Goal: Task Accomplishment & Management: Use online tool/utility

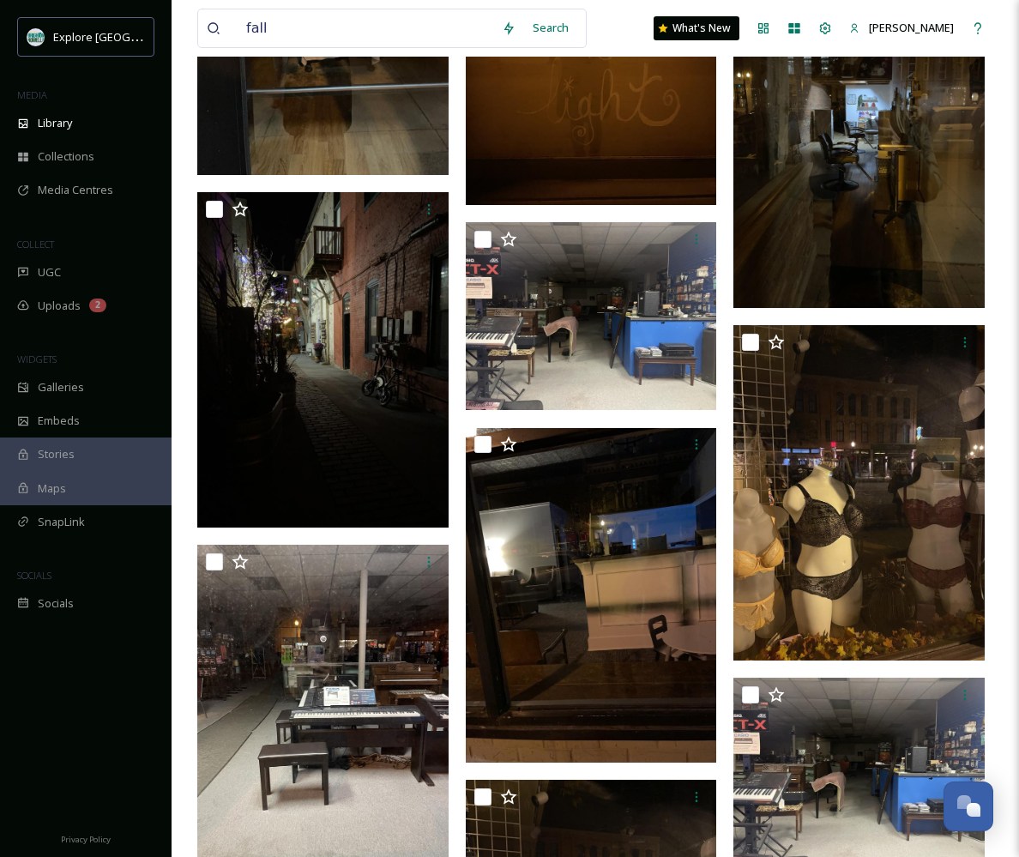
scroll to position [41627, 0]
click at [45, 527] on div "SnapLink" at bounding box center [86, 521] width 172 height 33
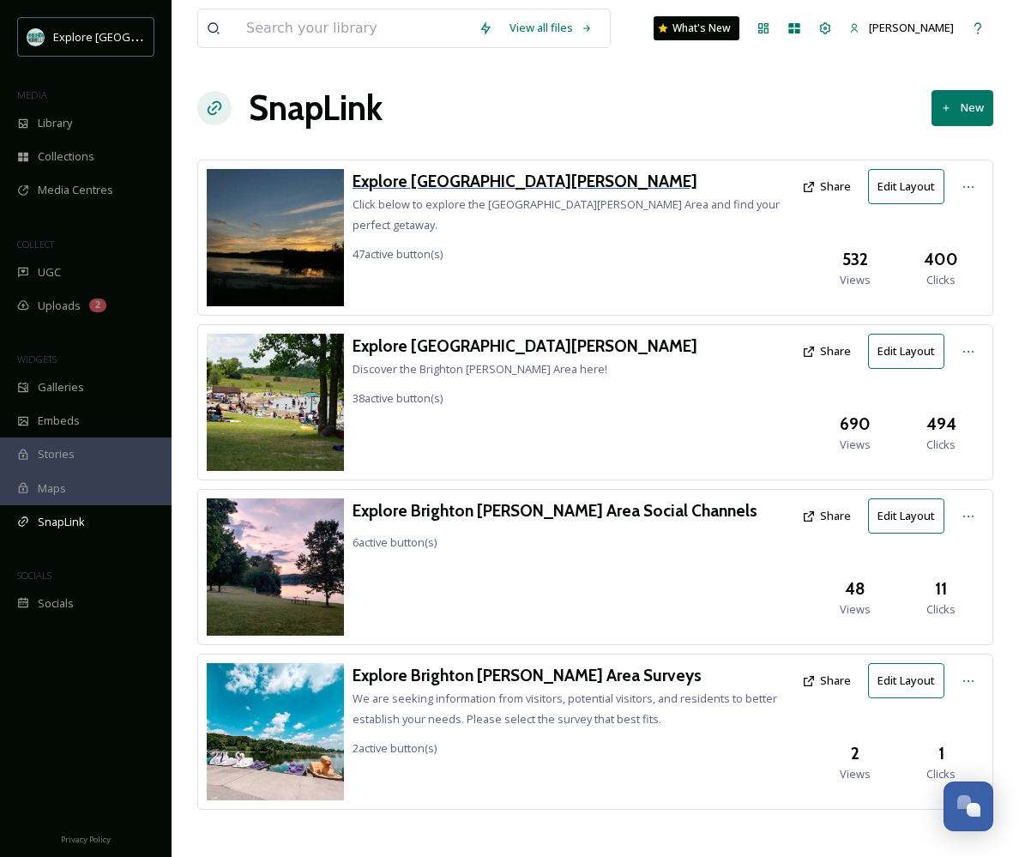
click at [453, 182] on h3 "Explore [GEOGRAPHIC_DATA][PERSON_NAME]" at bounding box center [573, 181] width 441 height 25
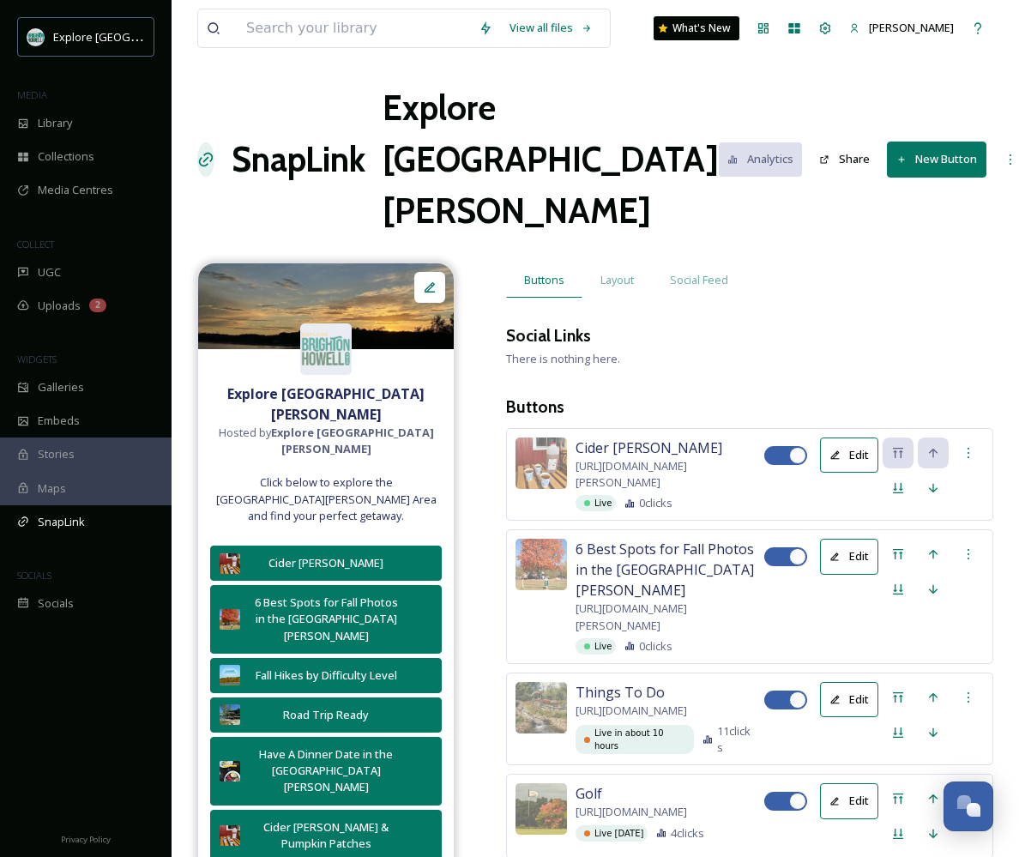
click at [891, 142] on button "New Button" at bounding box center [937, 159] width 100 height 35
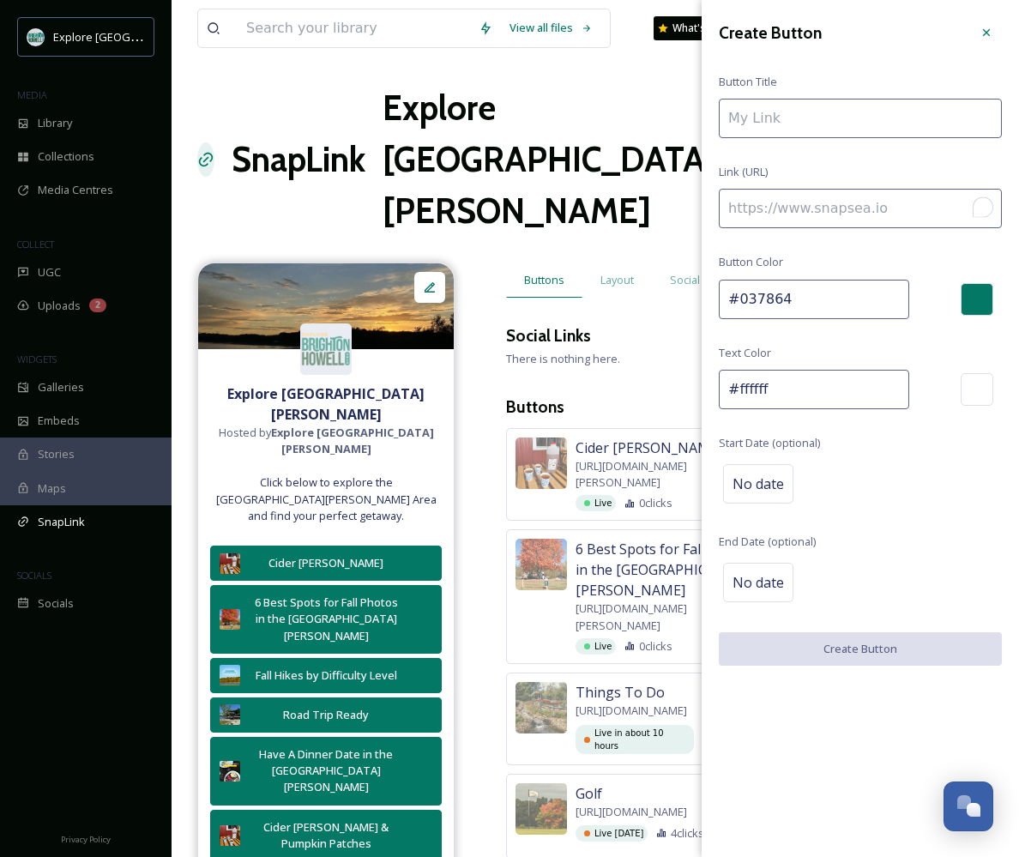
click at [781, 220] on input "To enrich screen reader interactions, please activate Accessibility in Grammarl…" at bounding box center [860, 208] width 283 height 39
paste input "[URL][DOMAIN_NAME]"
type input "[URL][DOMAIN_NAME]"
click at [821, 115] on input "To enrich screen reader interactions, please activate Accessibility in Grammarl…" at bounding box center [860, 118] width 283 height 39
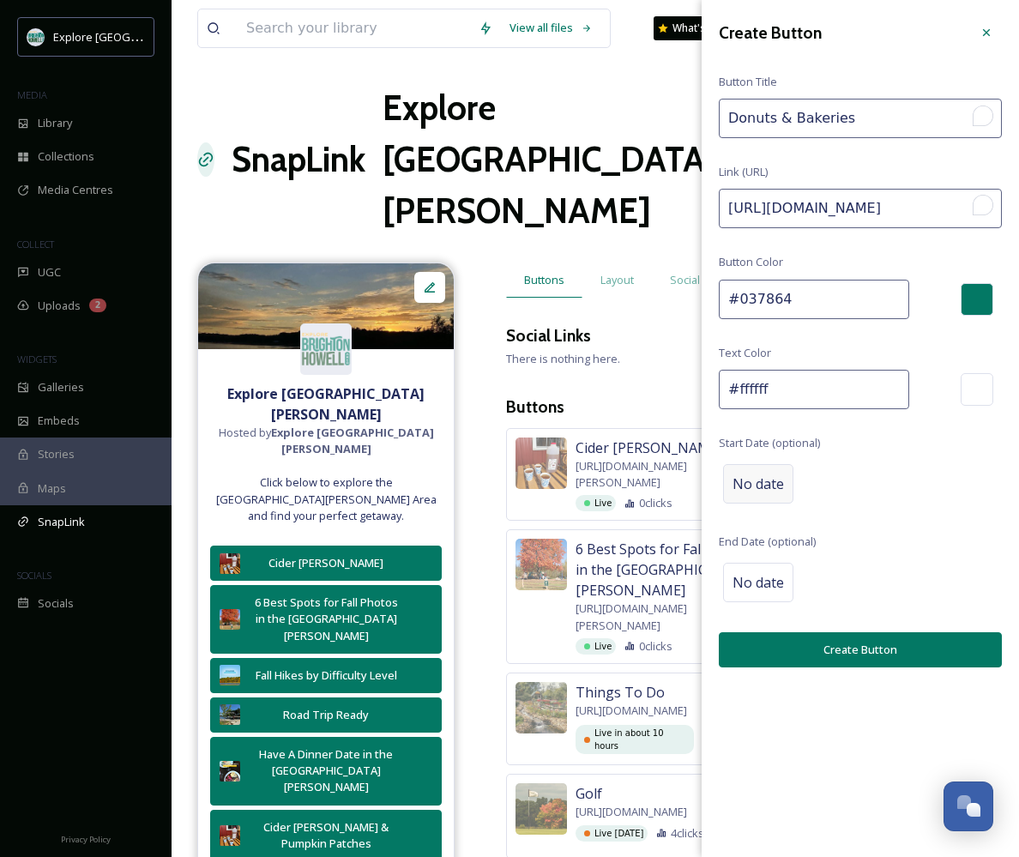
type input "Donuts & Bakeries"
click at [762, 491] on div "No date" at bounding box center [758, 483] width 70 height 39
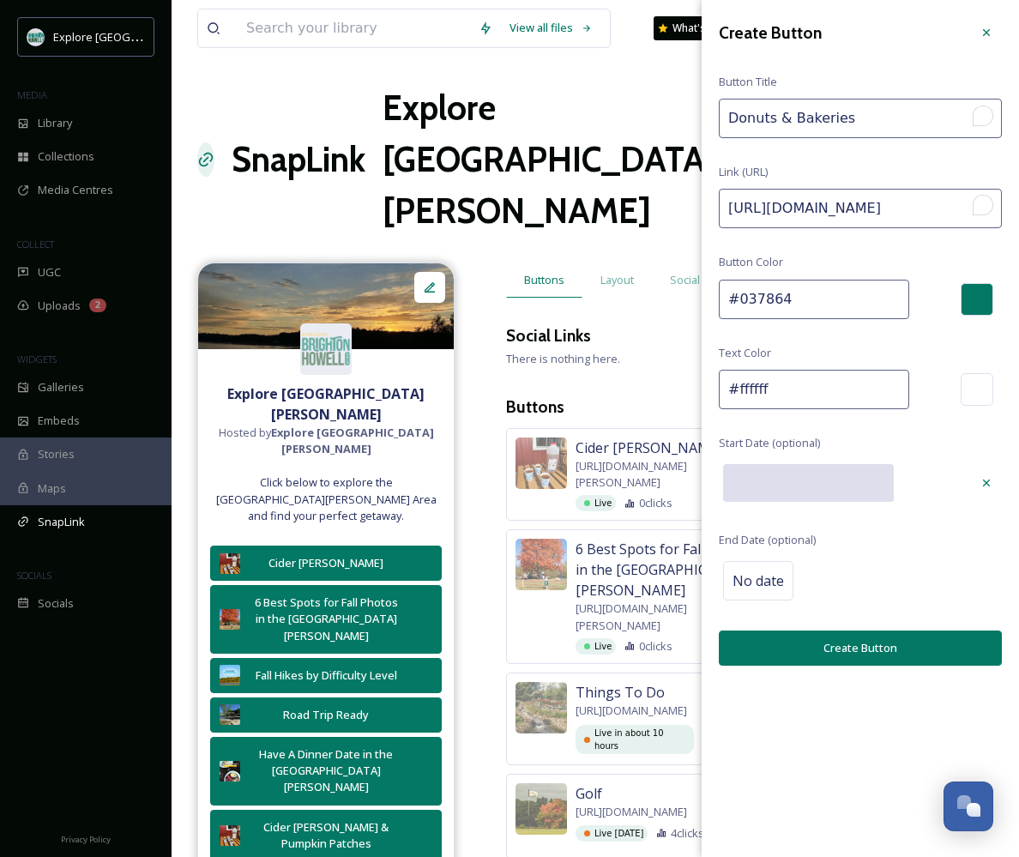
click at [771, 485] on input "text" at bounding box center [808, 483] width 171 height 38
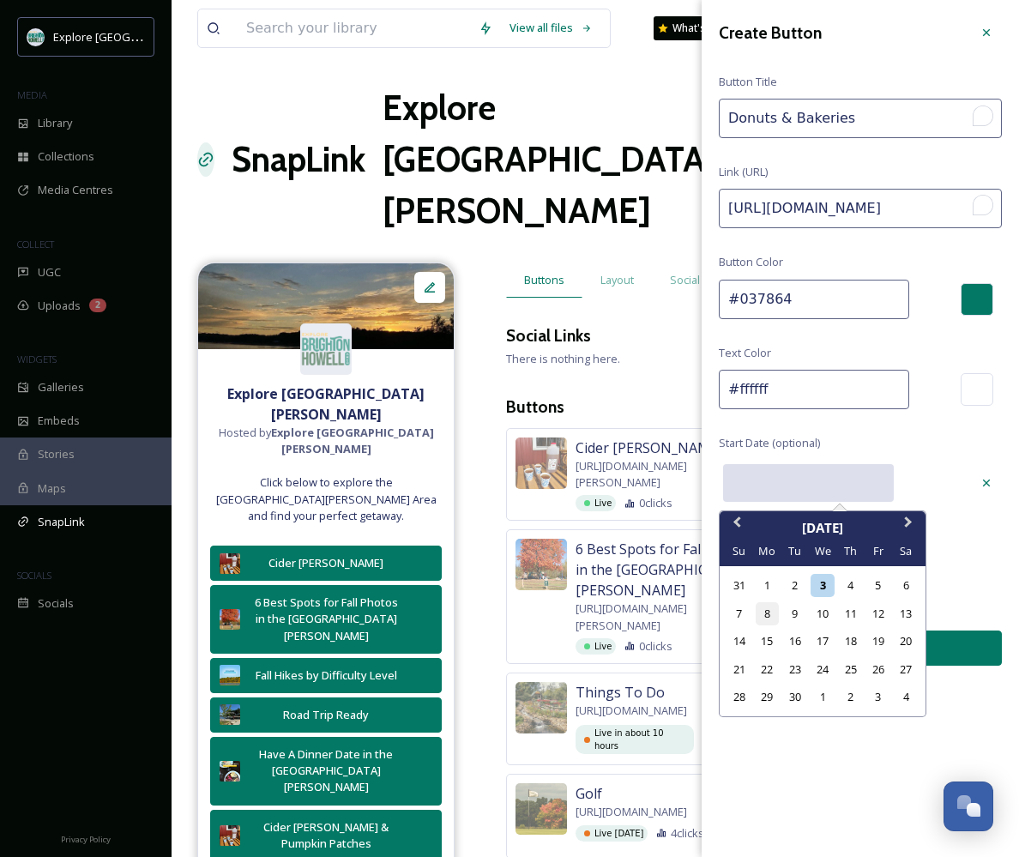
click at [770, 603] on div "8" at bounding box center [767, 613] width 23 height 23
type input "[DATE]"
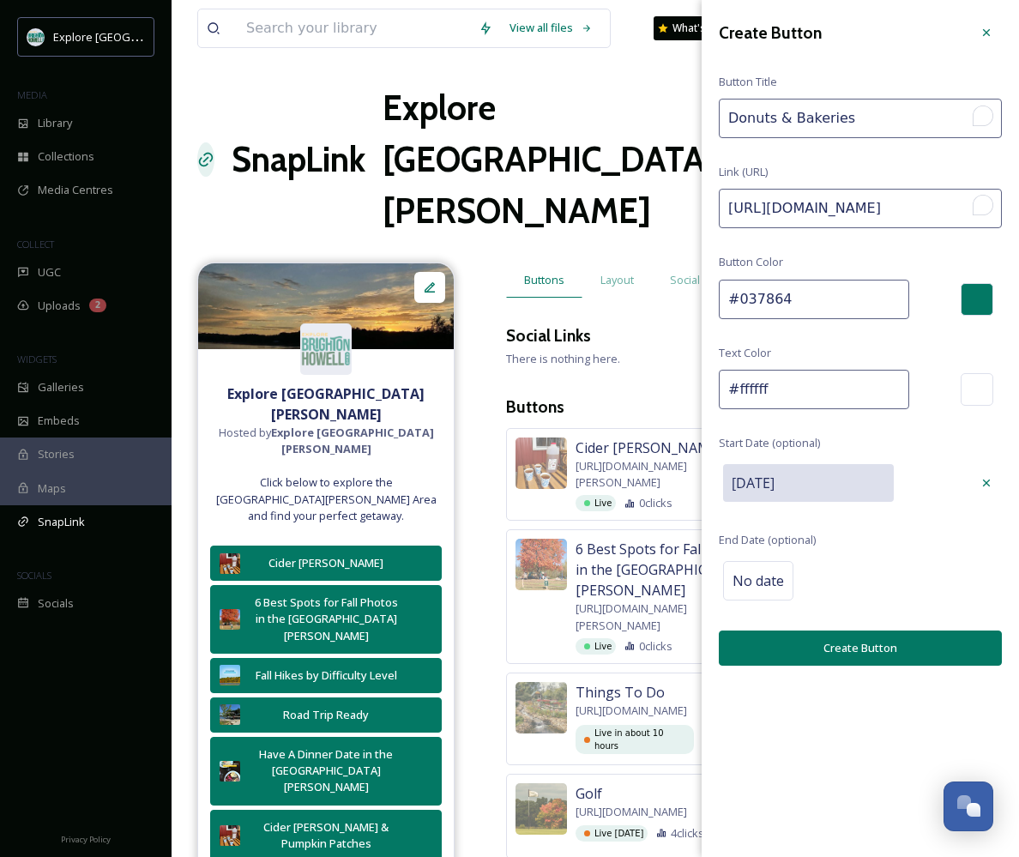
click at [783, 642] on button "Create Button" at bounding box center [860, 647] width 283 height 35
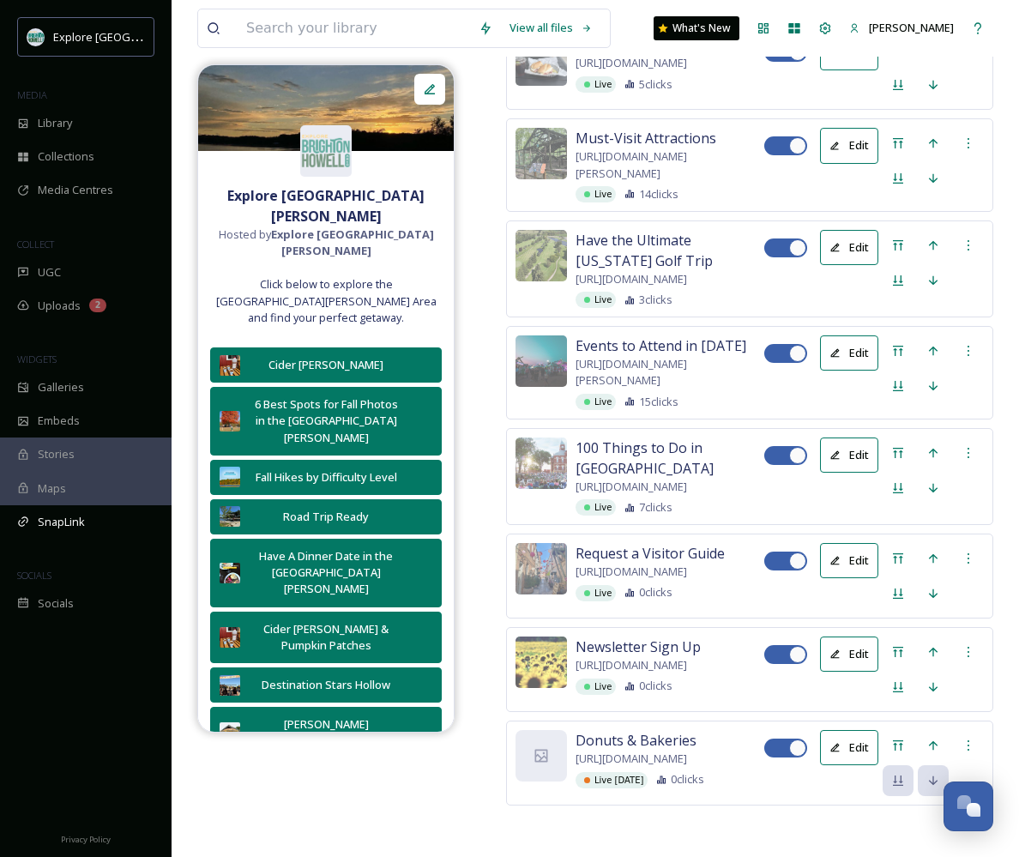
scroll to position [7622, 0]
click at [900, 740] on icon at bounding box center [898, 745] width 10 height 10
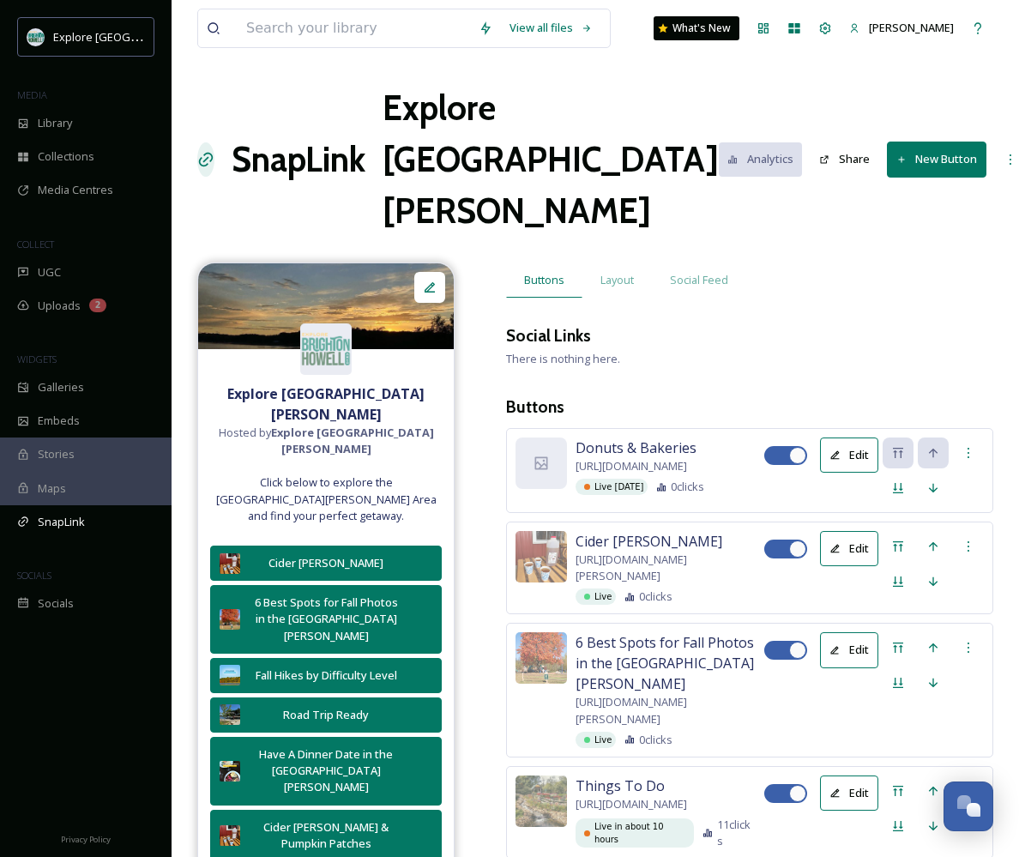
scroll to position [0, 0]
click at [631, 458] on span "[URL][DOMAIN_NAME]" at bounding box center [632, 466] width 112 height 16
click at [963, 446] on icon at bounding box center [969, 453] width 14 height 14
click at [935, 482] on span "Open Link" at bounding box center [929, 490] width 52 height 16
click at [564, 437] on div at bounding box center [540, 462] width 51 height 51
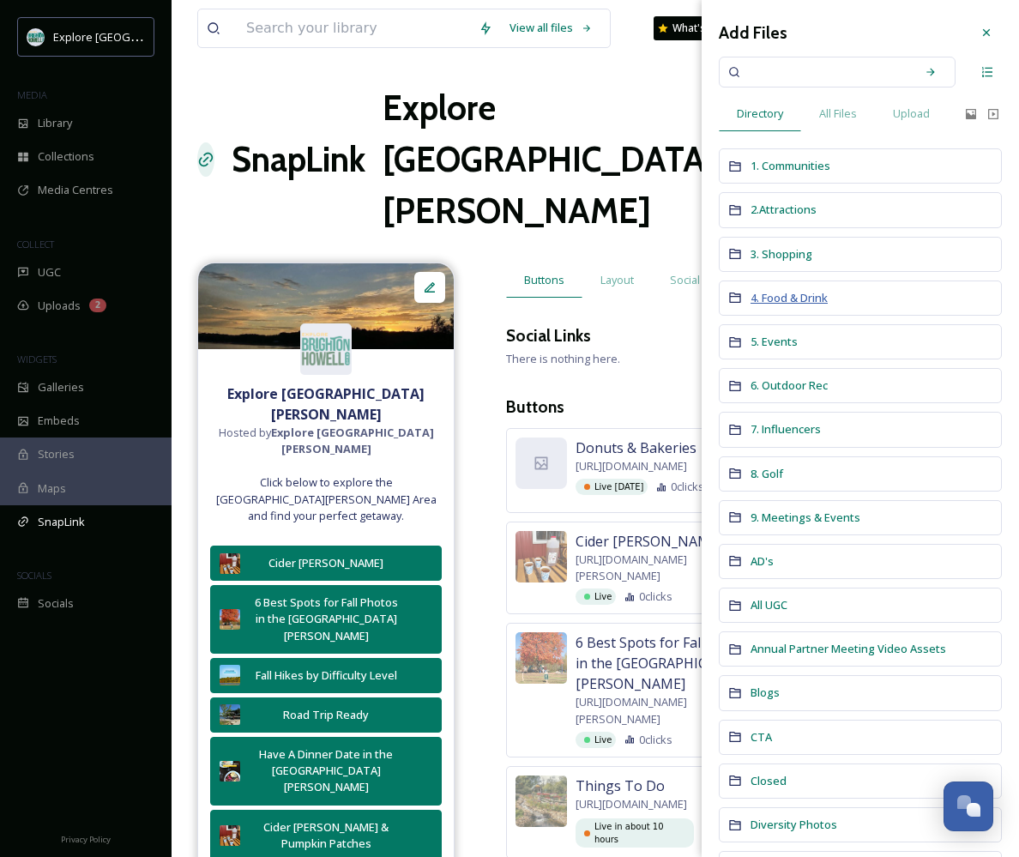
click at [785, 301] on span "4. Food & Drink" at bounding box center [789, 297] width 77 height 15
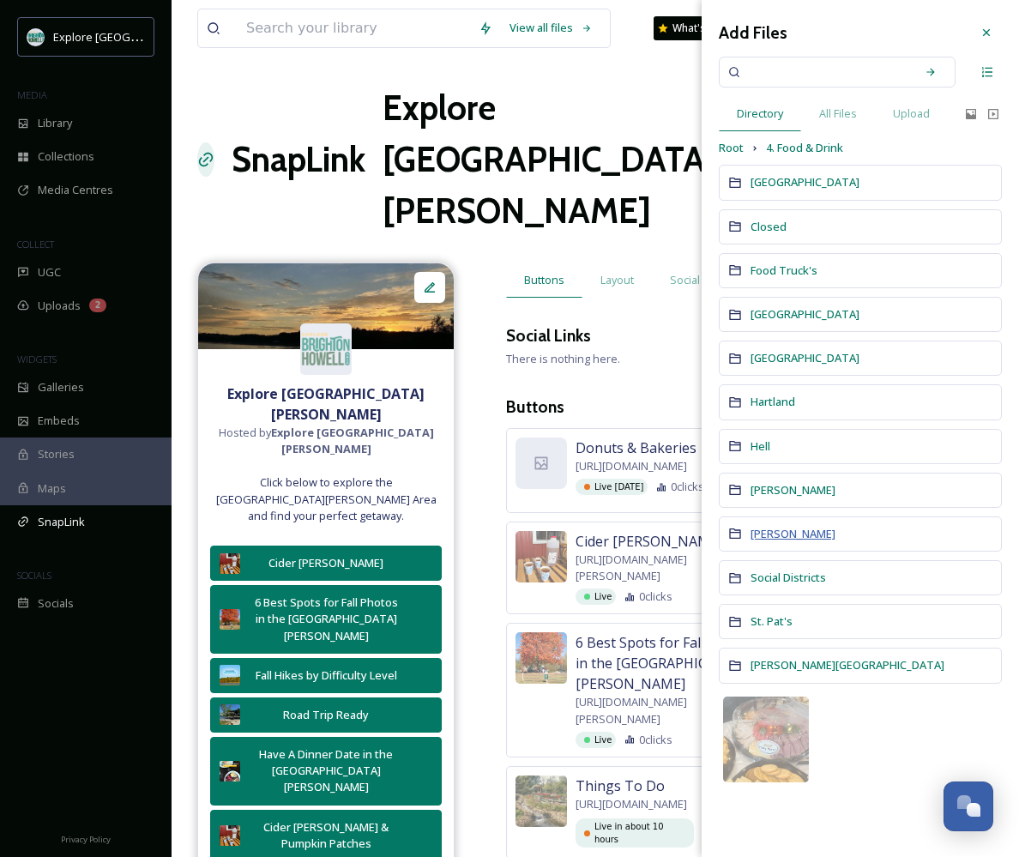
click at [783, 530] on span "[PERSON_NAME]" at bounding box center [793, 533] width 85 height 15
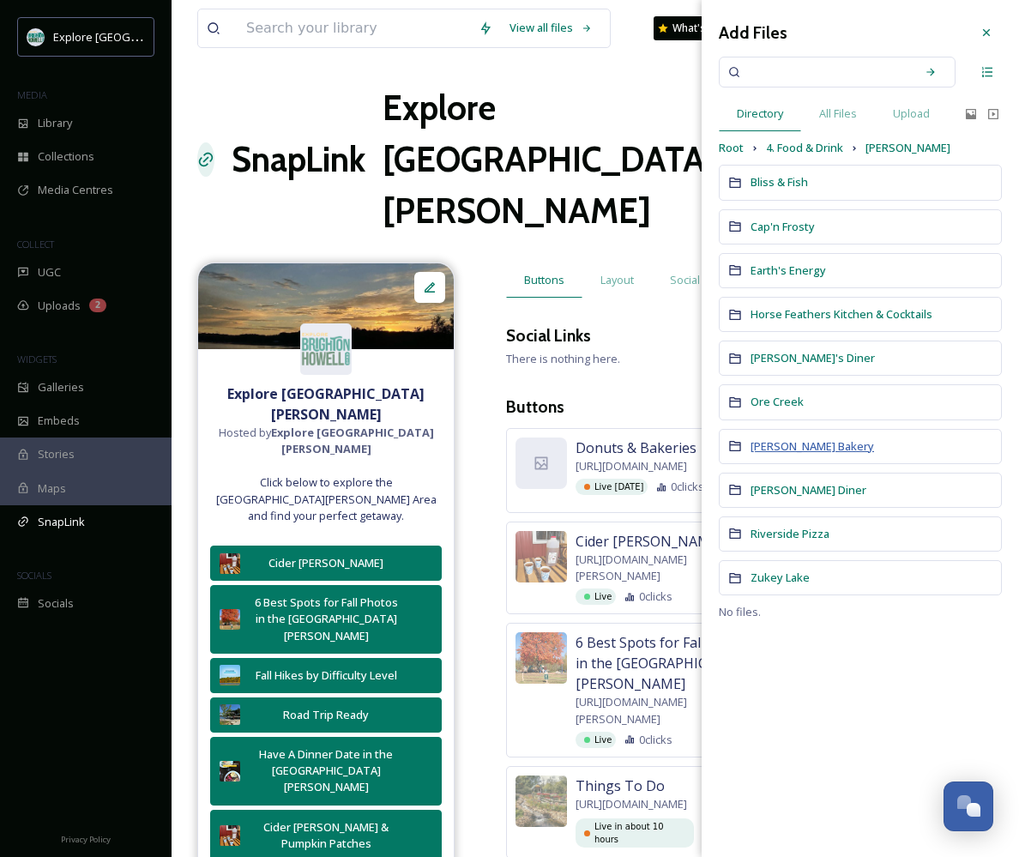
click at [787, 449] on span "[PERSON_NAME] Bakery" at bounding box center [813, 445] width 124 height 15
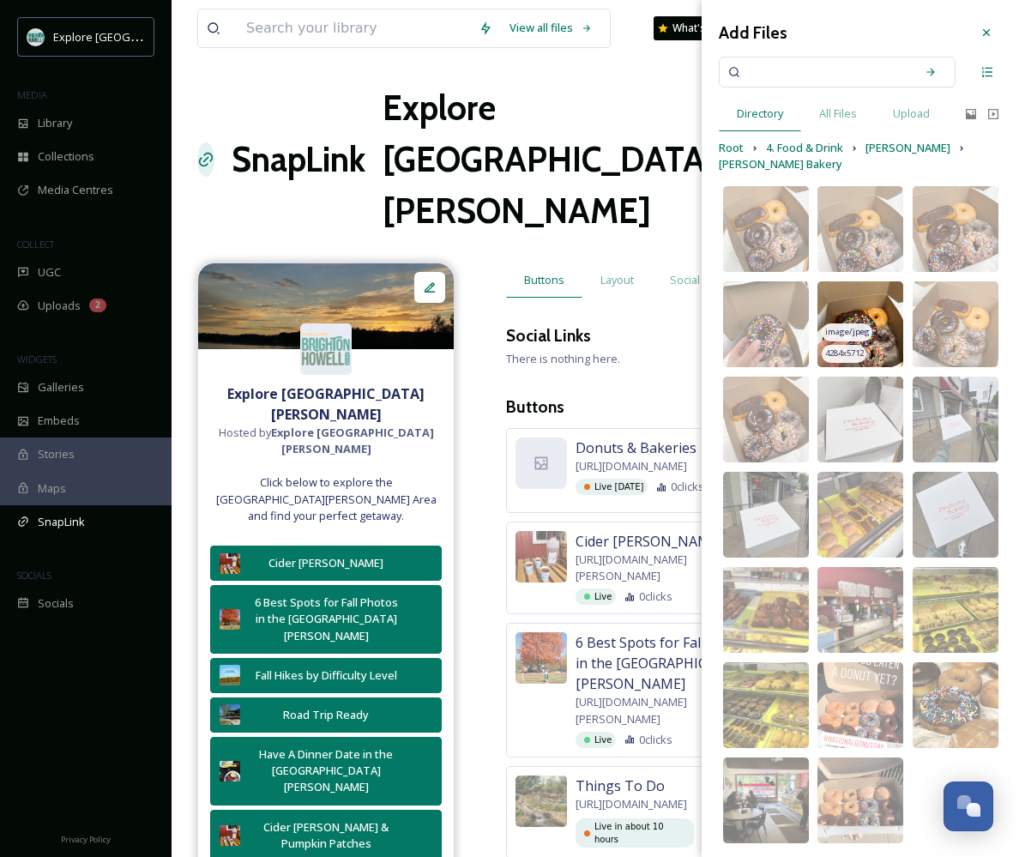
click at [864, 330] on span "image/jpeg" at bounding box center [847, 332] width 45 height 12
click at [986, 28] on icon at bounding box center [987, 33] width 14 height 14
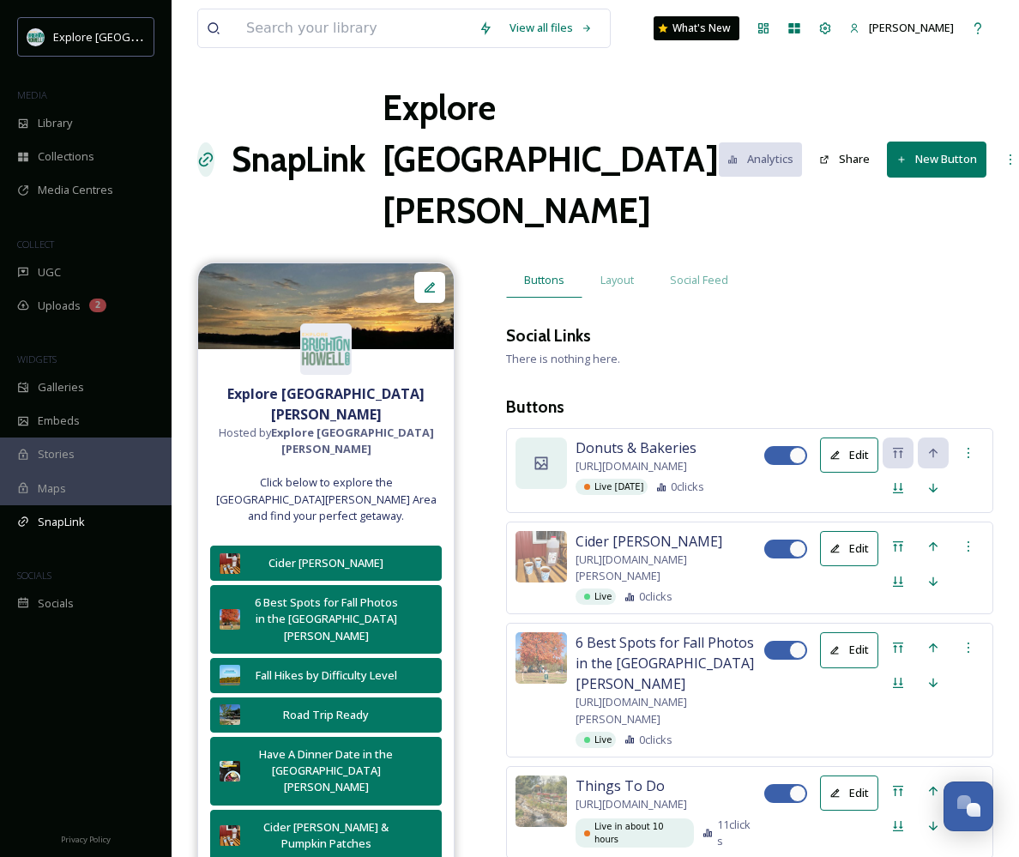
click at [546, 437] on div at bounding box center [540, 462] width 51 height 51
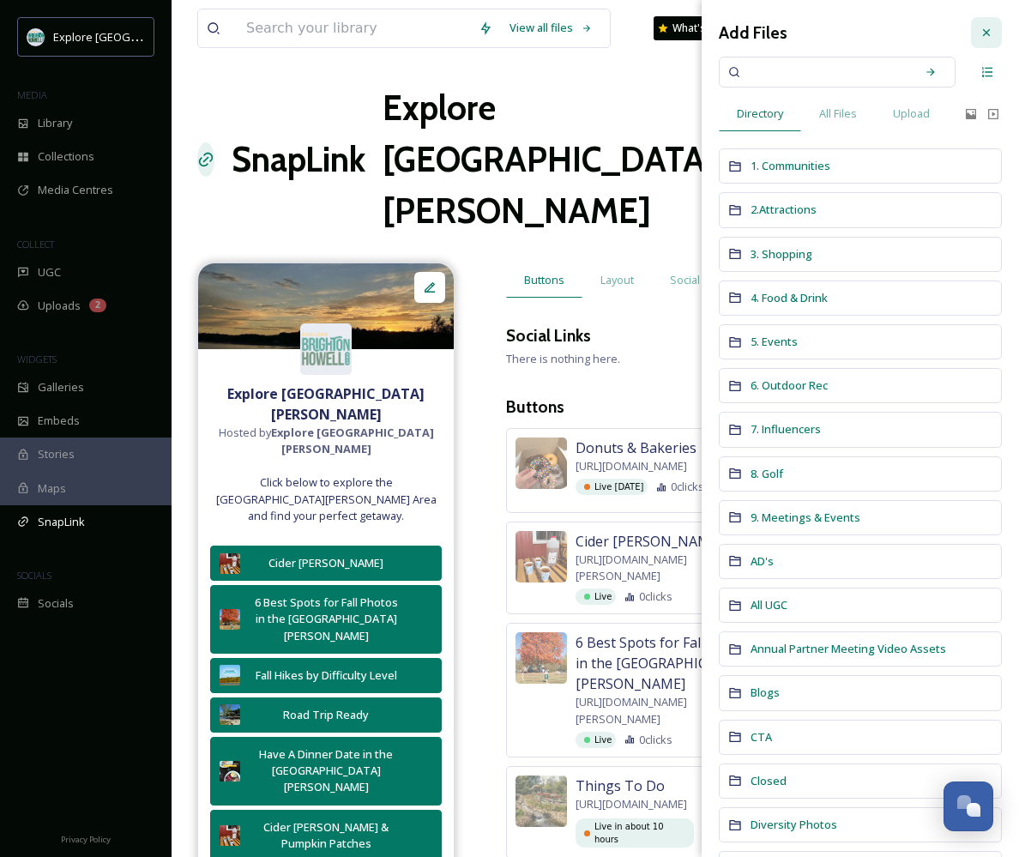
click at [974, 30] on div at bounding box center [986, 32] width 31 height 31
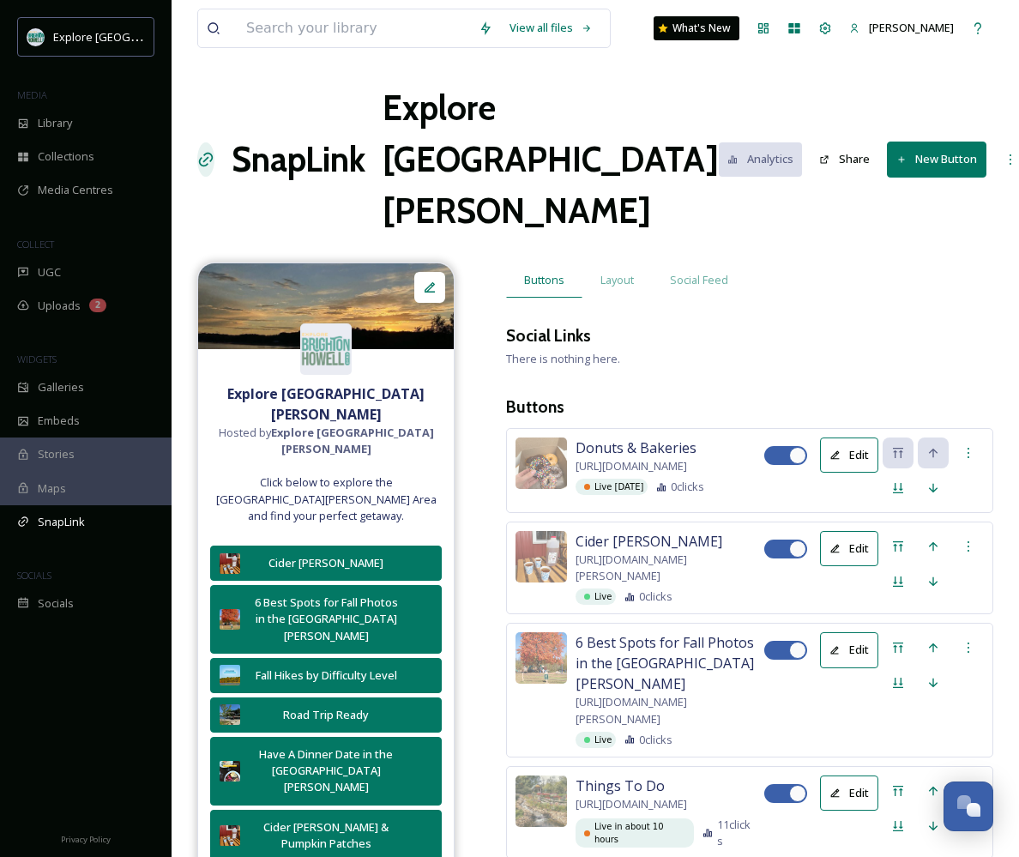
click at [919, 142] on button "New Button" at bounding box center [937, 159] width 100 height 35
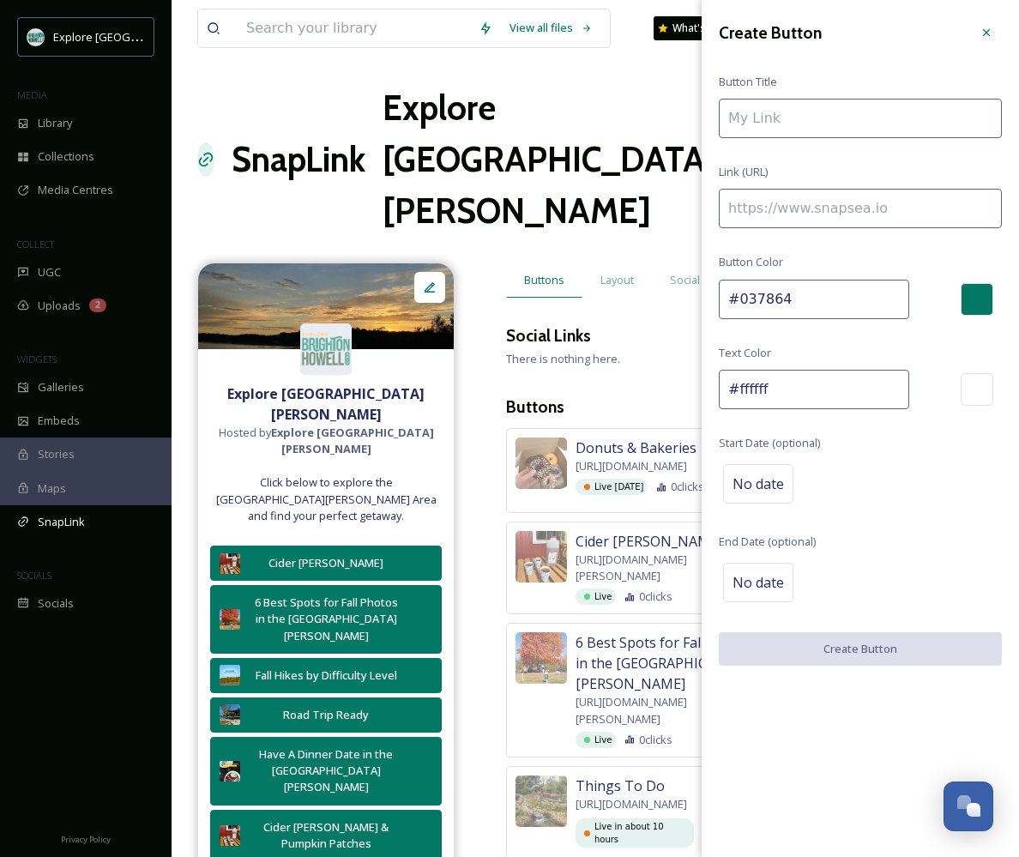
click at [870, 191] on input at bounding box center [860, 208] width 283 height 39
click at [871, 213] on input "To enrich screen reader interactions, please activate Accessibility in Grammarl…" at bounding box center [860, 208] width 283 height 39
paste input "[URL][DOMAIN_NAME][PERSON_NAME][PERSON_NAME]"
type input "[URL][DOMAIN_NAME][PERSON_NAME][PERSON_NAME]"
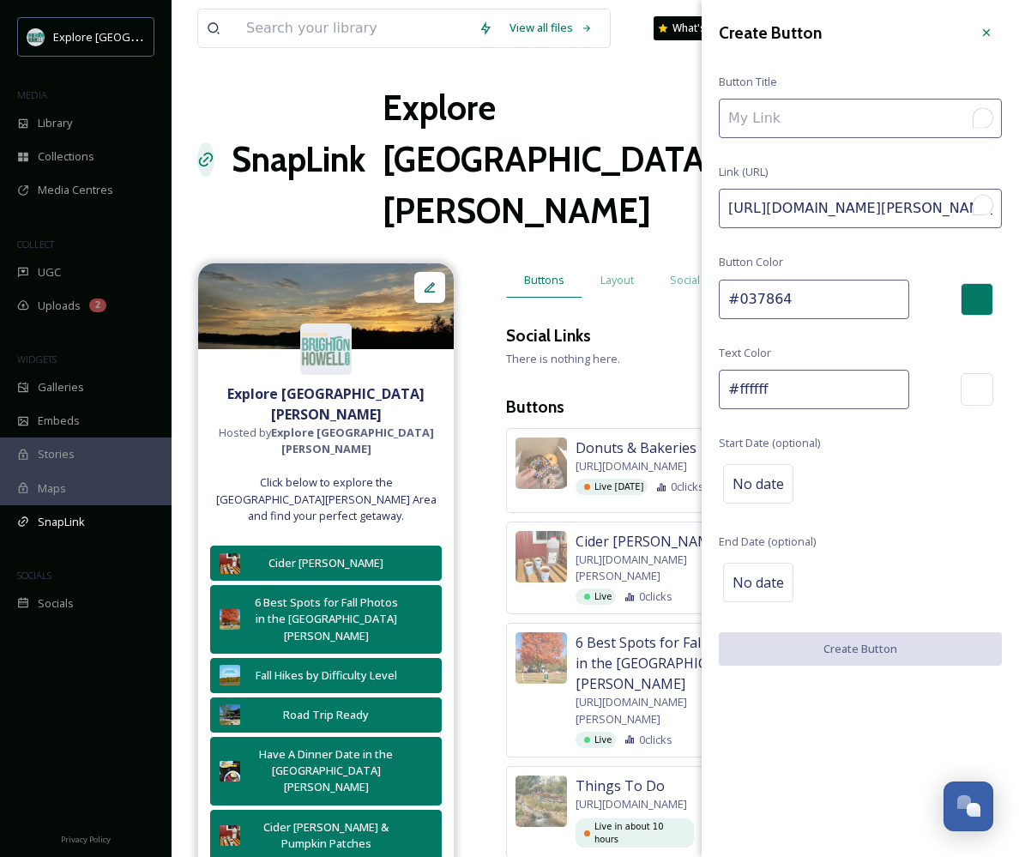
click at [828, 112] on input "To enrich screen reader interactions, please activate Accessibility in Grammarl…" at bounding box center [860, 118] width 283 height 39
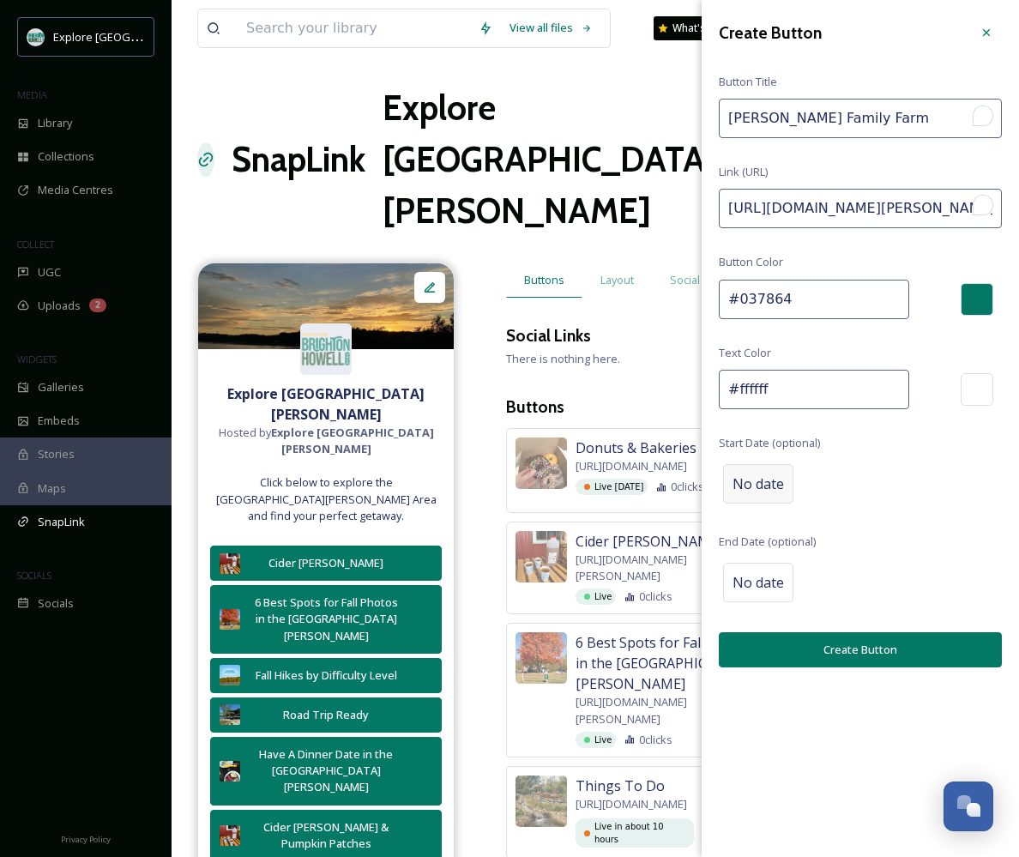
type input "[PERSON_NAME] Family Farm"
click at [750, 481] on span "No date" at bounding box center [757, 483] width 51 height 21
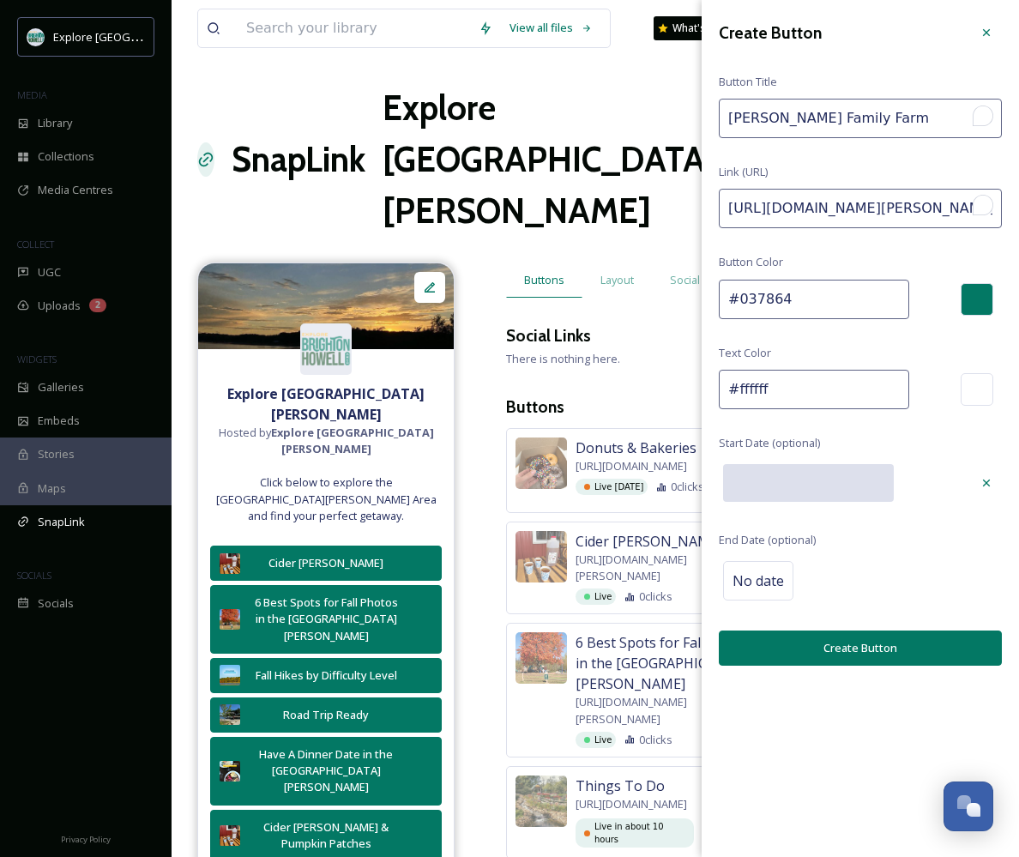
click at [795, 488] on input "text" at bounding box center [808, 483] width 171 height 38
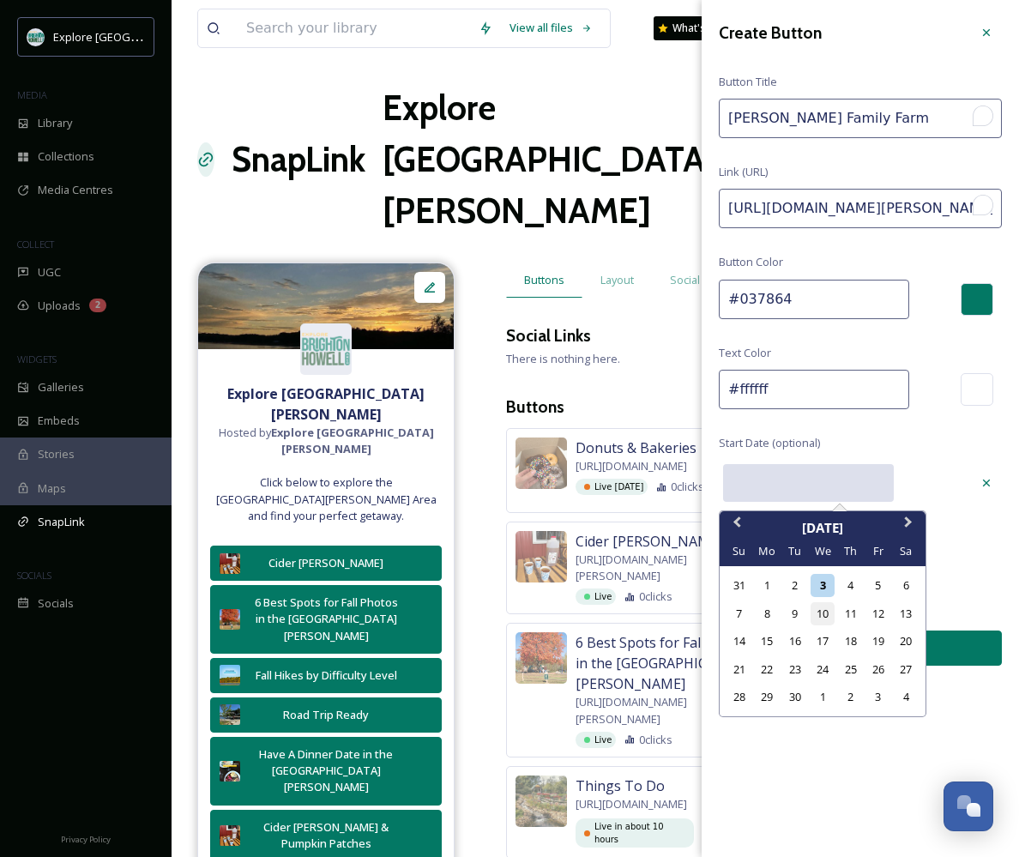
click at [825, 612] on div "10" at bounding box center [822, 613] width 23 height 23
type input "[DATE]"
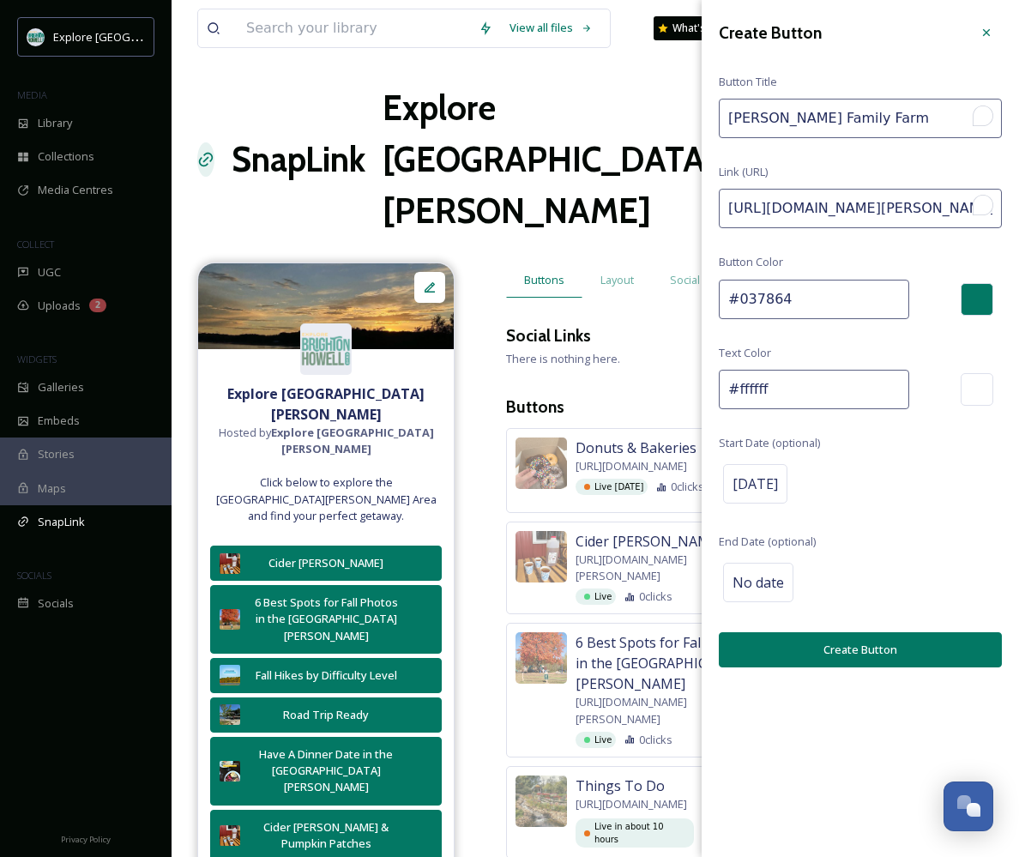
click at [821, 641] on button "Create Button" at bounding box center [860, 649] width 283 height 35
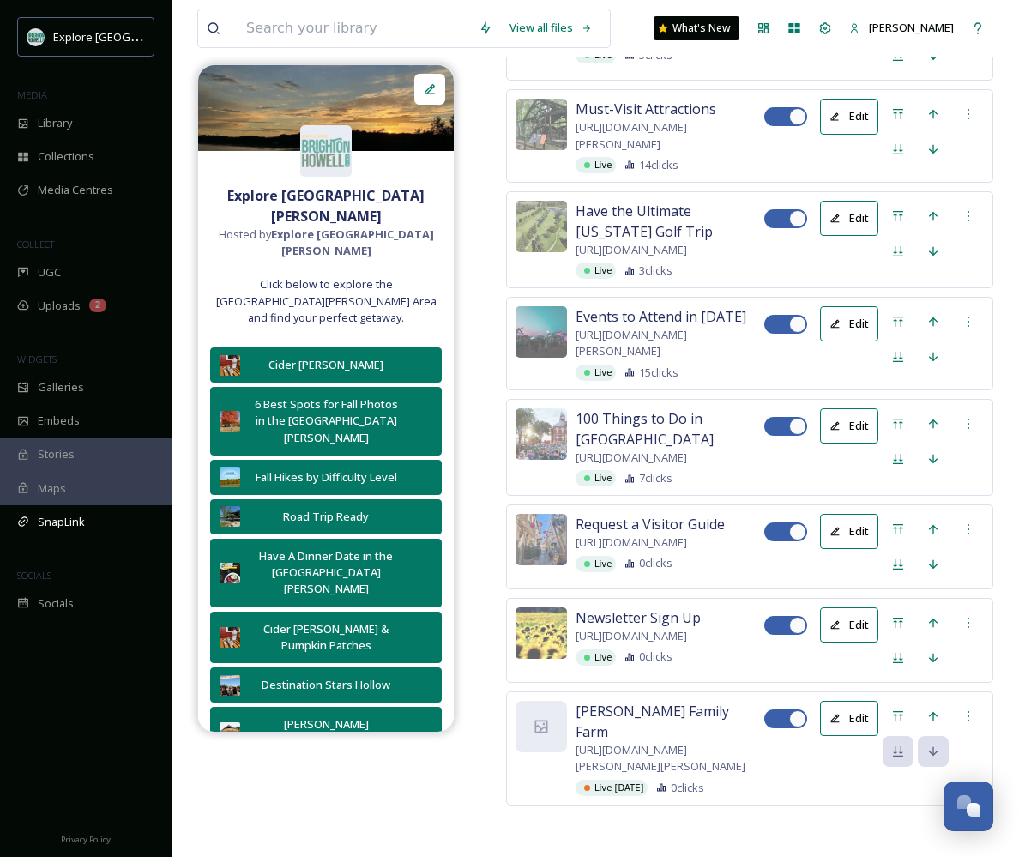
scroll to position [7772, 0]
click at [896, 701] on div "Move to Top" at bounding box center [898, 716] width 31 height 31
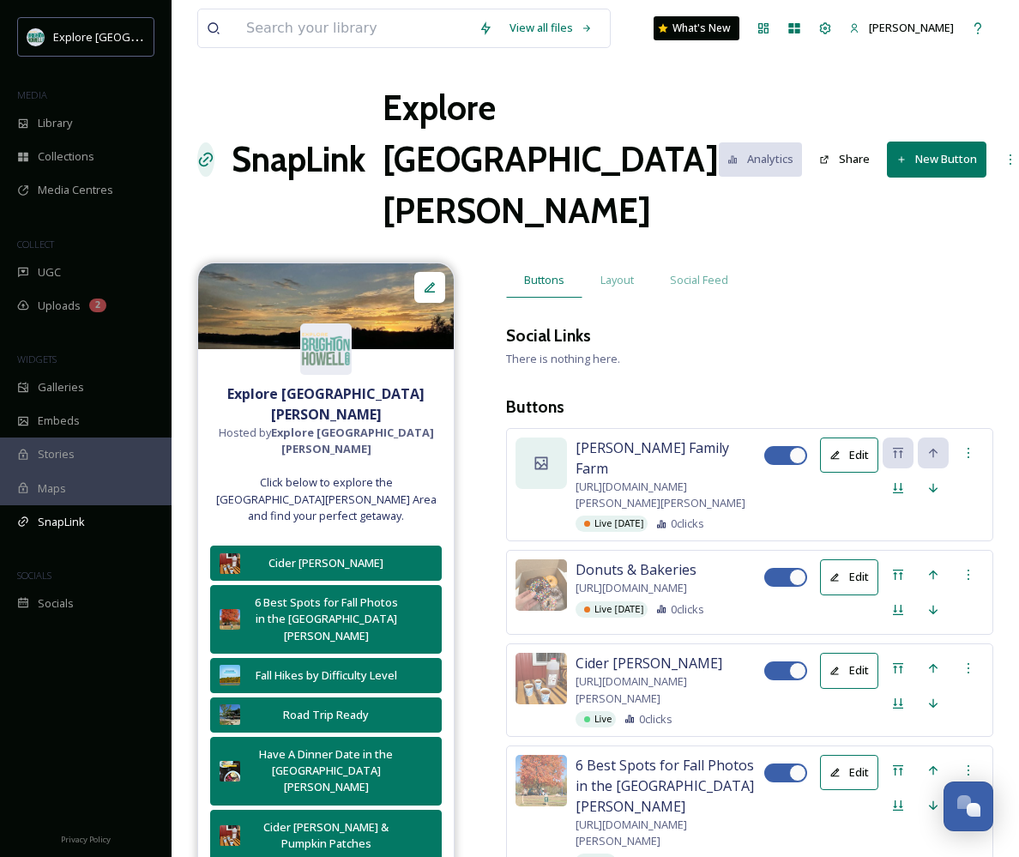
scroll to position [0, 0]
click at [547, 456] on icon at bounding box center [541, 462] width 13 height 13
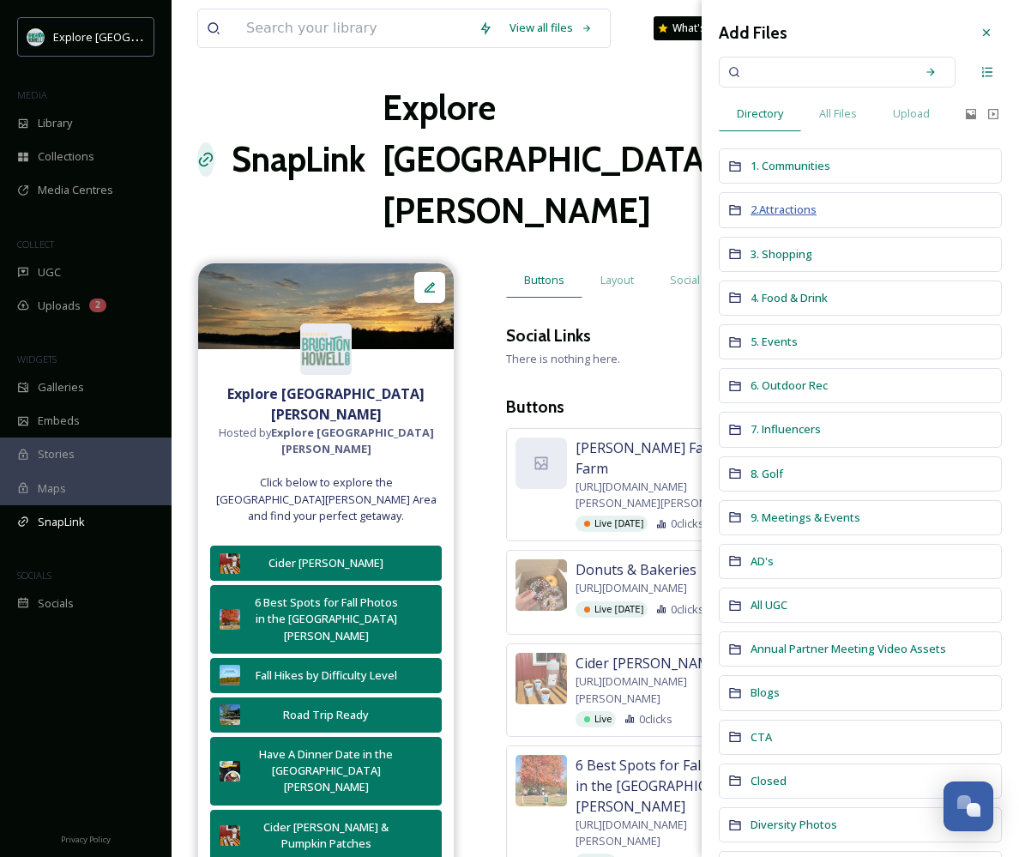
click at [796, 214] on span "2.Attractions" at bounding box center [784, 209] width 66 height 15
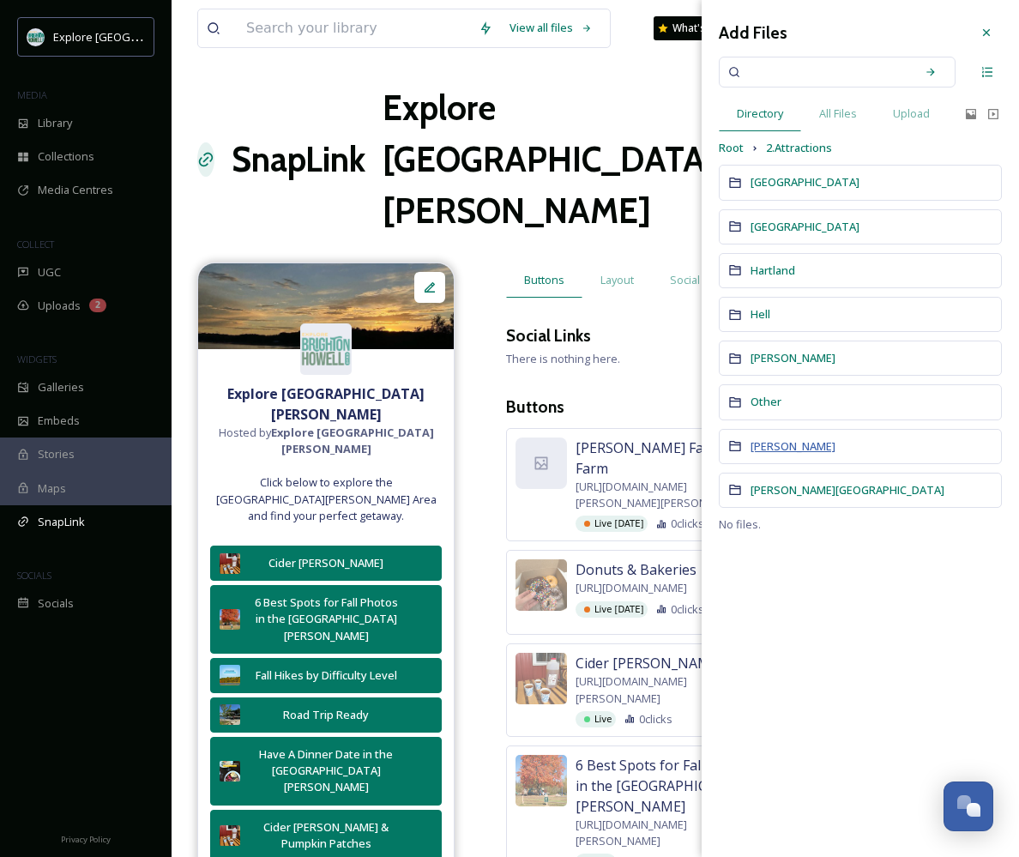
click at [772, 440] on span "[PERSON_NAME]" at bounding box center [793, 445] width 85 height 15
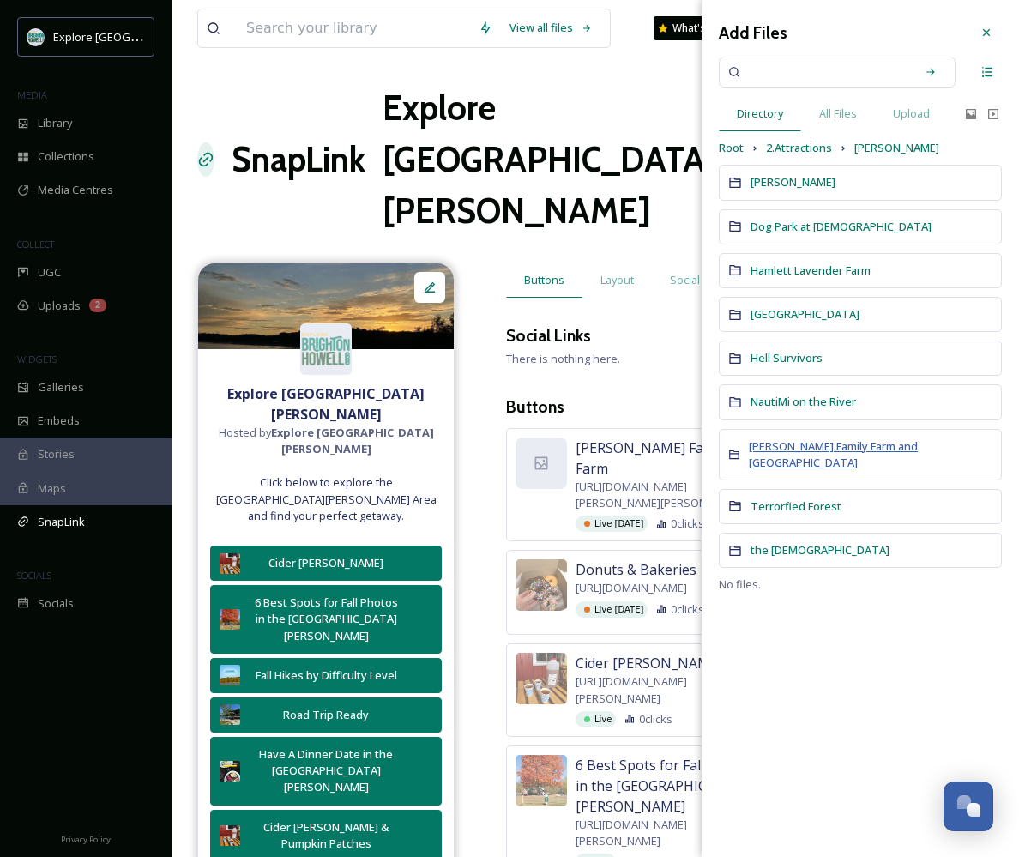
click at [769, 449] on span "[PERSON_NAME] Family Farm and [GEOGRAPHIC_DATA]" at bounding box center [833, 454] width 169 height 32
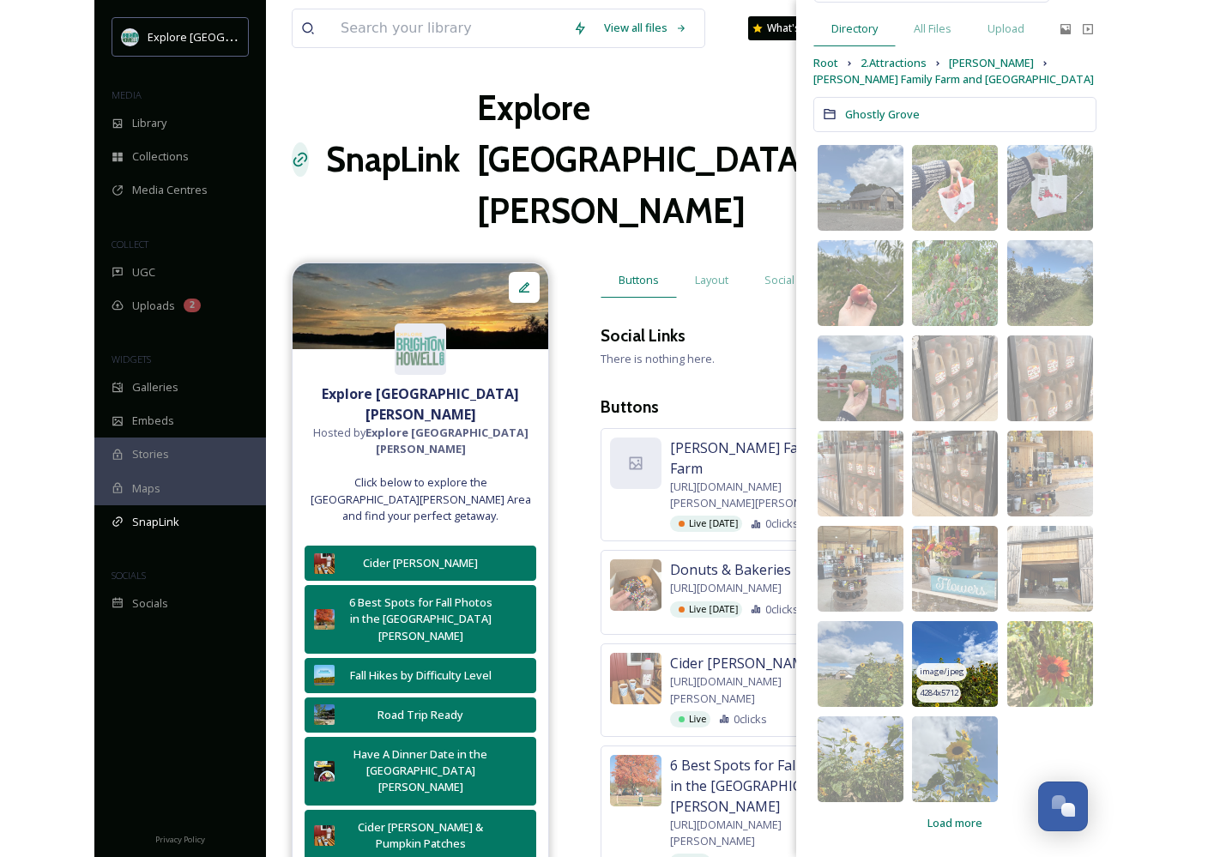
scroll to position [84, 0]
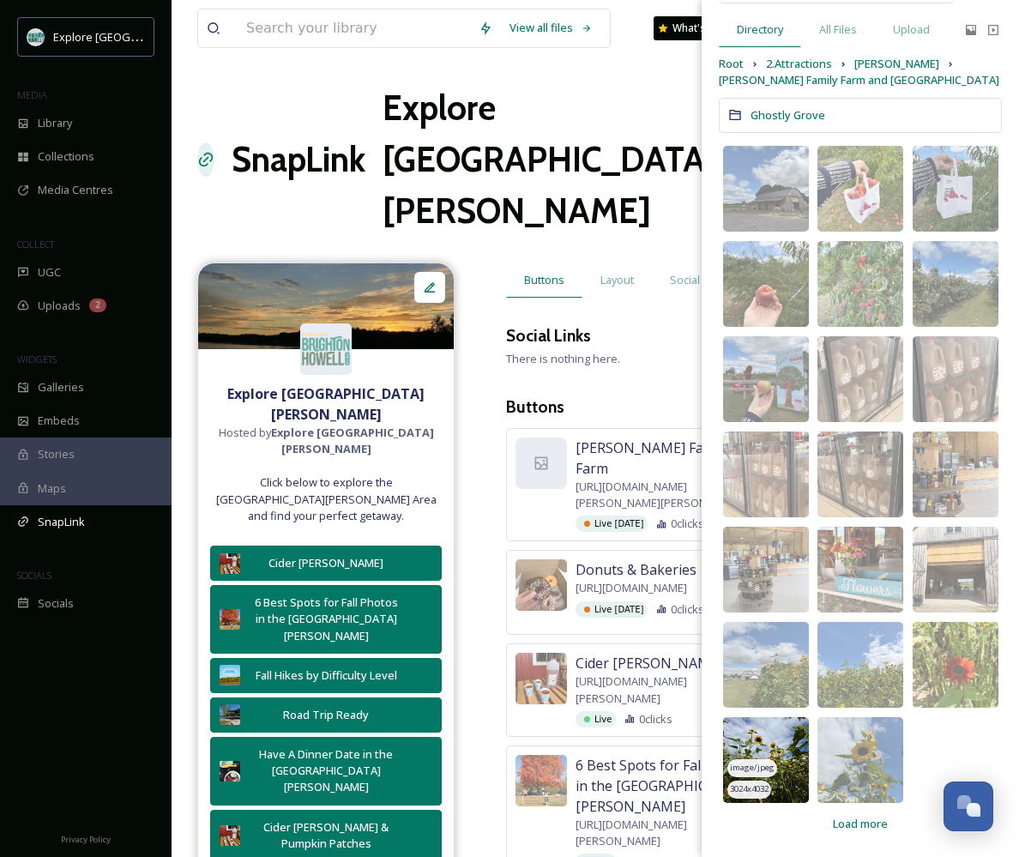
click at [781, 746] on img at bounding box center [766, 760] width 86 height 86
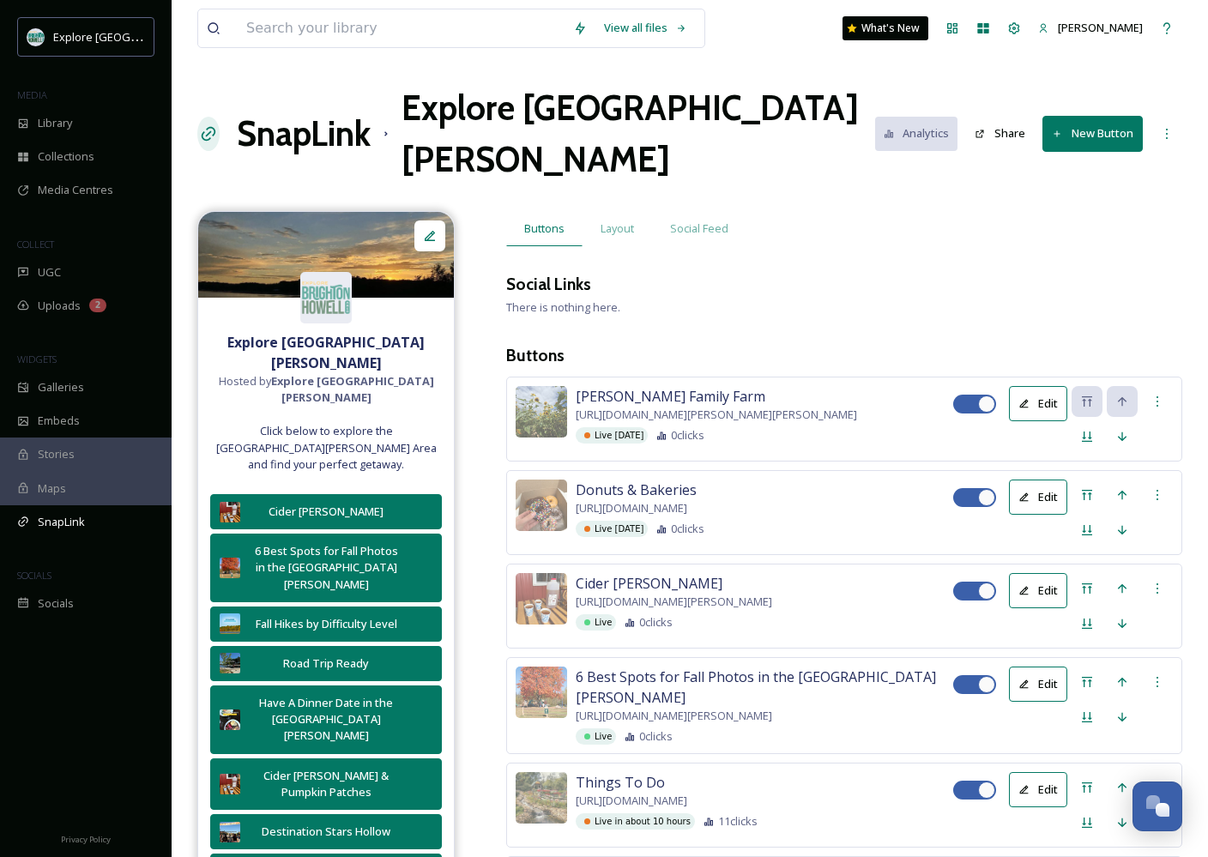
click at [1018, 116] on button "New Button" at bounding box center [1092, 133] width 100 height 35
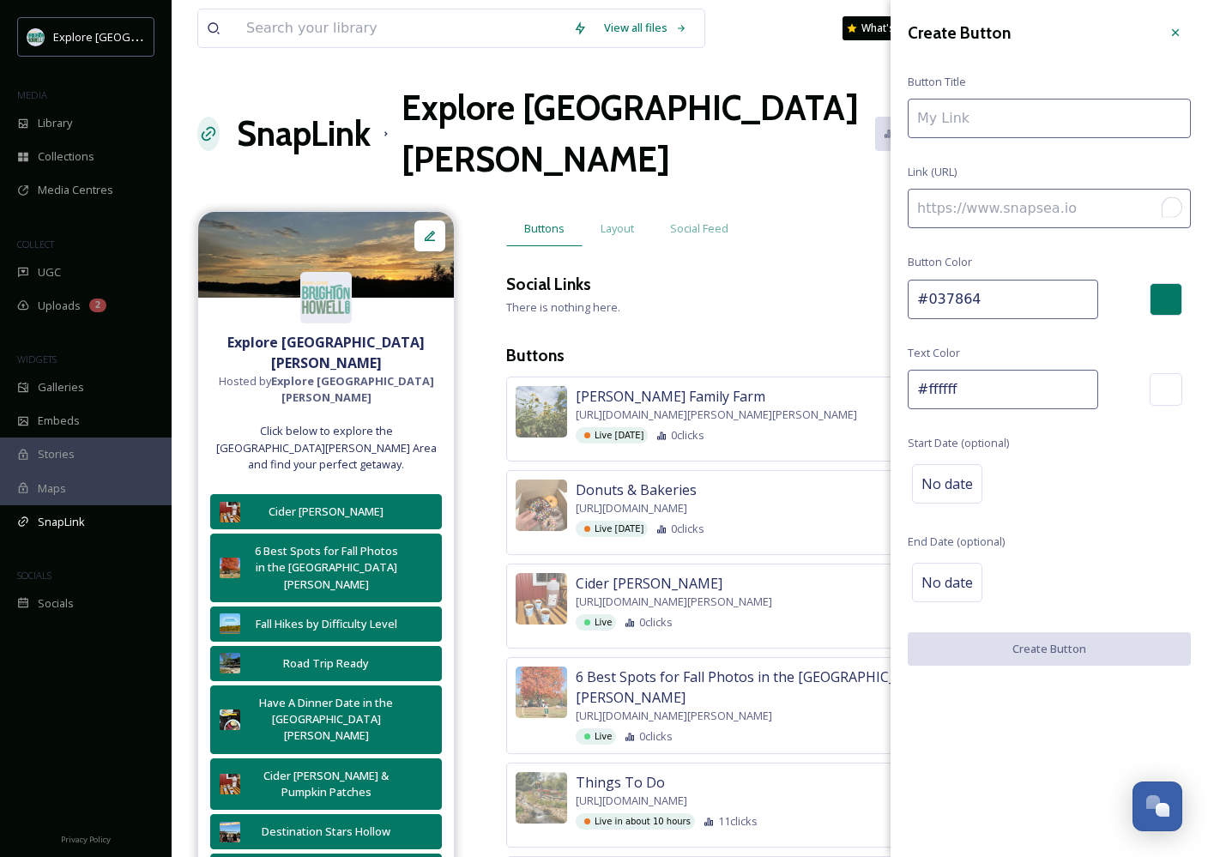
click at [1018, 208] on input "To enrich screen reader interactions, please activate Accessibility in Grammarl…" at bounding box center [1048, 208] width 283 height 39
paste input "[URL][DOMAIN_NAME]"
type input "[URL][DOMAIN_NAME]"
click at [972, 121] on input "To enrich screen reader interactions, please activate Accessibility in Grammarl…" at bounding box center [1048, 118] width 283 height 39
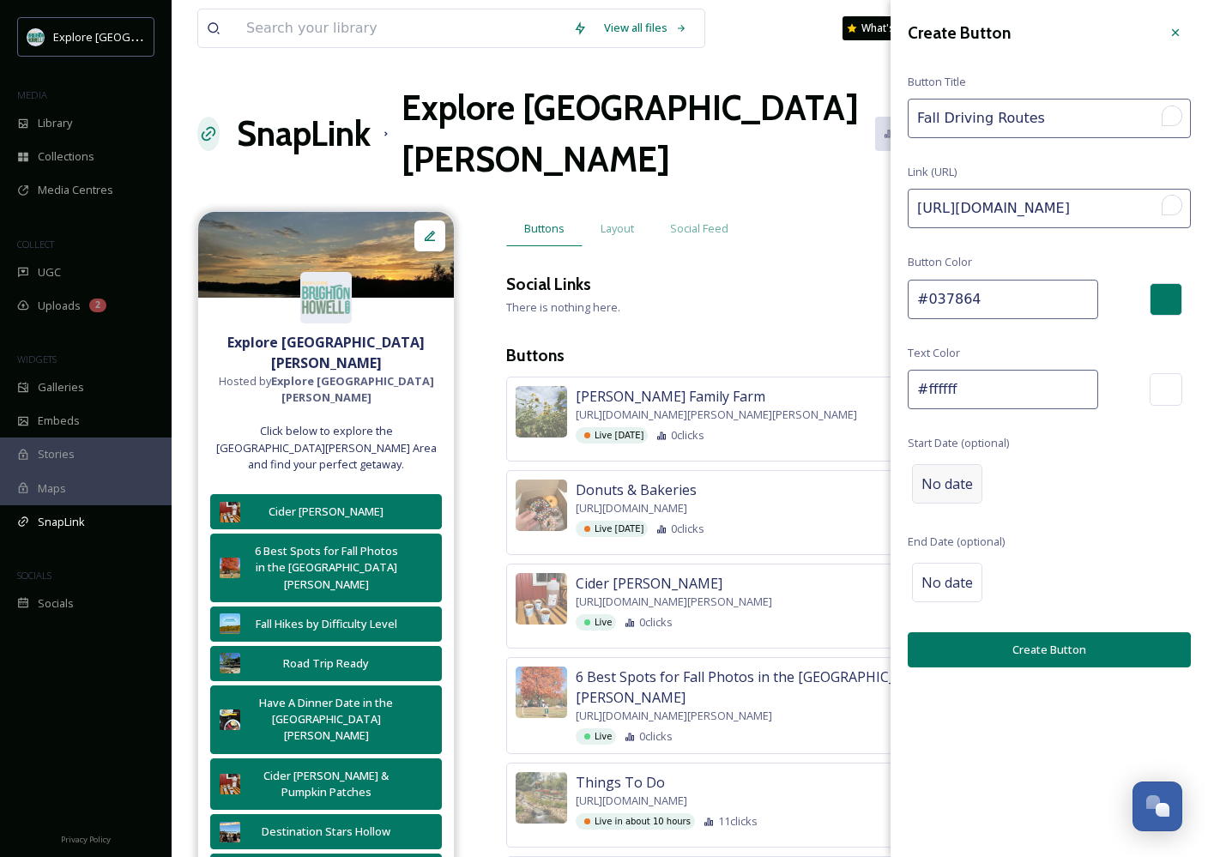
type input "Fall Driving Routes"
click at [943, 485] on span "No date" at bounding box center [946, 483] width 51 height 21
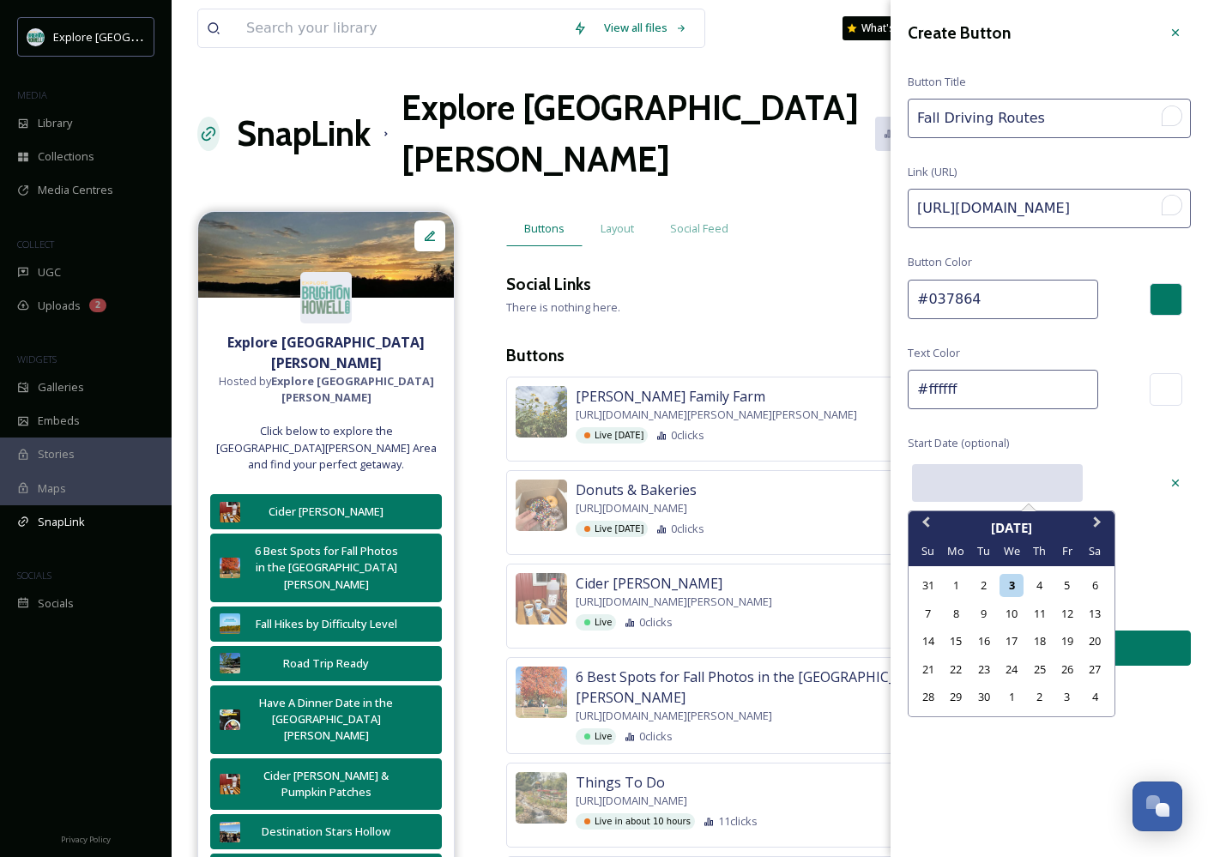
click at [953, 485] on input "text" at bounding box center [997, 483] width 171 height 38
click at [983, 609] on div "9" at bounding box center [983, 613] width 23 height 23
type input "[DATE]"
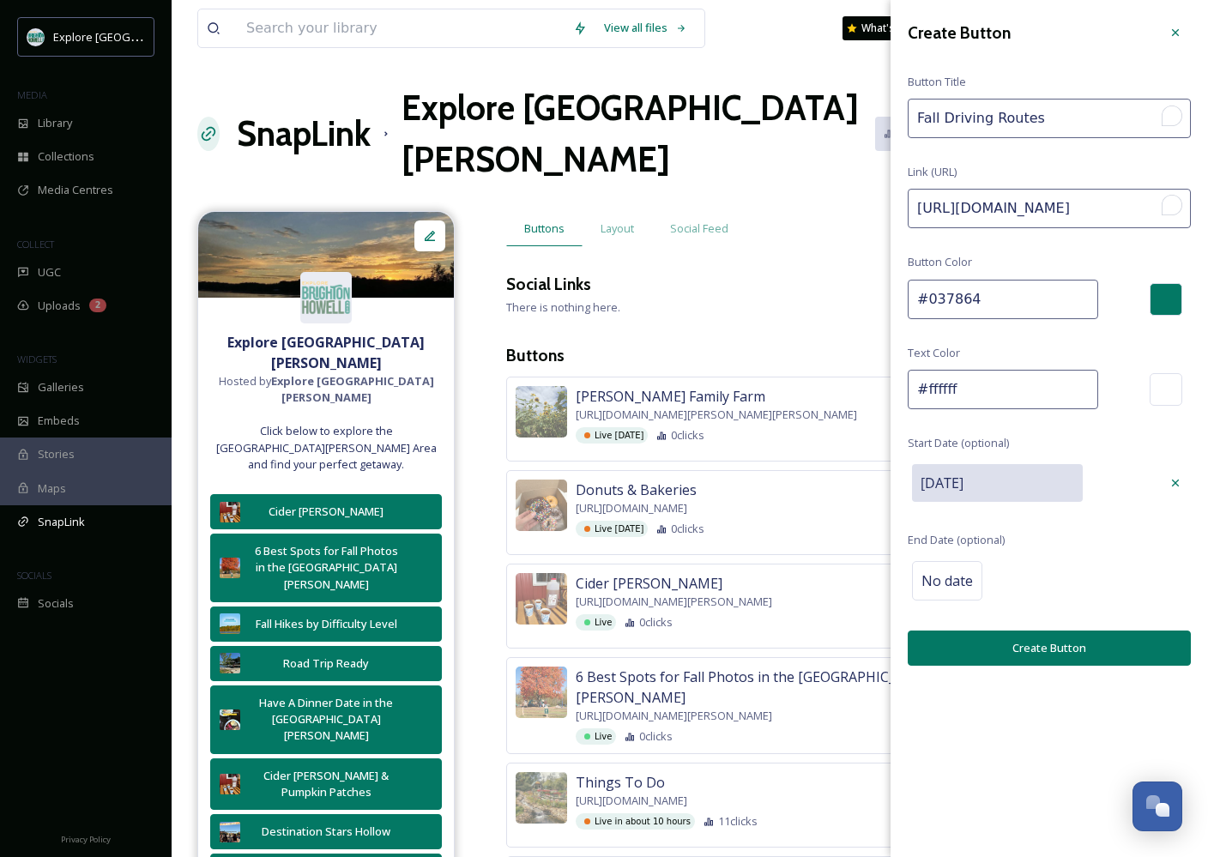
click at [976, 649] on button "Create Button" at bounding box center [1048, 647] width 283 height 35
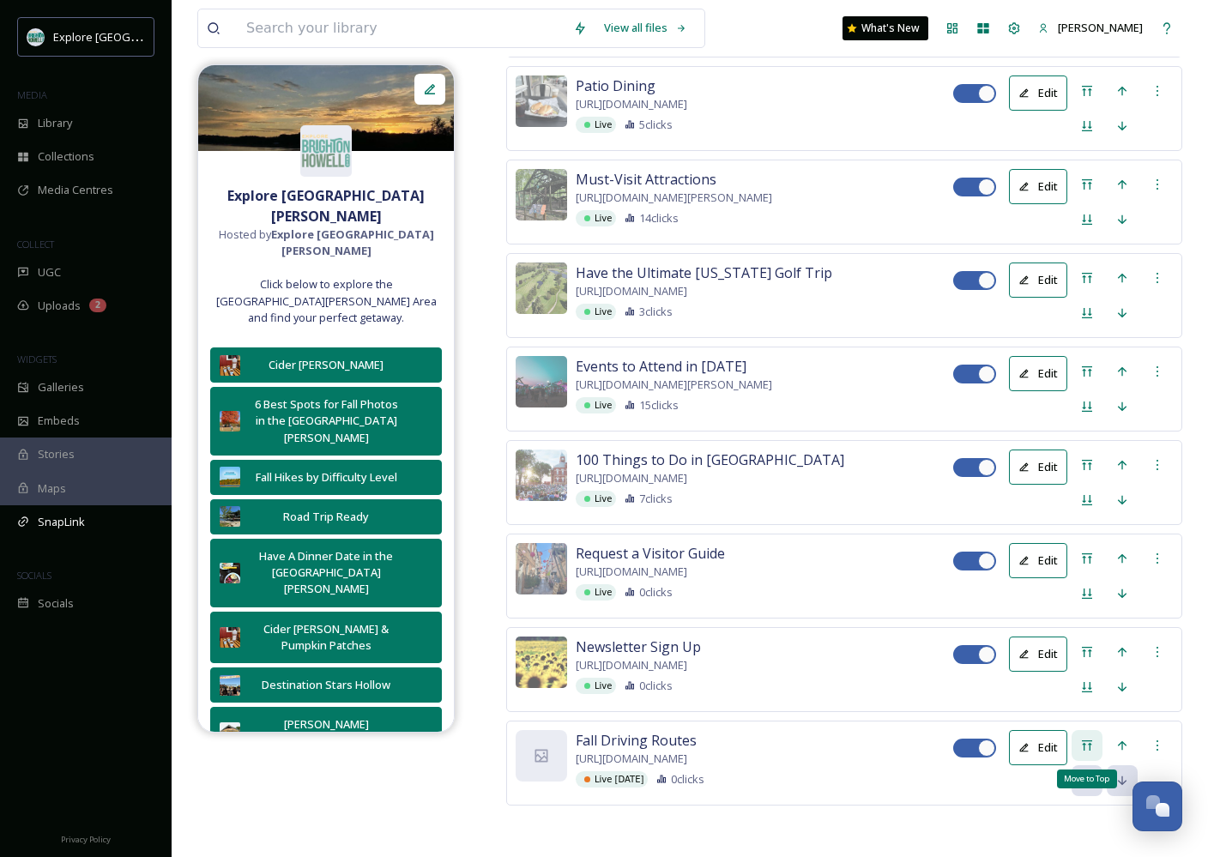
click at [1018, 738] on icon at bounding box center [1087, 745] width 14 height 14
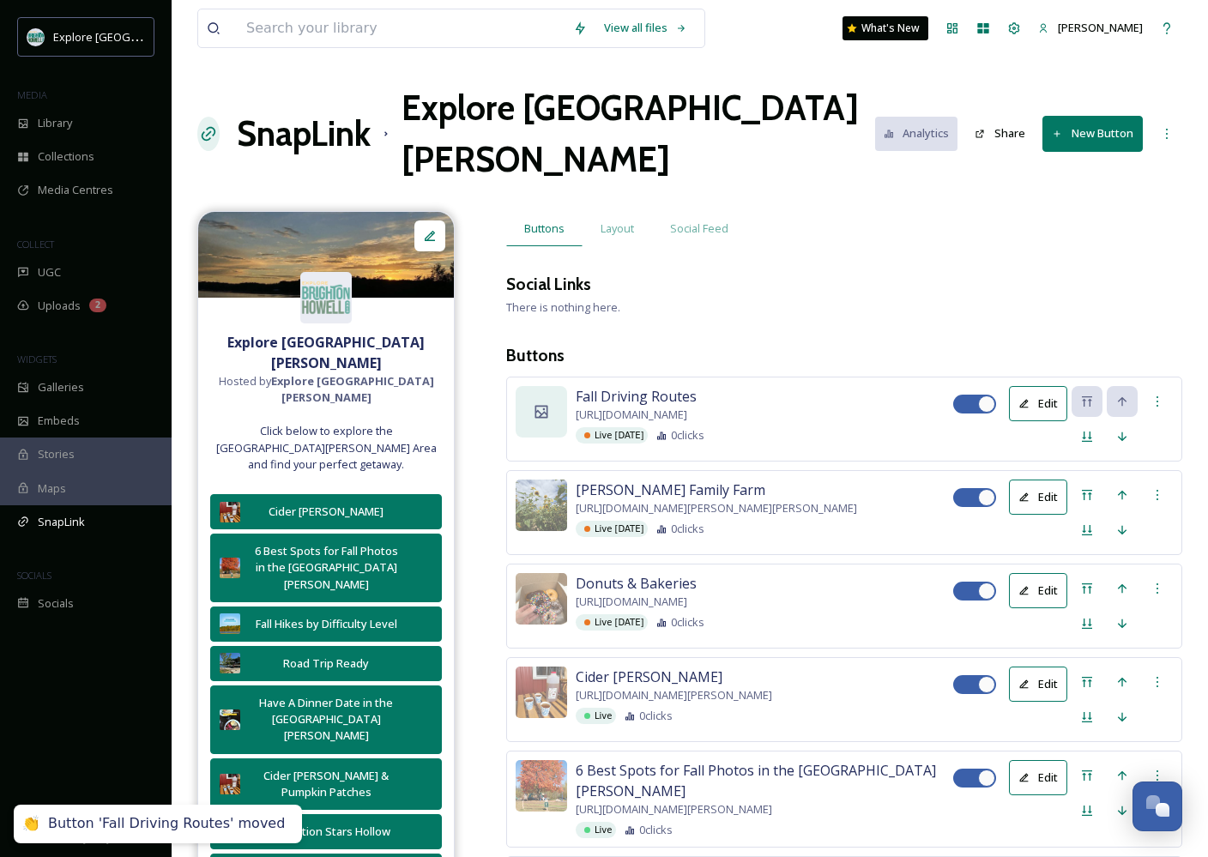
scroll to position [-1, 0]
click at [553, 386] on div at bounding box center [540, 411] width 51 height 51
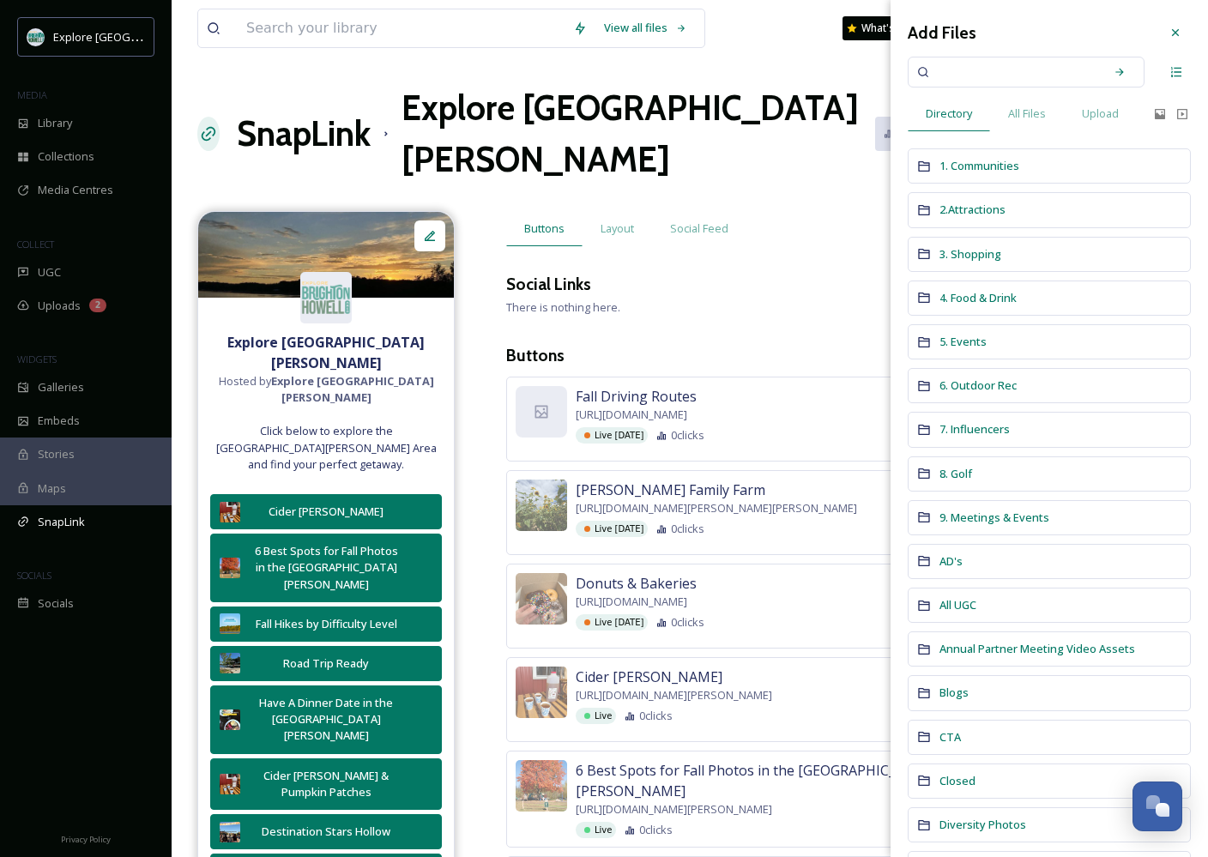
click at [1018, 80] on input at bounding box center [1014, 72] width 162 height 38
type input "[PERSON_NAME]"
click at [1018, 64] on div "Search" at bounding box center [1119, 72] width 31 height 31
click at [1018, 75] on icon at bounding box center [1119, 72] width 12 height 12
click at [985, 72] on div "[PERSON_NAME]" at bounding box center [1014, 72] width 162 height 38
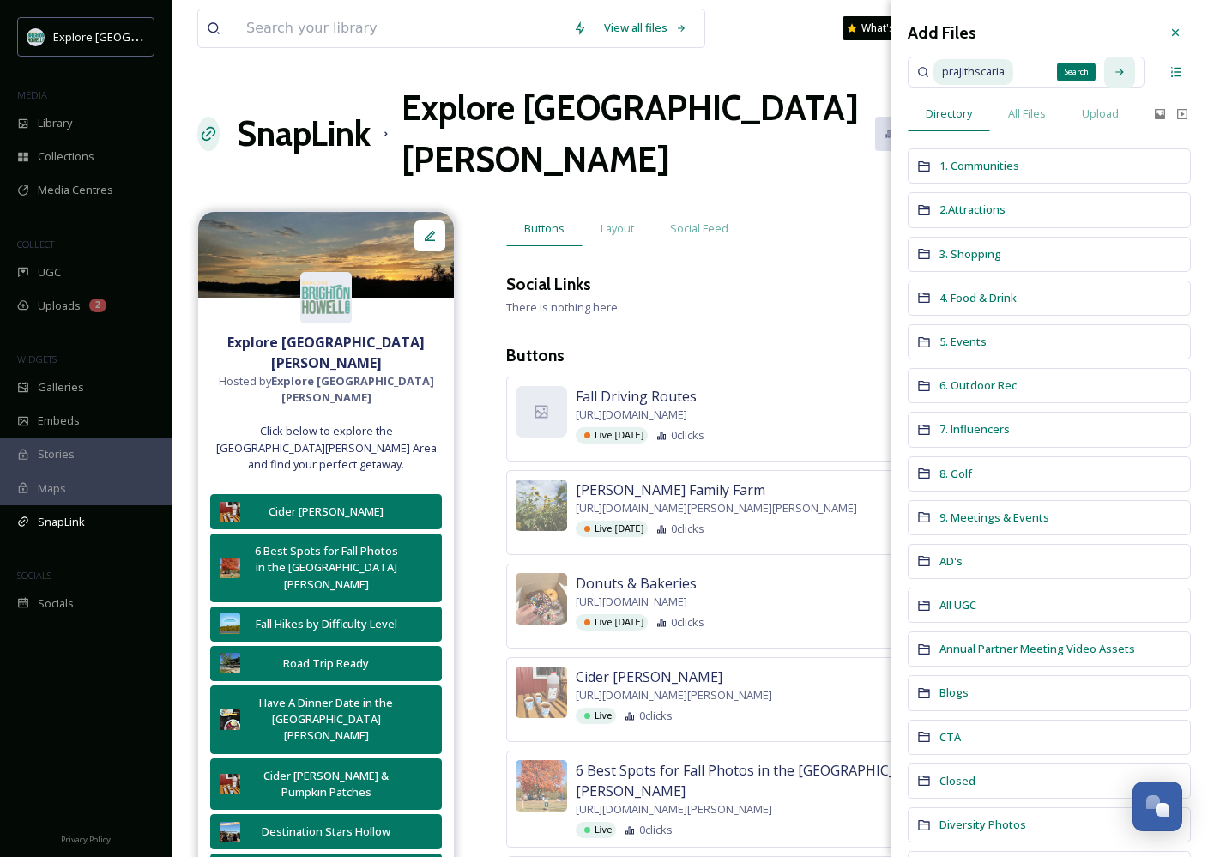
click at [1018, 71] on icon at bounding box center [1119, 72] width 12 height 12
click at [1018, 114] on span "All Files" at bounding box center [1027, 113] width 38 height 16
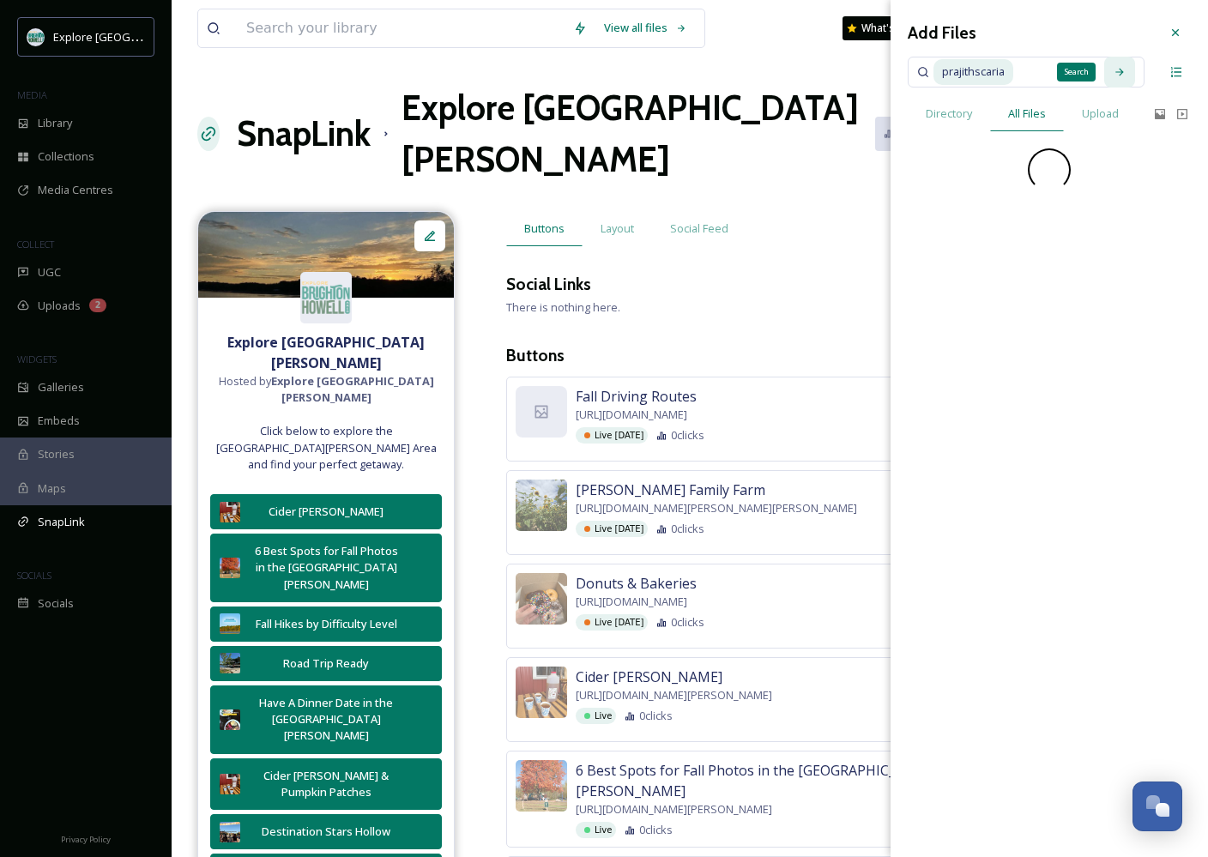
click at [1018, 72] on icon at bounding box center [1119, 72] width 12 height 12
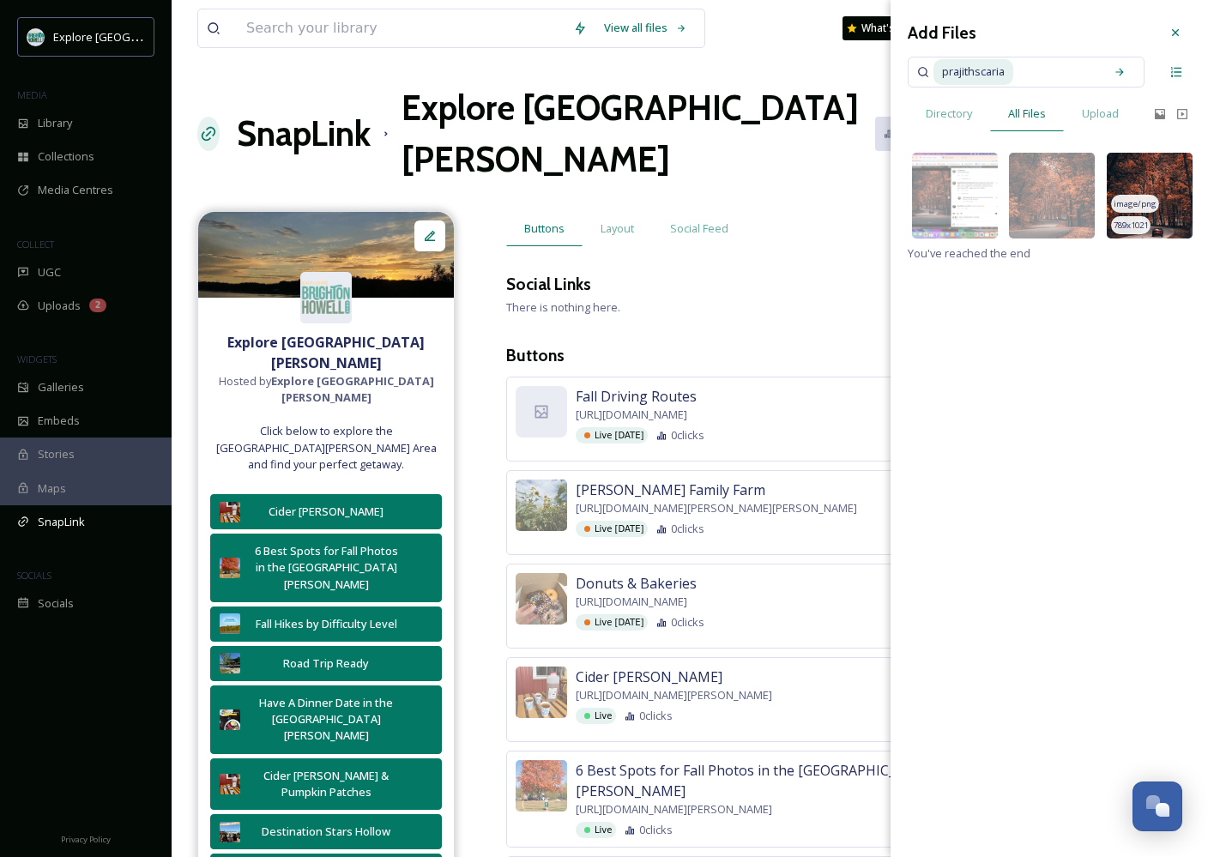
click at [1018, 184] on img at bounding box center [1149, 196] width 86 height 86
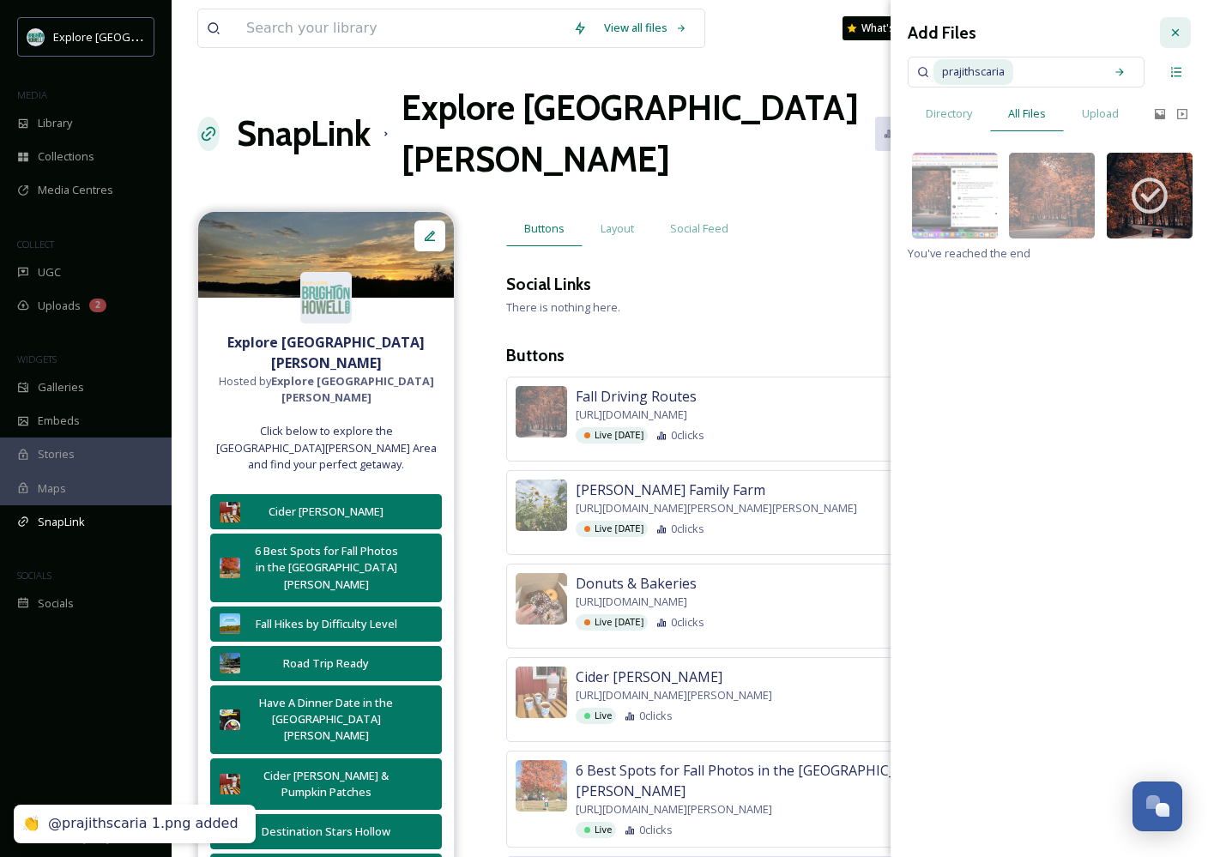
click at [1018, 38] on icon at bounding box center [1175, 33] width 14 height 14
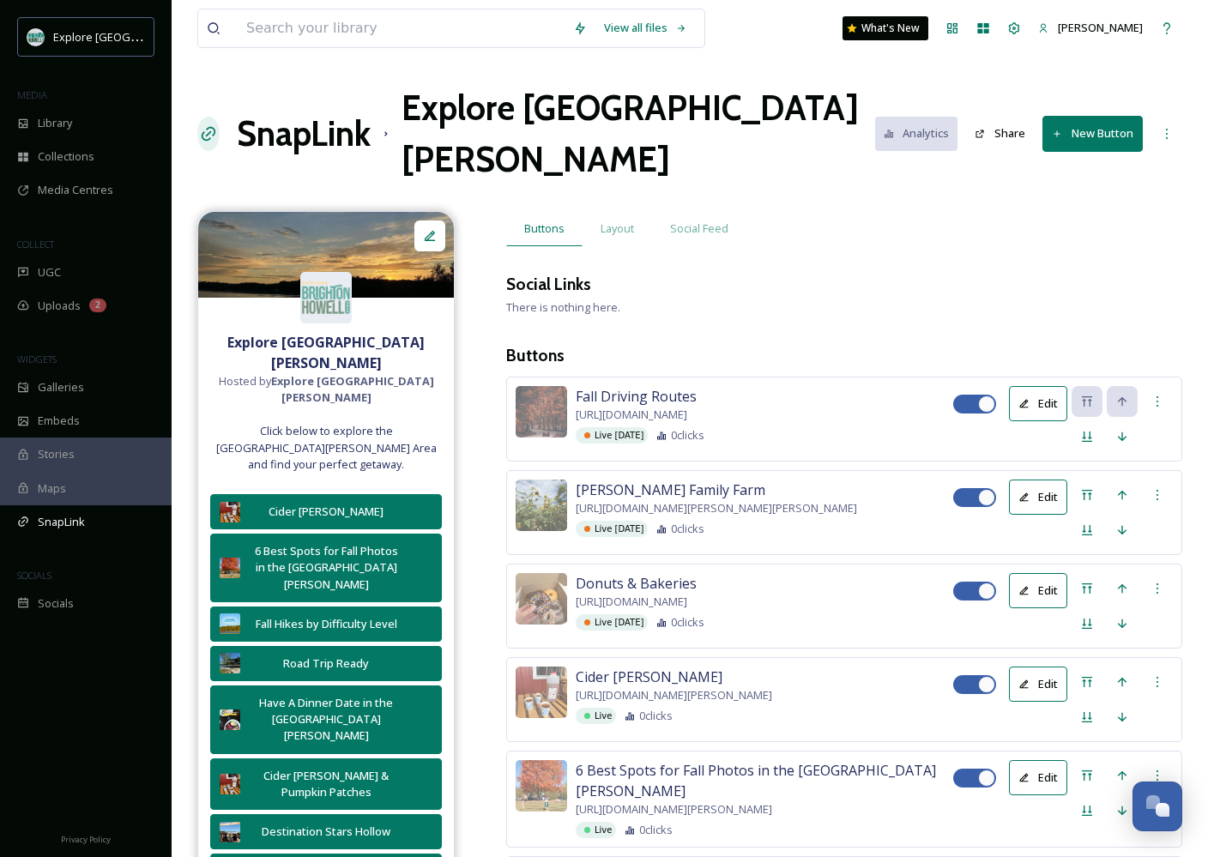
click at [908, 272] on div "Social Links" at bounding box center [844, 284] width 676 height 25
click at [1018, 116] on button "New Button" at bounding box center [1092, 133] width 100 height 35
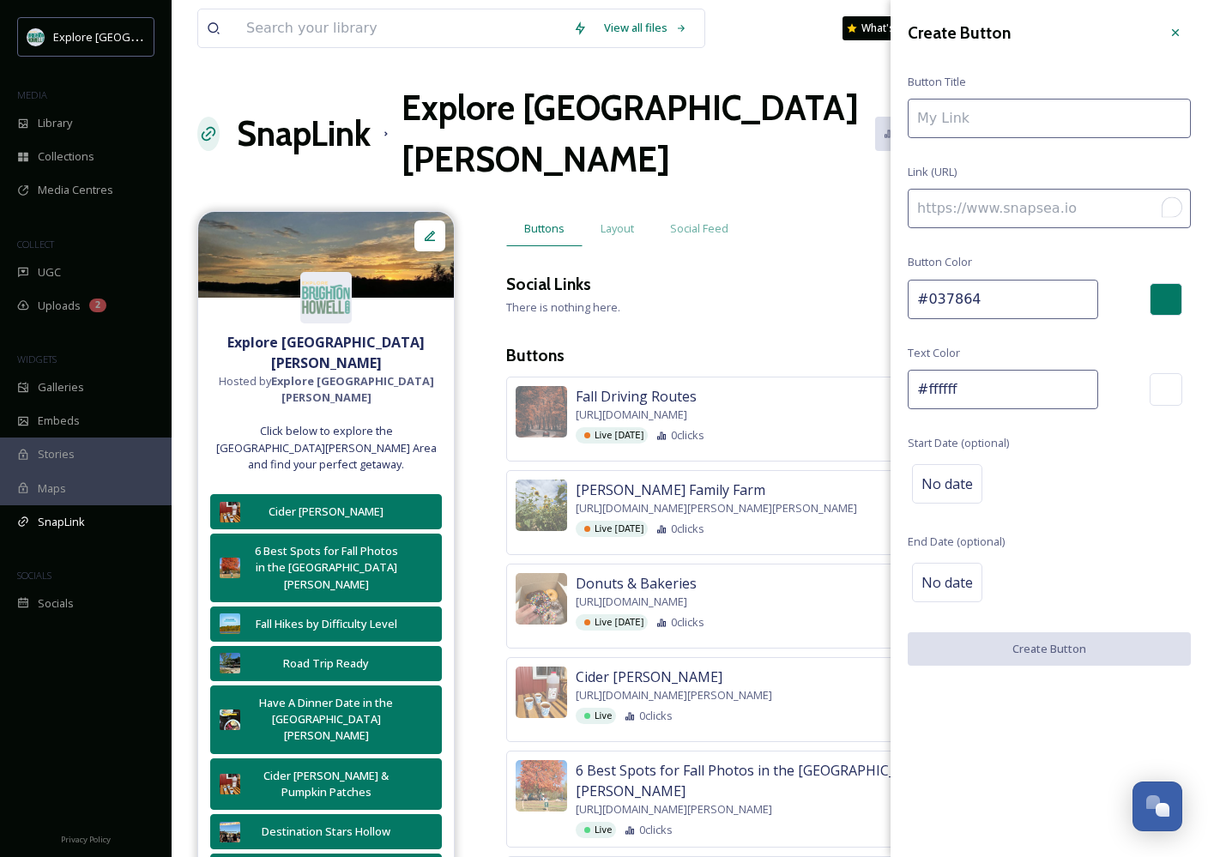
click at [1015, 209] on input "To enrich screen reader interactions, please activate Accessibility in Grammarl…" at bounding box center [1048, 208] width 283 height 39
paste input "[URL][DOMAIN_NAME]"
type input "[URL][DOMAIN_NAME]"
click at [968, 109] on input "To enrich screen reader interactions, please activate Accessibility in Grammarl…" at bounding box center [1048, 118] width 283 height 39
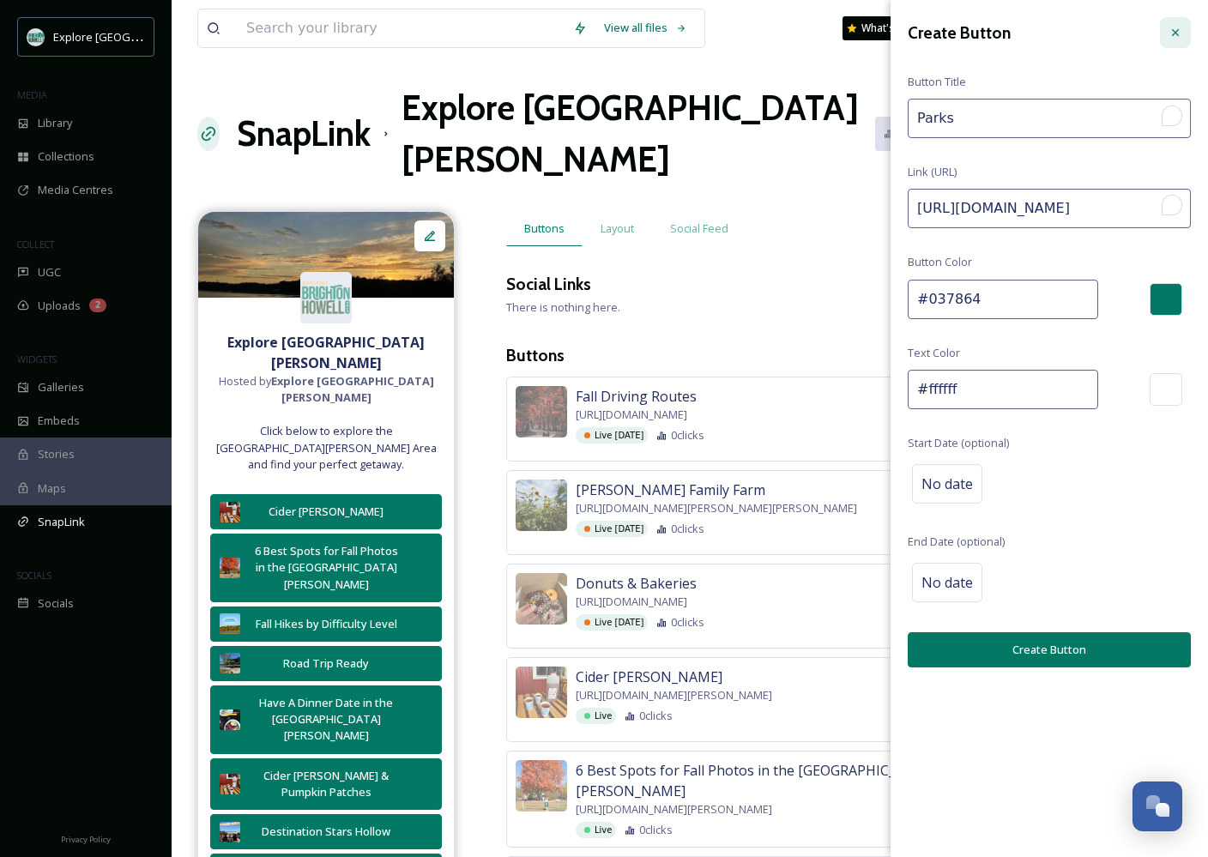
type input "Parks"
click at [1018, 33] on icon at bounding box center [1175, 33] width 14 height 14
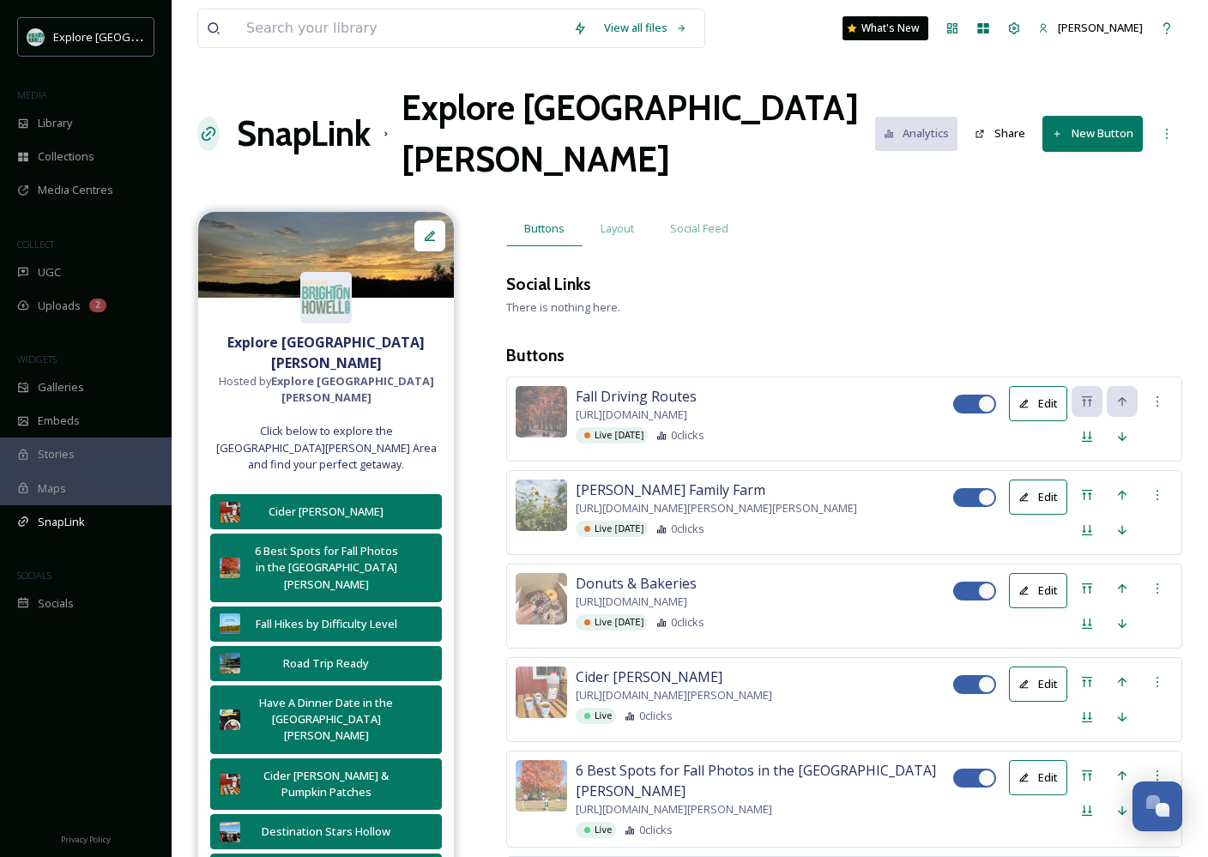
scroll to position [0, 0]
click at [1018, 116] on button "New Button" at bounding box center [1092, 133] width 100 height 35
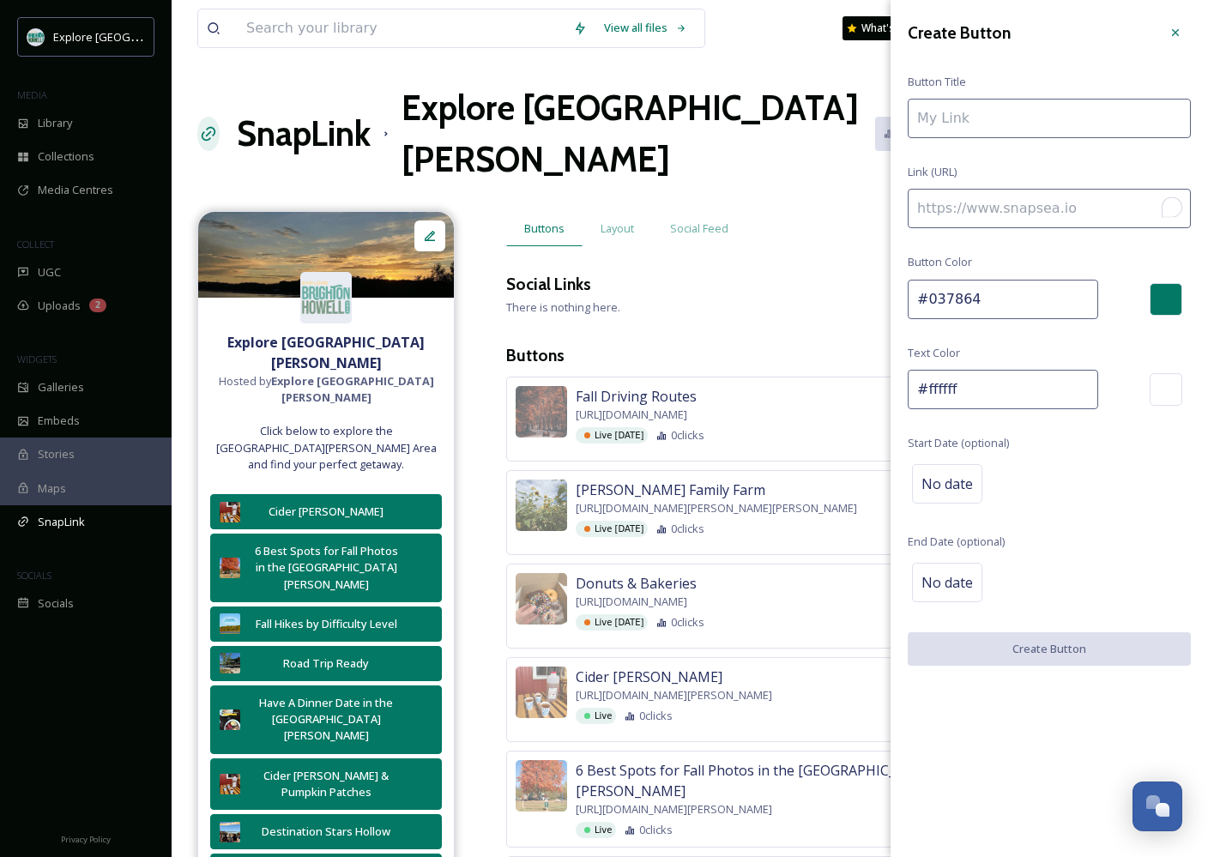
click at [992, 218] on input "To enrich screen reader interactions, please activate Accessibility in Grammarl…" at bounding box center [1048, 208] width 283 height 39
paste input "[URL][DOMAIN_NAME]"
type input "[URL][DOMAIN_NAME]"
click at [979, 129] on input "To enrich screen reader interactions, please activate Accessibility in Grammarl…" at bounding box center [1048, 118] width 283 height 39
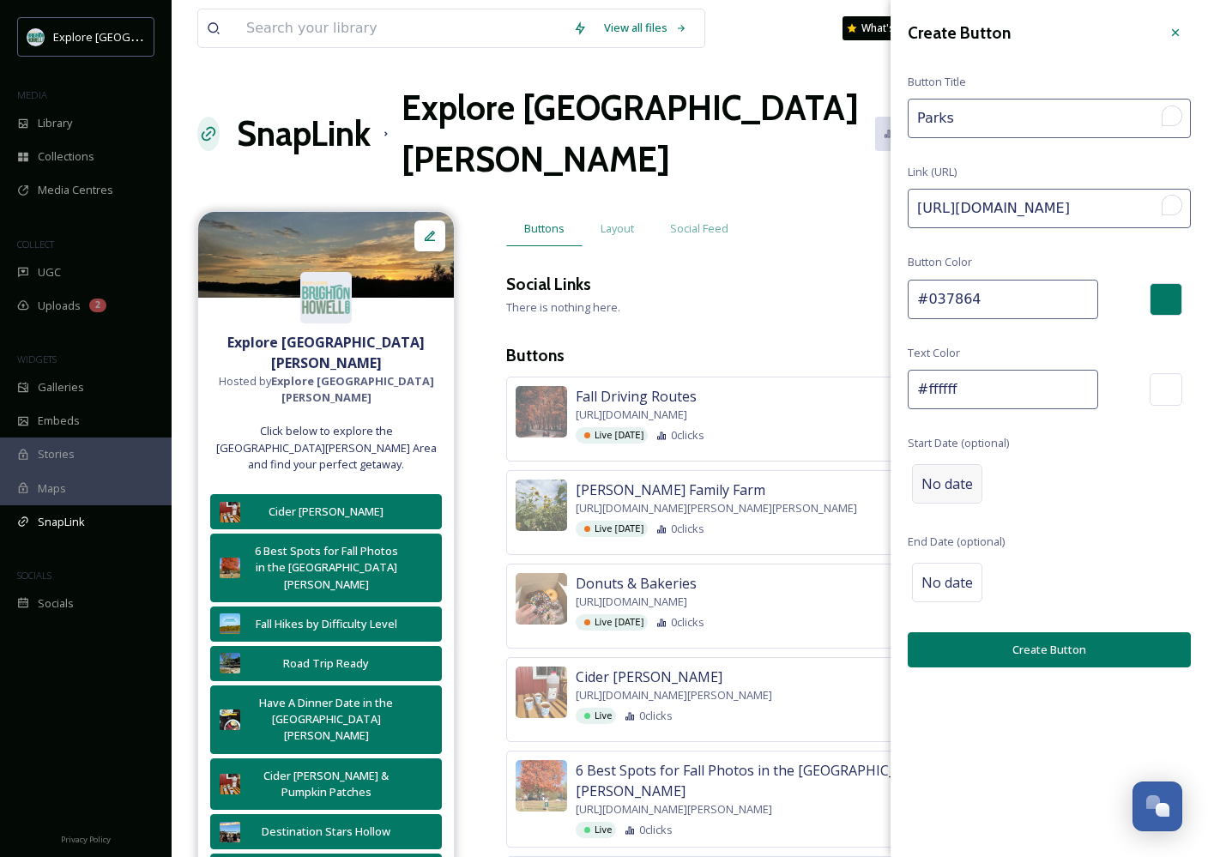
type input "Parks"
click at [956, 468] on div "No date" at bounding box center [947, 483] width 70 height 39
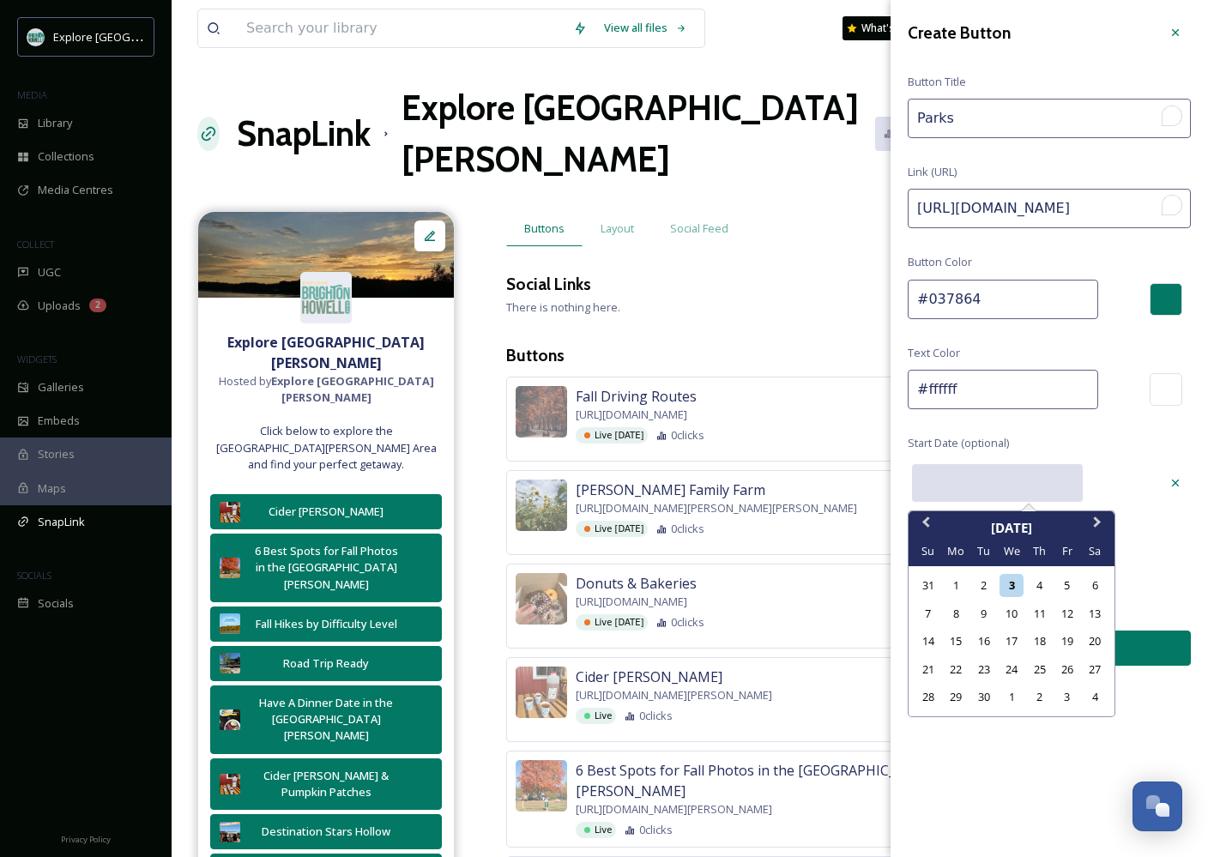
click at [980, 475] on input "text" at bounding box center [997, 483] width 171 height 38
click at [1018, 618] on div "13" at bounding box center [1094, 613] width 23 height 23
type input "[DATE]"
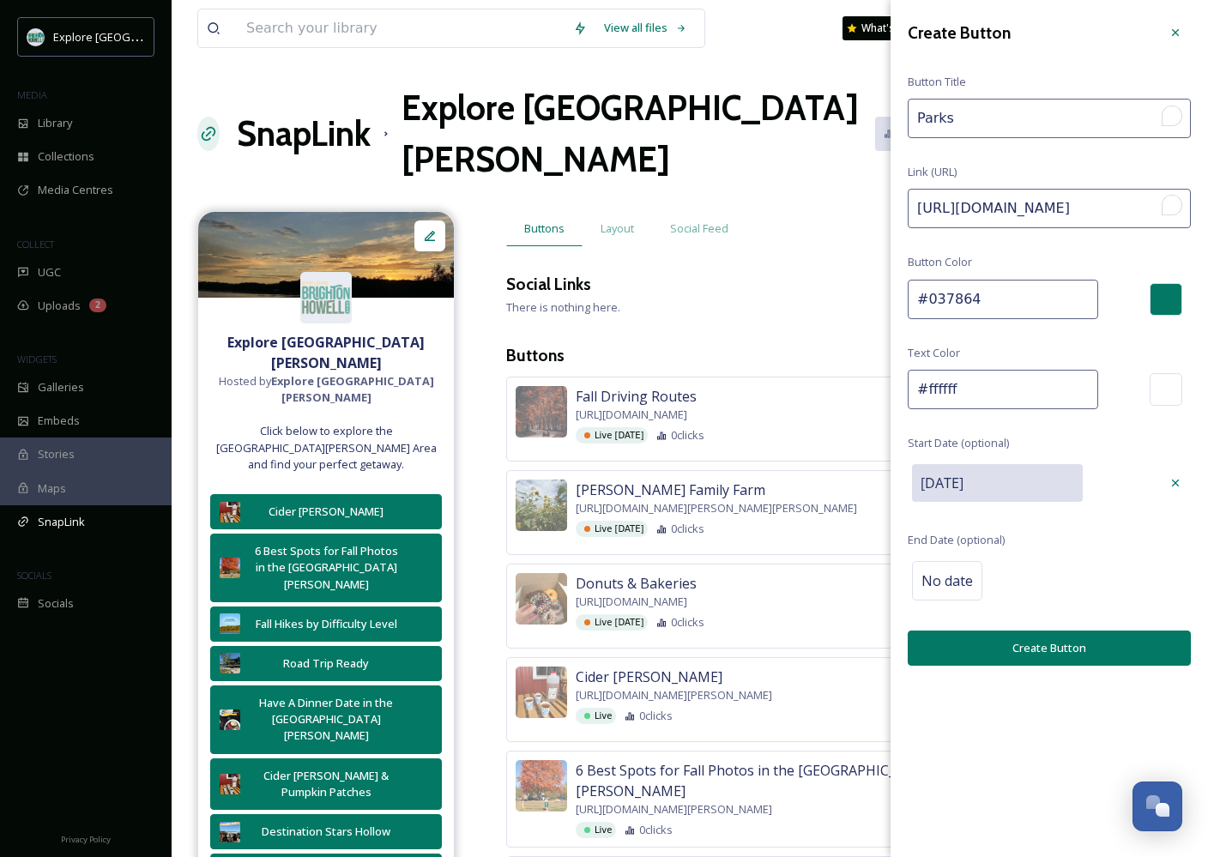
click at [1018, 652] on button "Create Button" at bounding box center [1048, 647] width 283 height 35
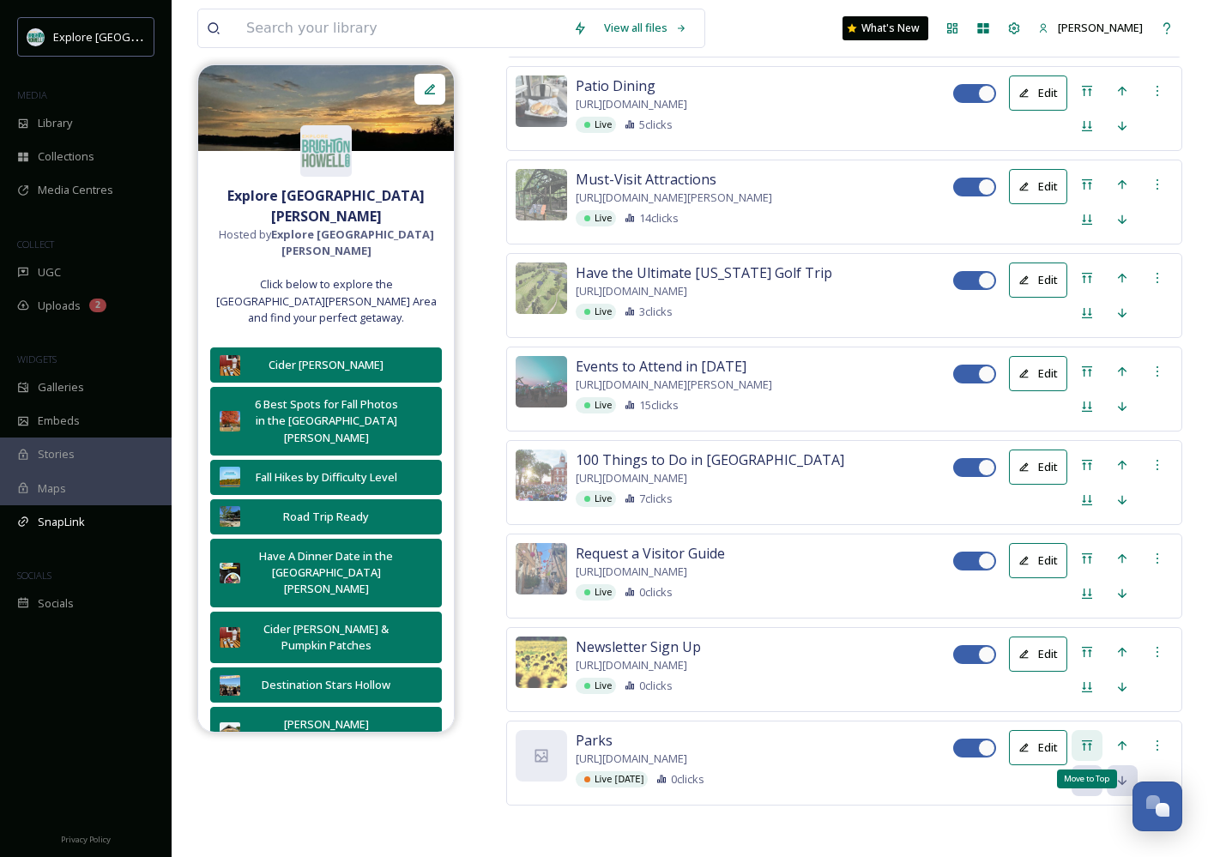
click at [1018, 730] on div "Move to Top" at bounding box center [1086, 745] width 31 height 31
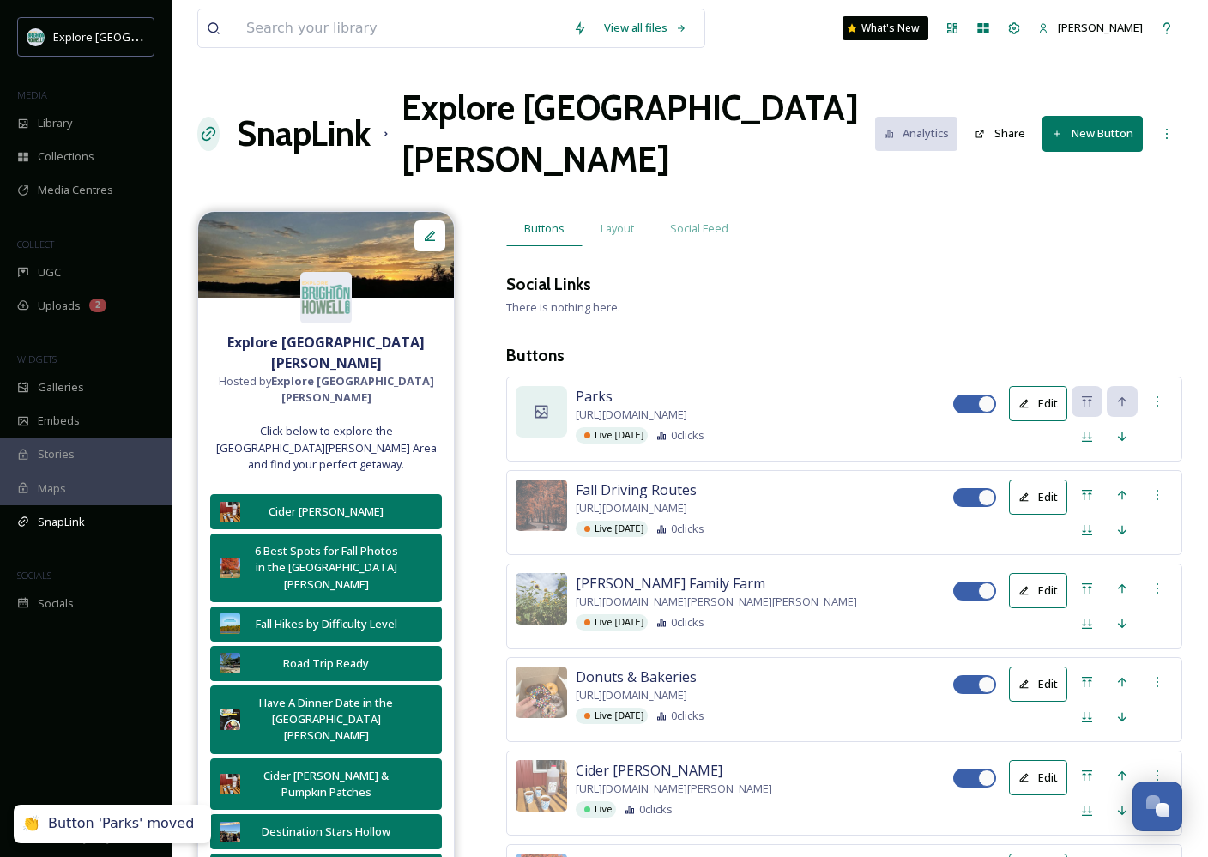
scroll to position [0, 0]
click at [538, 405] on icon at bounding box center [541, 411] width 13 height 13
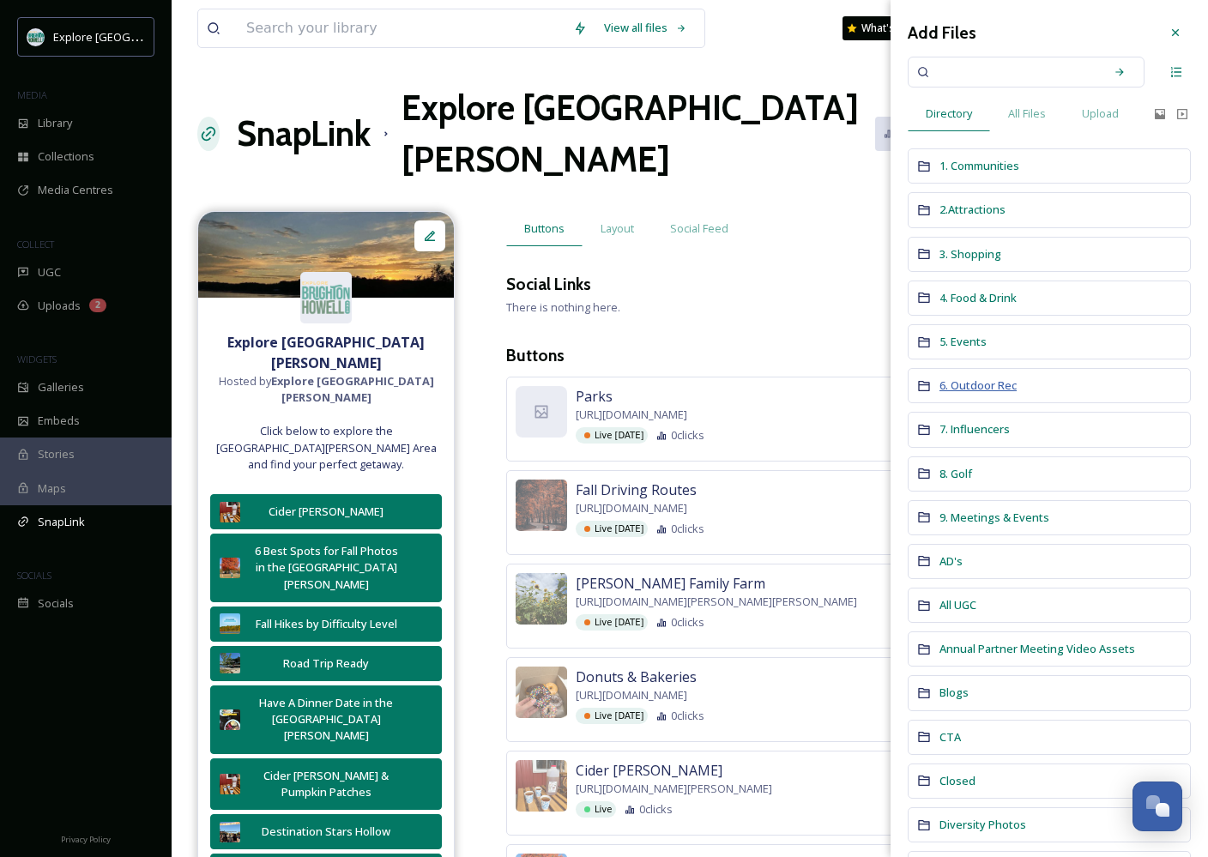
click at [977, 390] on span "6. Outdoor Rec" at bounding box center [977, 384] width 77 height 15
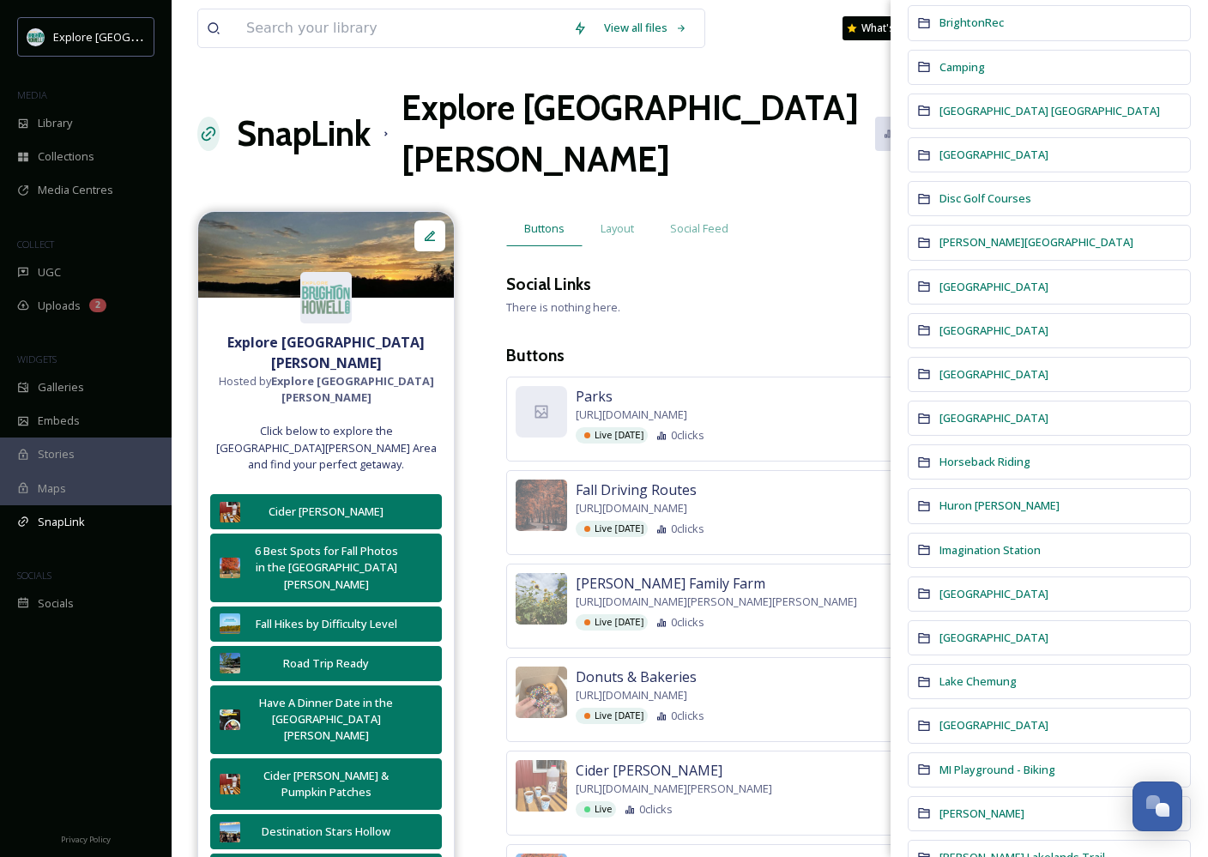
scroll to position [182, 0]
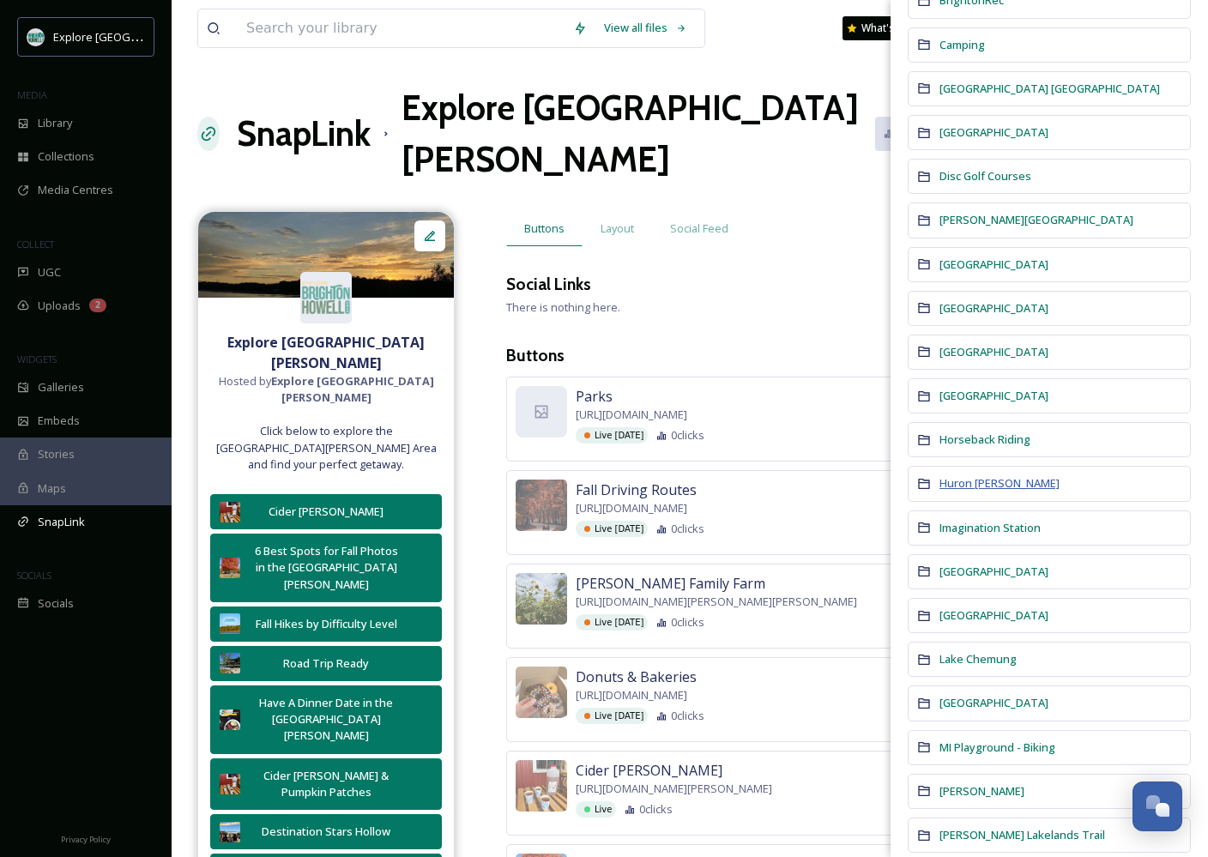
click at [962, 481] on span "Huron [PERSON_NAME]" at bounding box center [999, 482] width 120 height 15
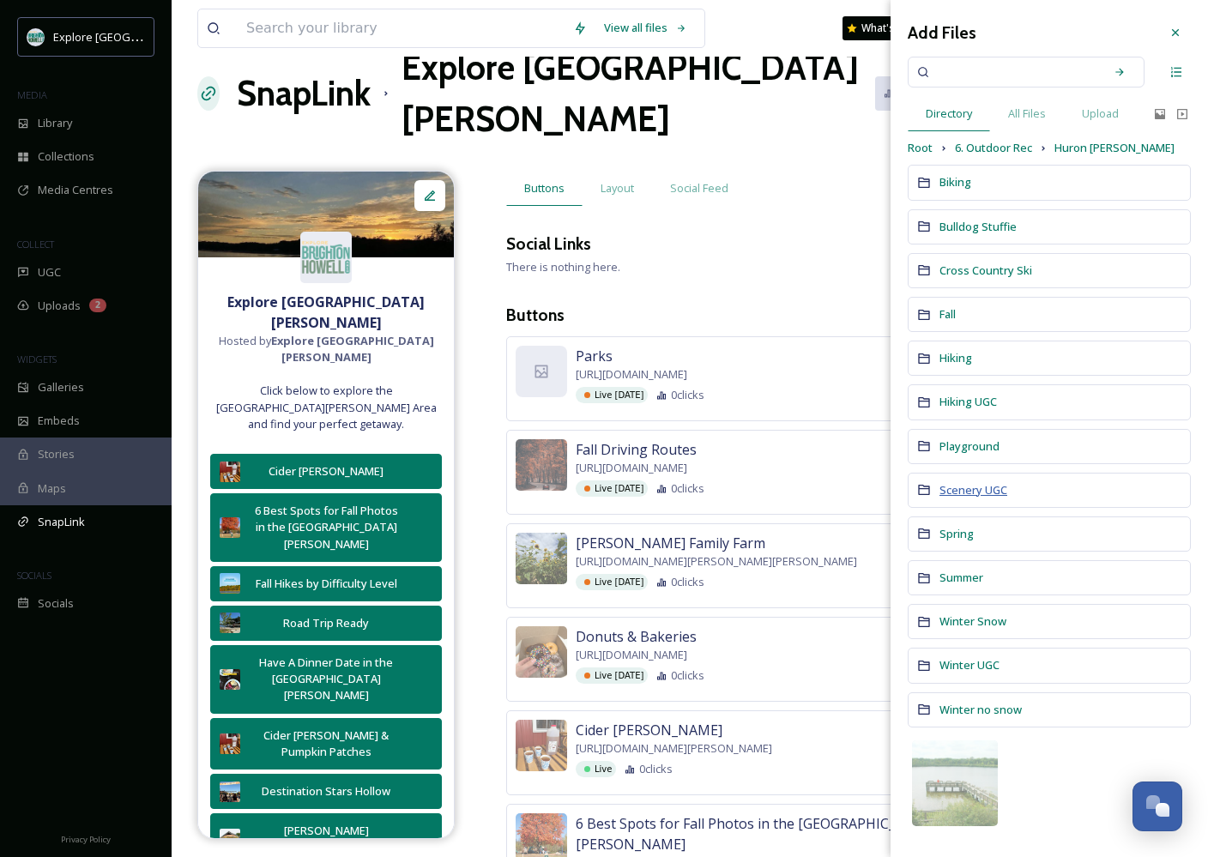
scroll to position [0, 0]
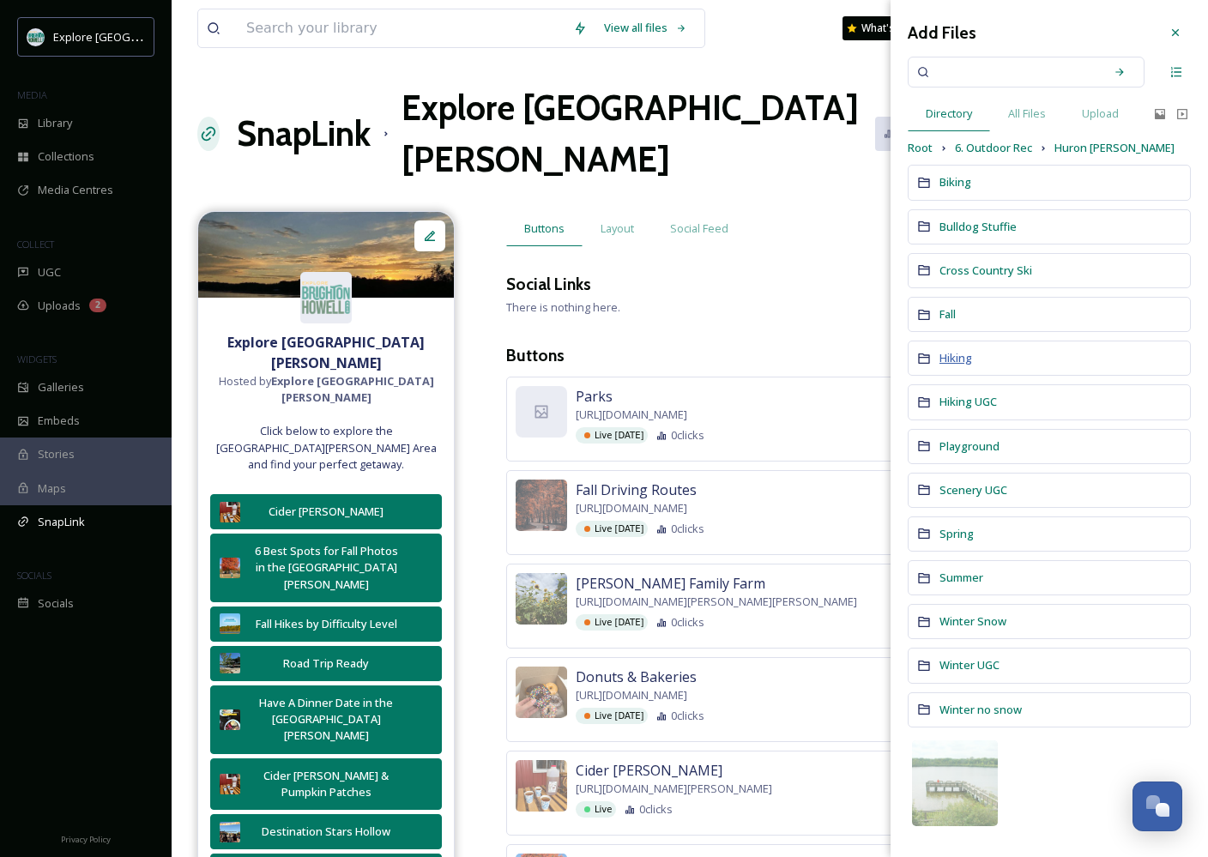
click at [958, 362] on span "Hiking" at bounding box center [955, 357] width 33 height 15
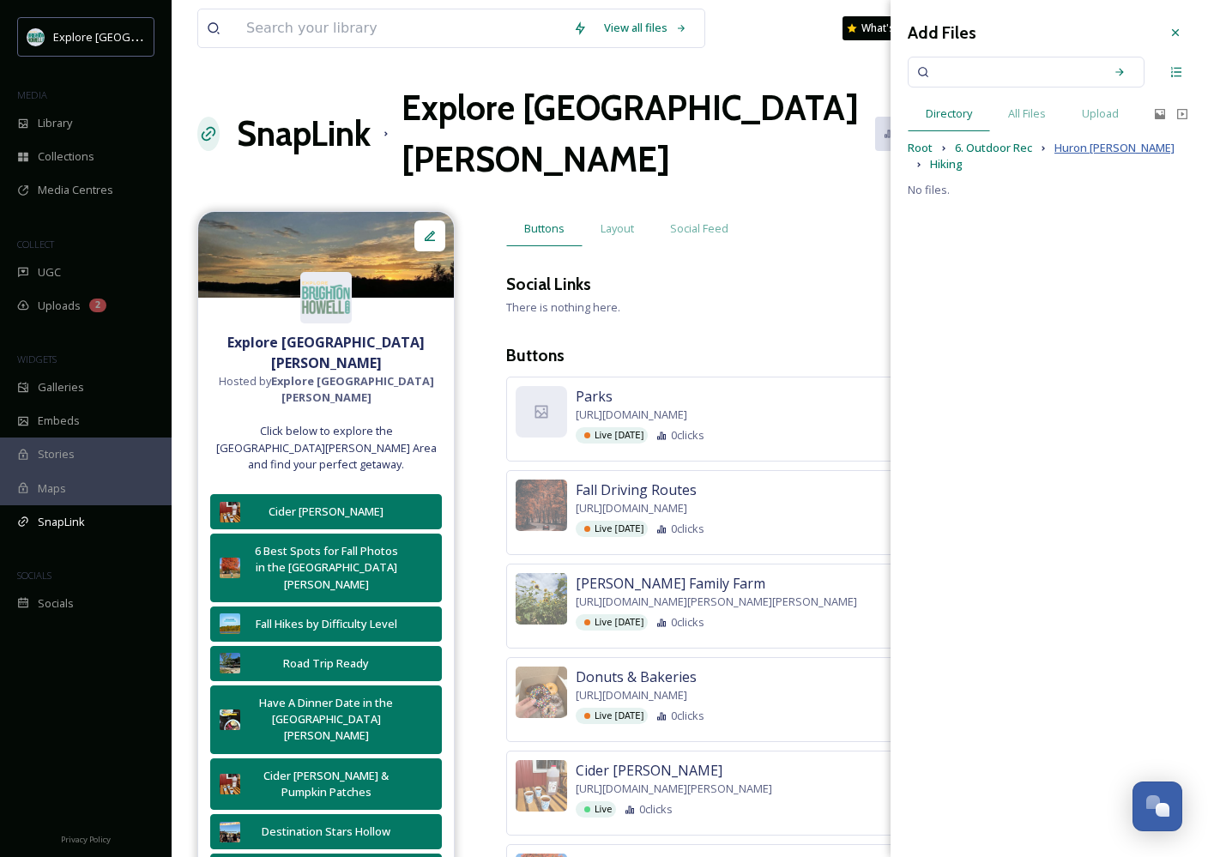
click at [1018, 142] on span "Huron [PERSON_NAME]" at bounding box center [1114, 148] width 120 height 16
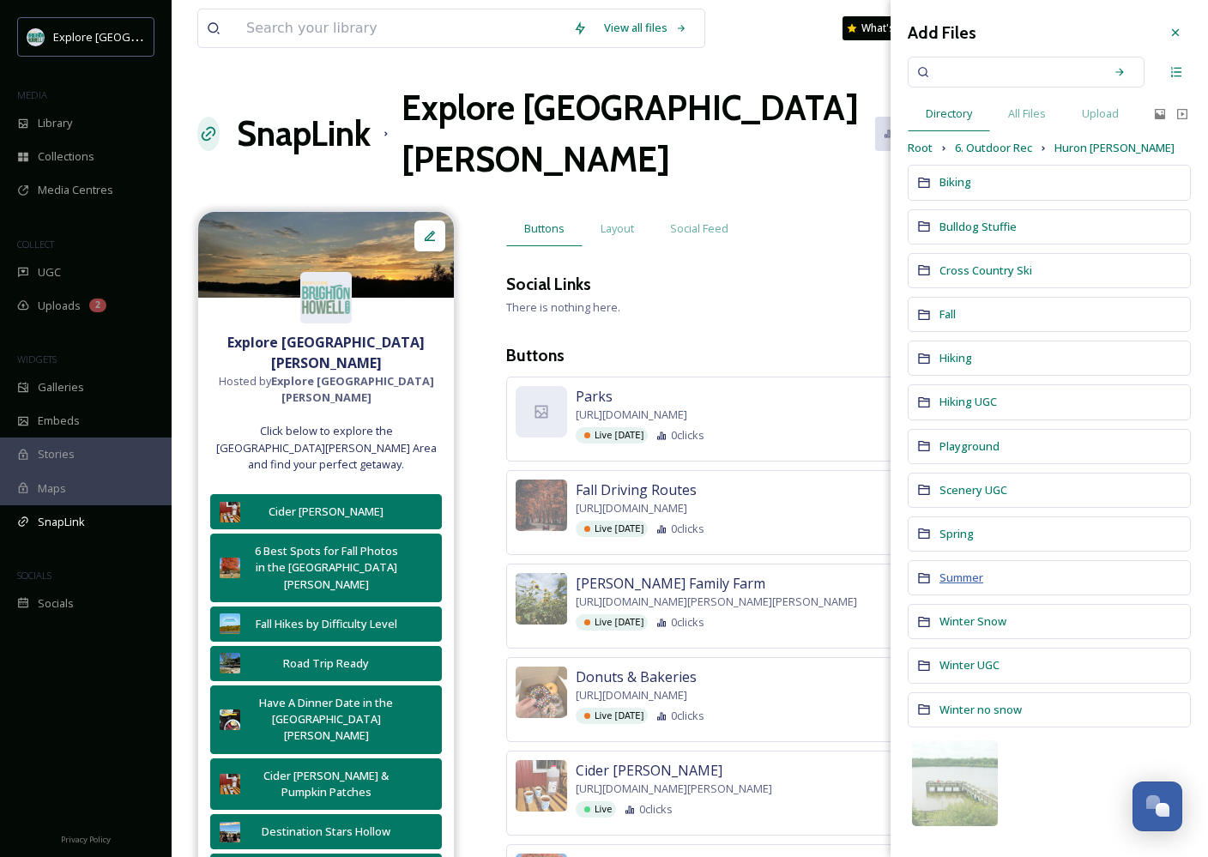
click at [970, 571] on span "Summer" at bounding box center [961, 577] width 44 height 15
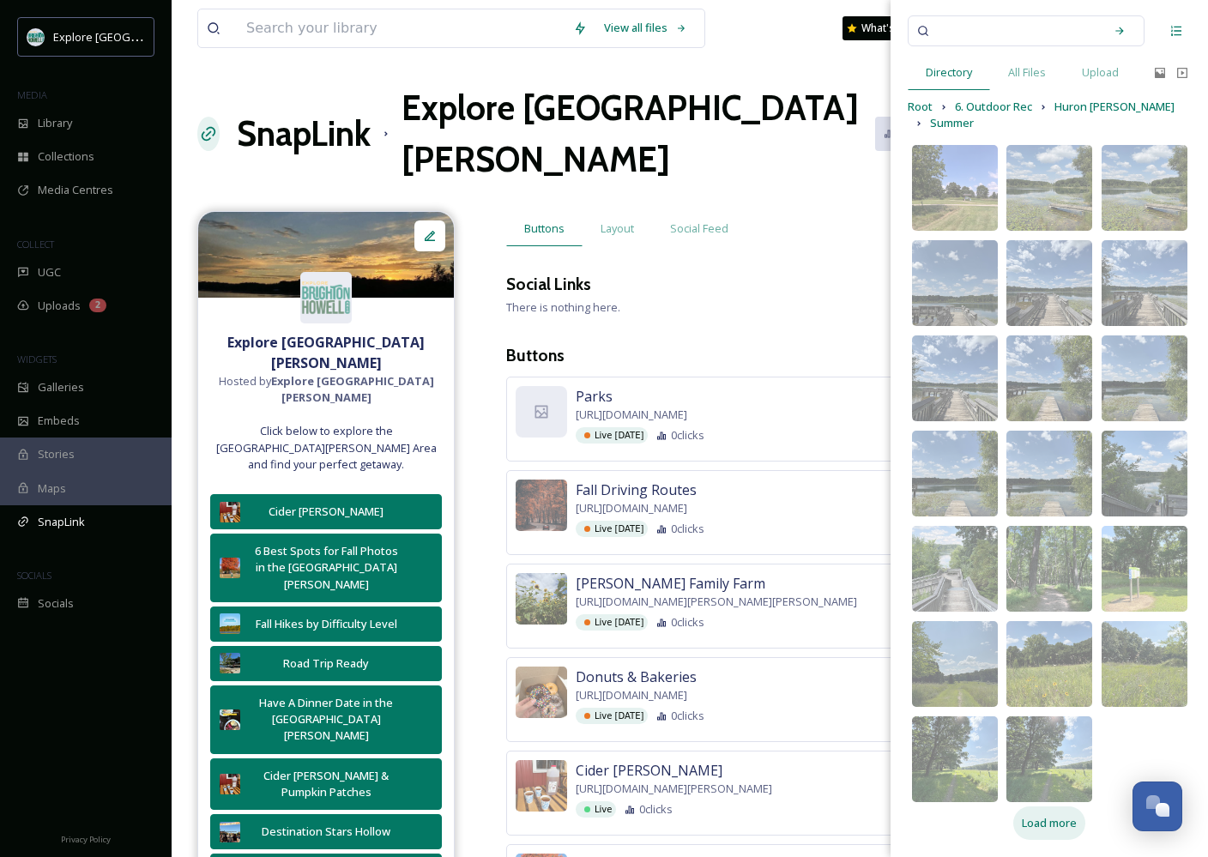
scroll to position [40, 0]
click at [1018, 818] on span "Load more" at bounding box center [1049, 824] width 55 height 16
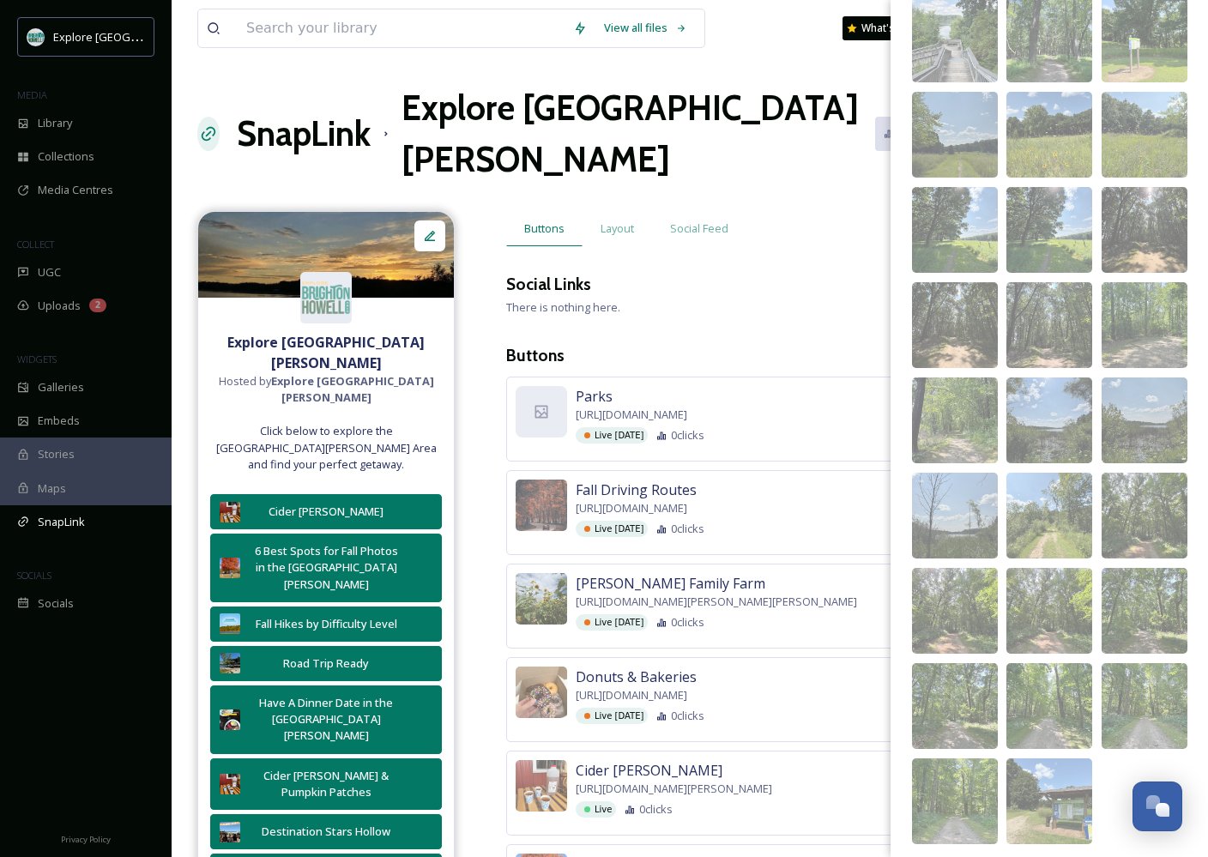
scroll to position [0, 0]
click at [1018, 407] on img at bounding box center [1049, 420] width 86 height 86
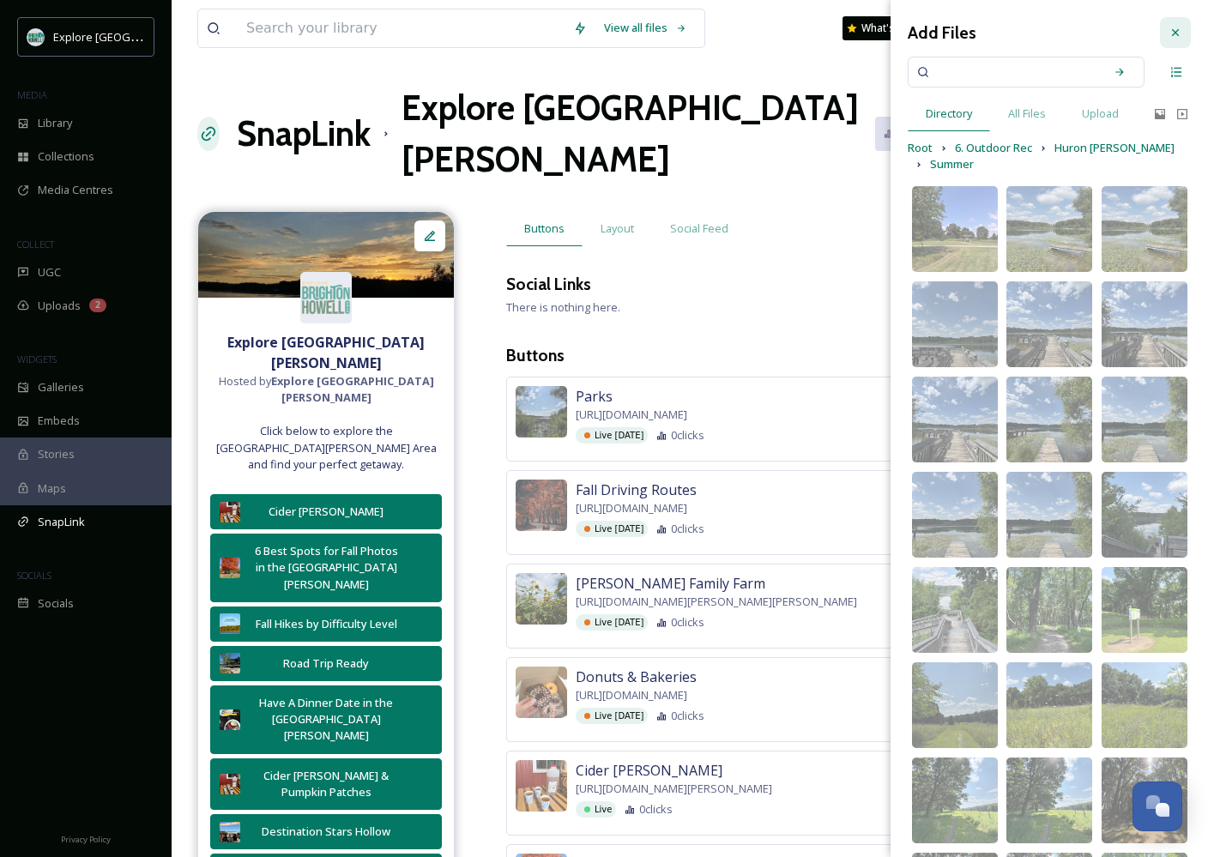
click at [1018, 31] on icon at bounding box center [1175, 33] width 14 height 14
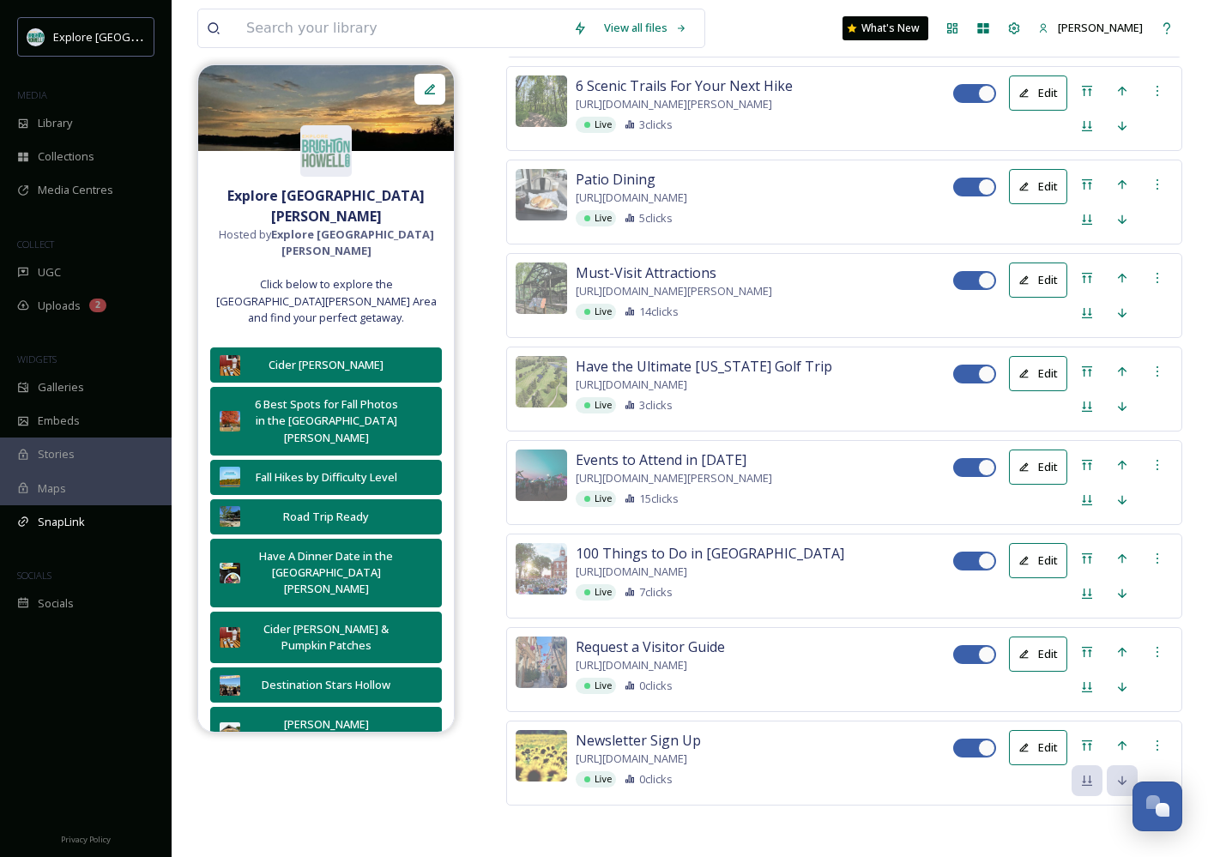
scroll to position [5153, 0]
click at [1018, 200] on div at bounding box center [1157, 184] width 31 height 31
click at [1018, 281] on span "Delete Button" at bounding box center [1127, 273] width 71 height 16
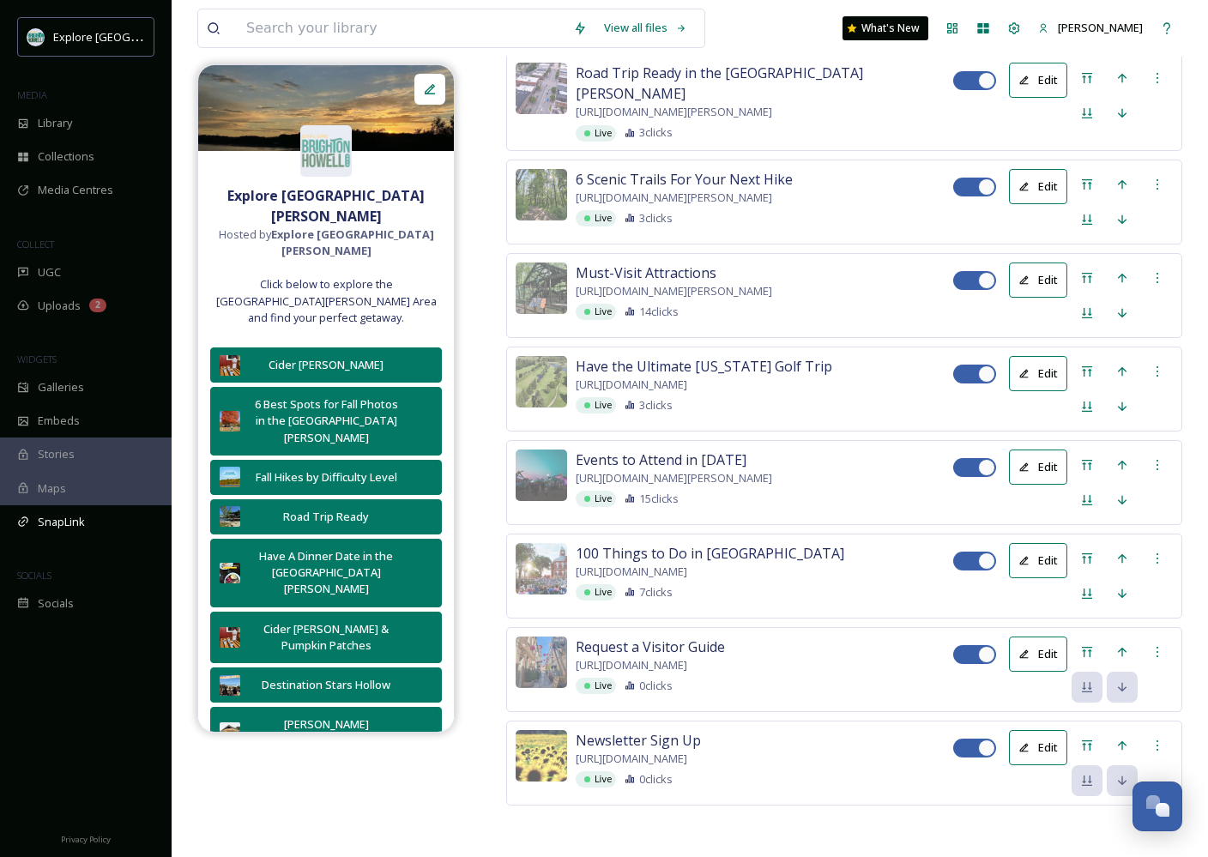
scroll to position [4988, 0]
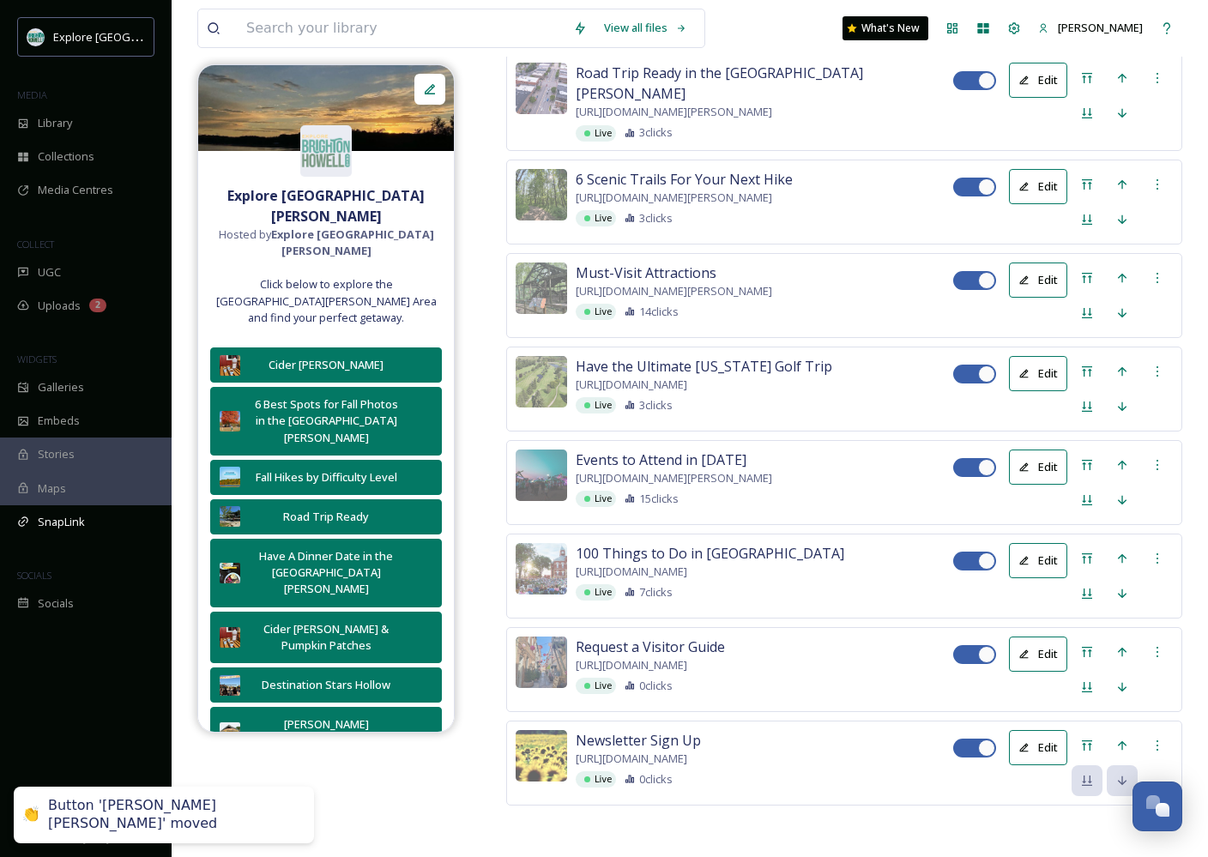
scroll to position [4887, 0]
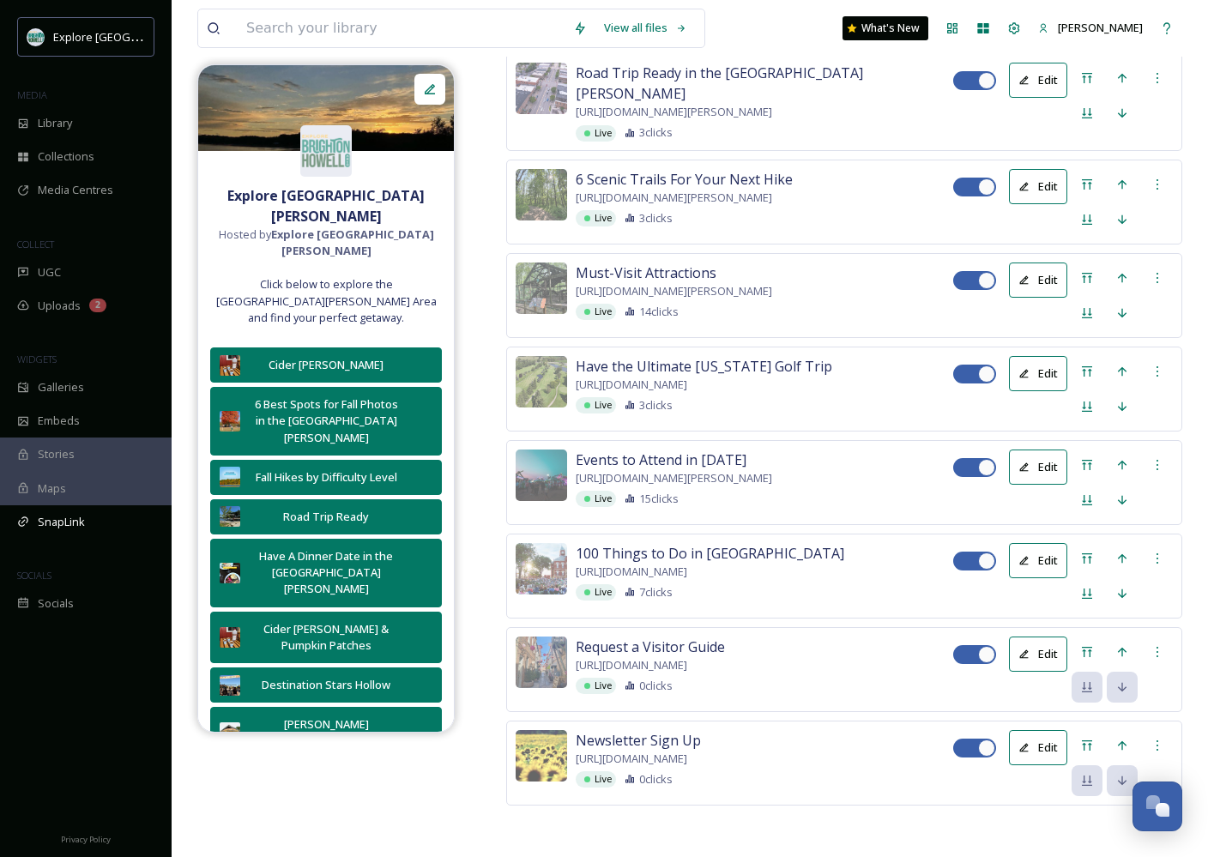
scroll to position [4377, 0]
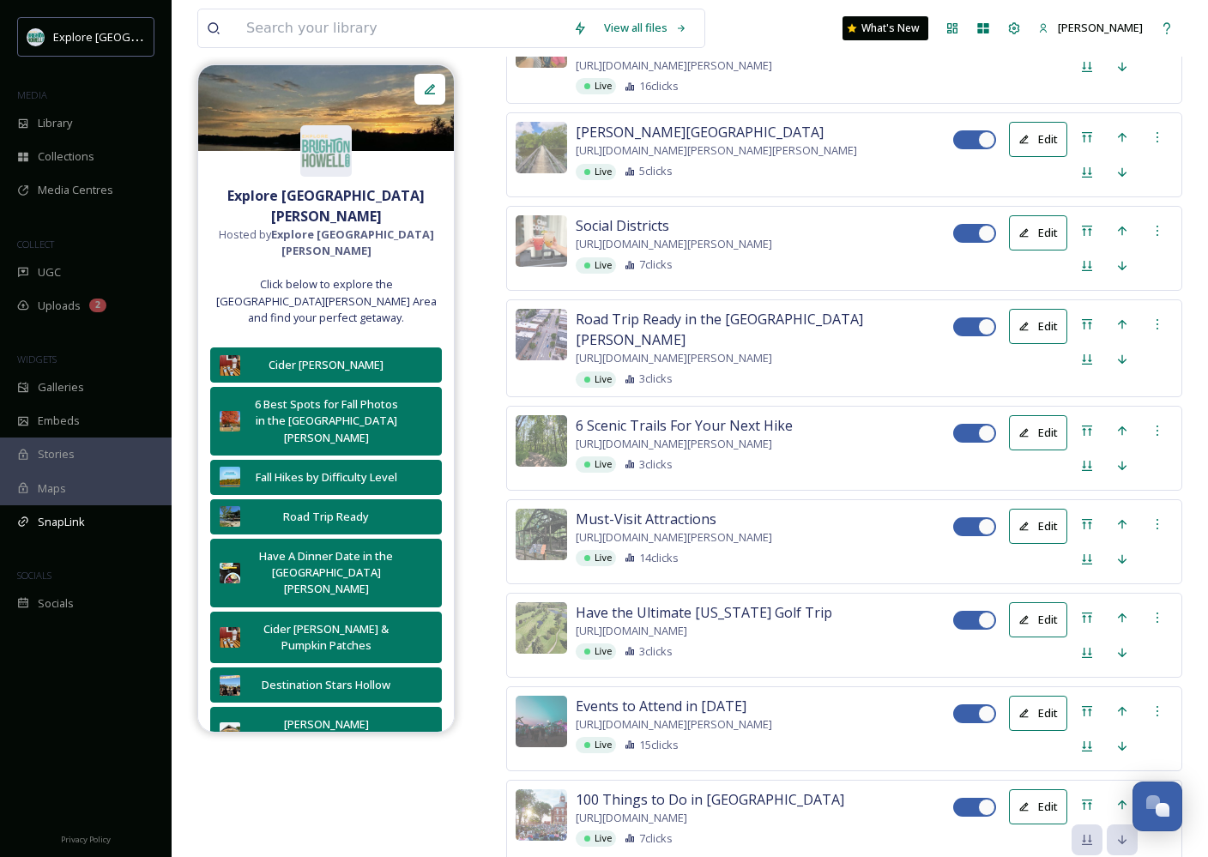
scroll to position [3964, 0]
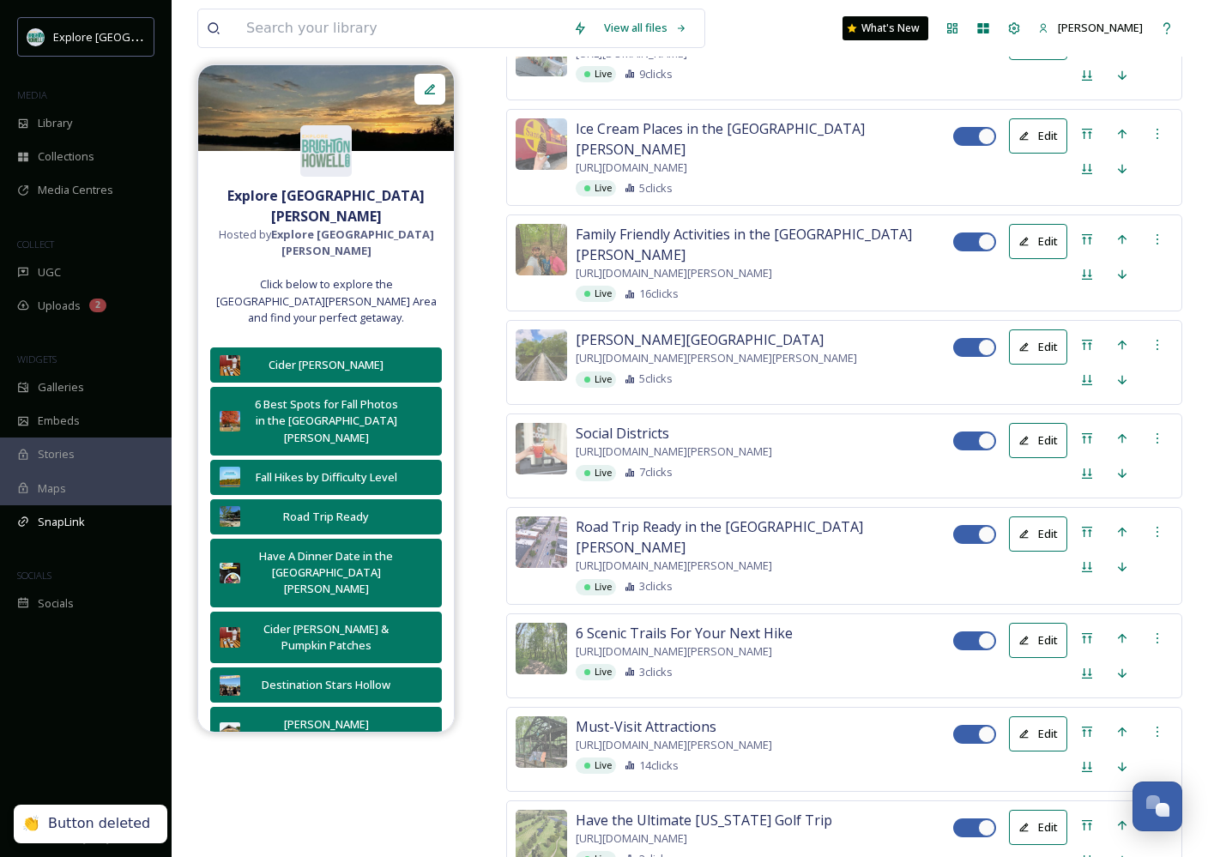
scroll to position [3662, 0]
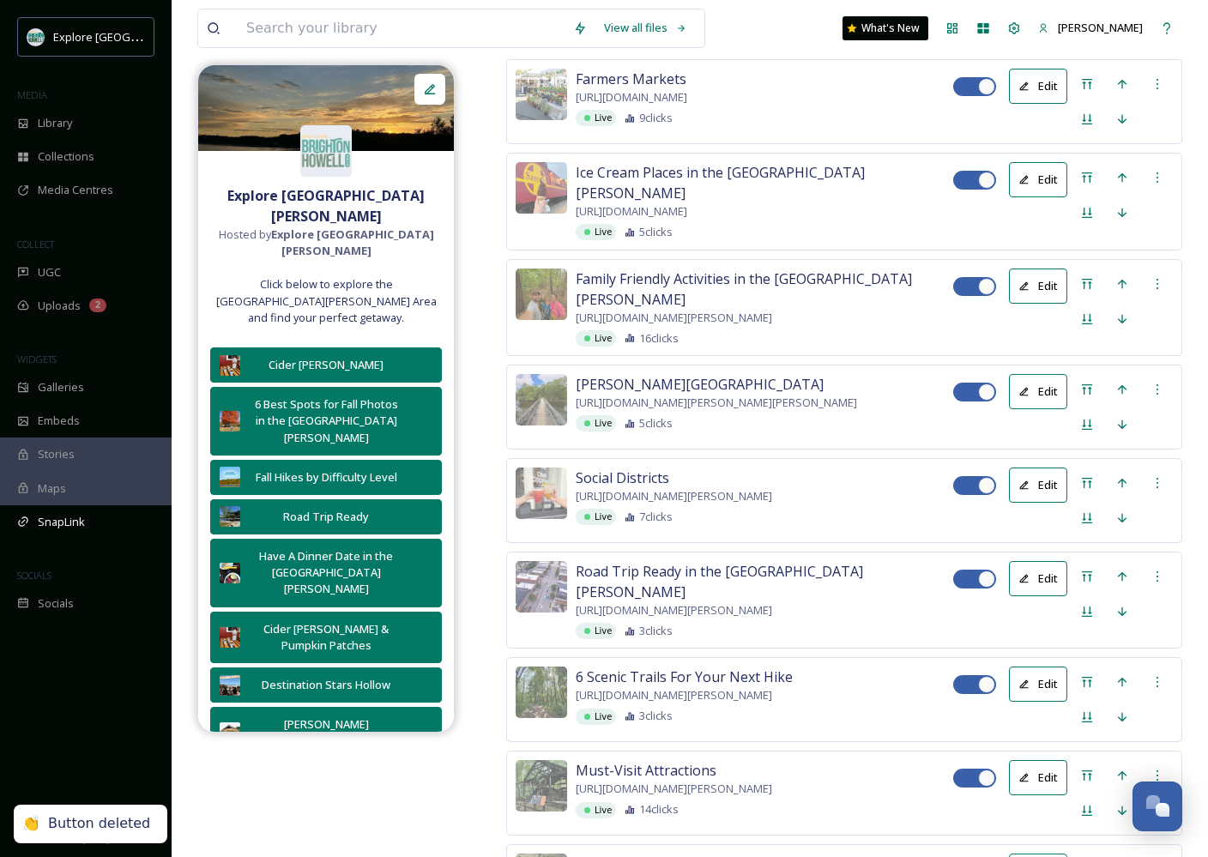
scroll to position [3503, 0]
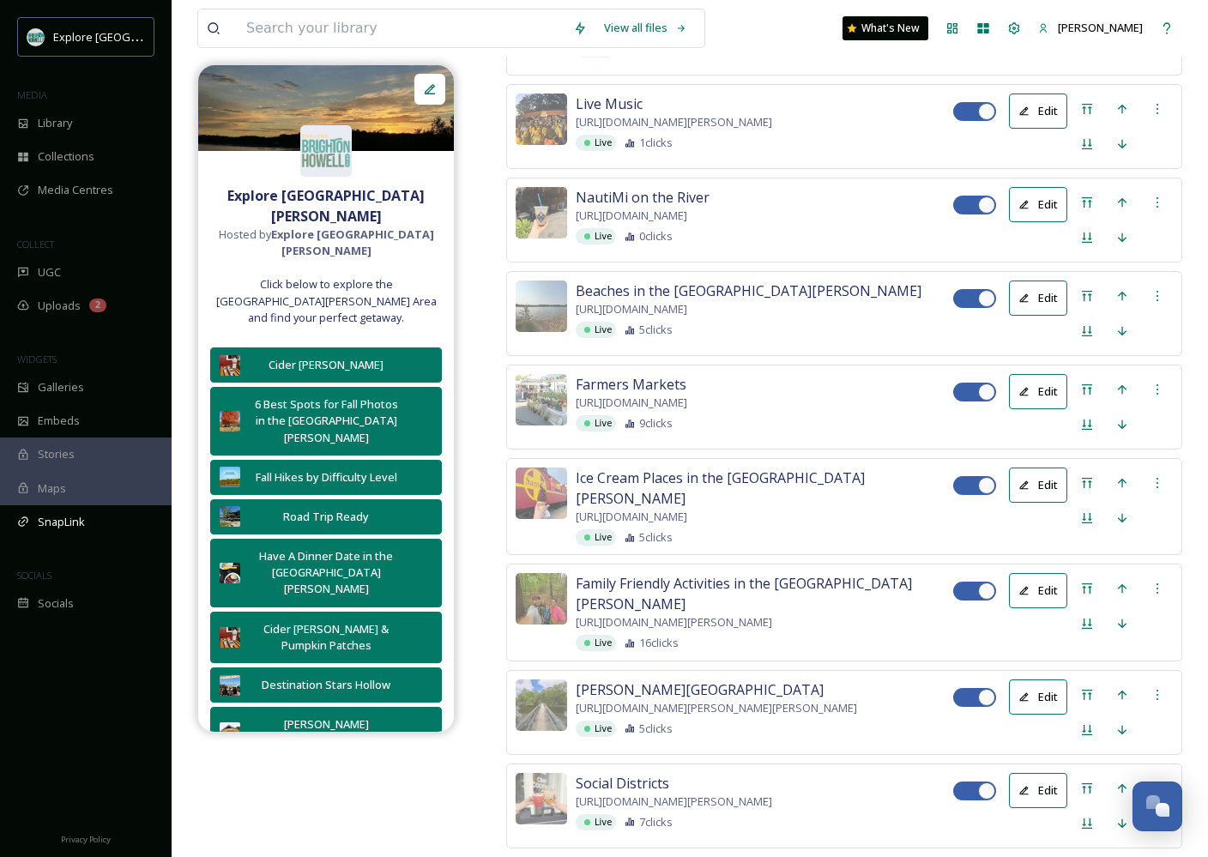
scroll to position [3088, 0]
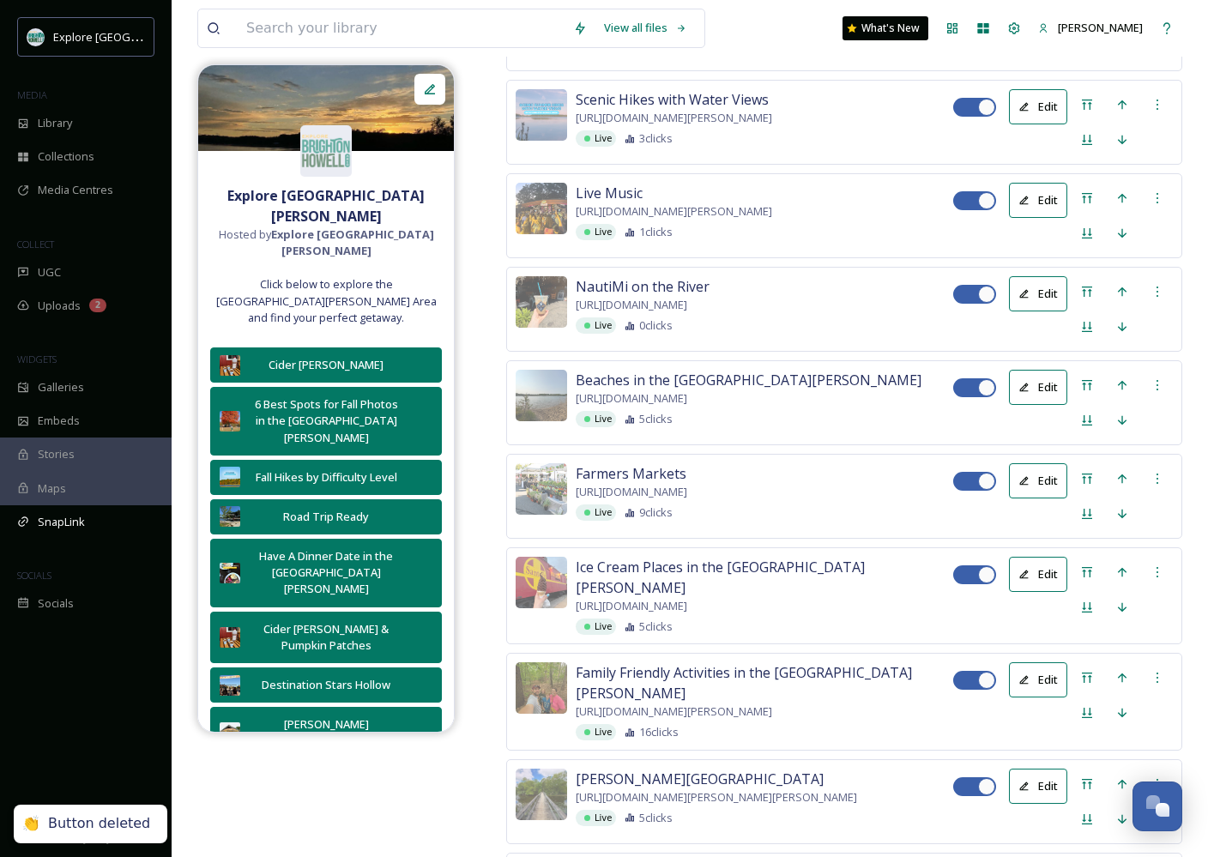
scroll to position [2907, 0]
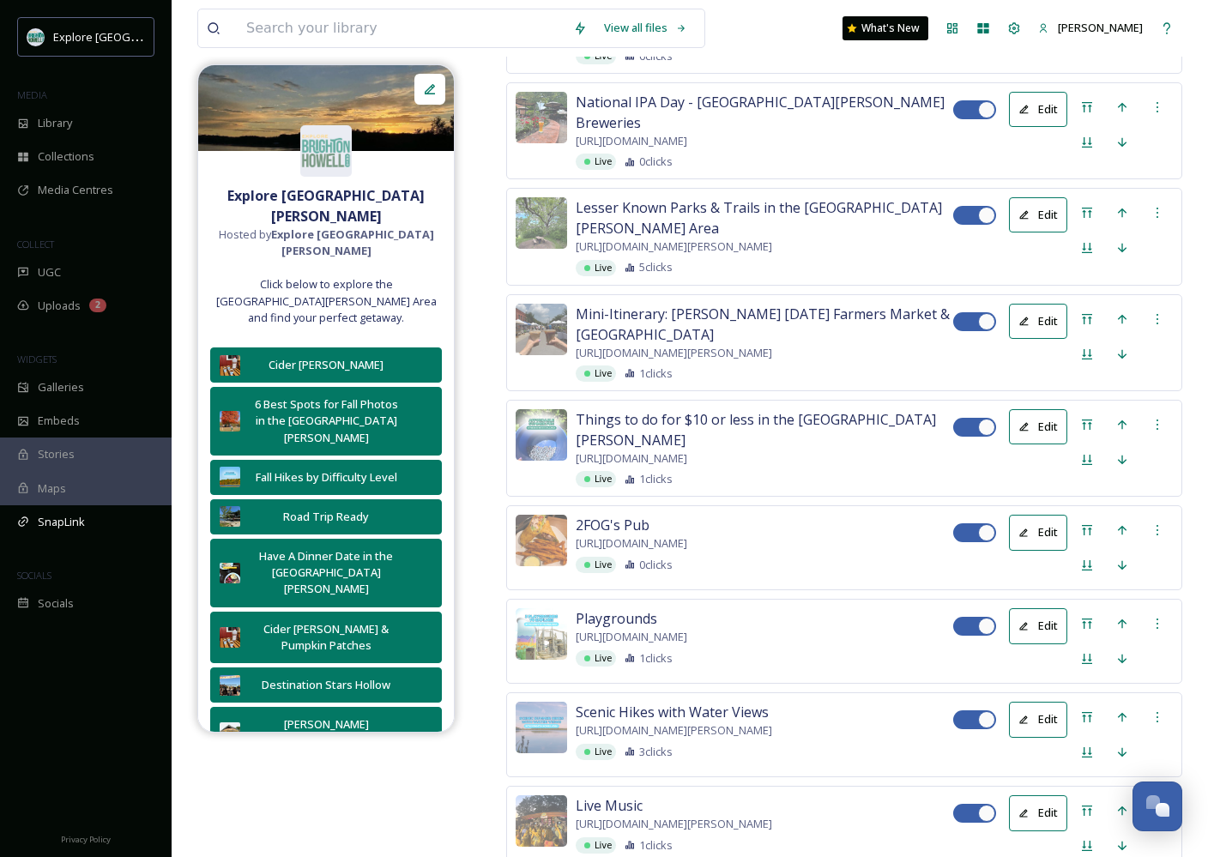
scroll to position [2204, 0]
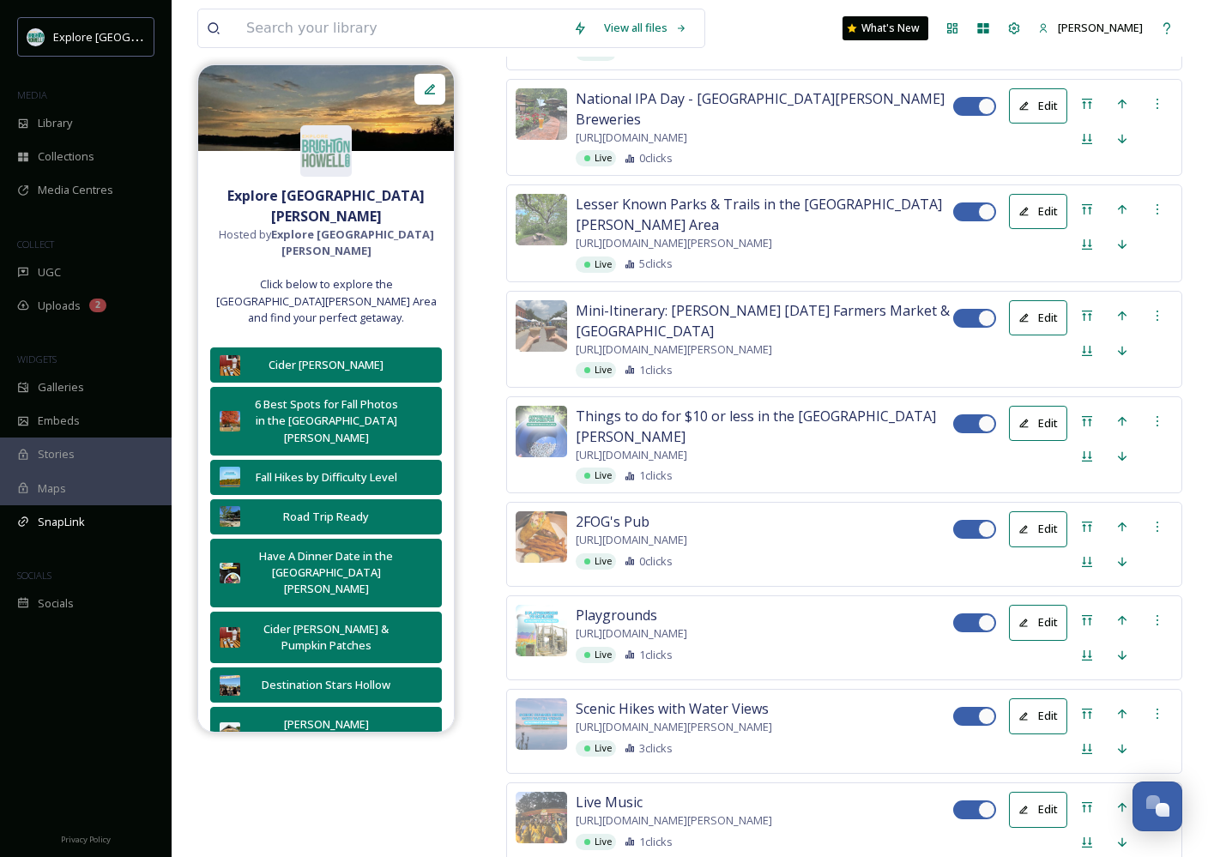
click at [1018, 95] on span "Delete Button" at bounding box center [1127, 87] width 71 height 16
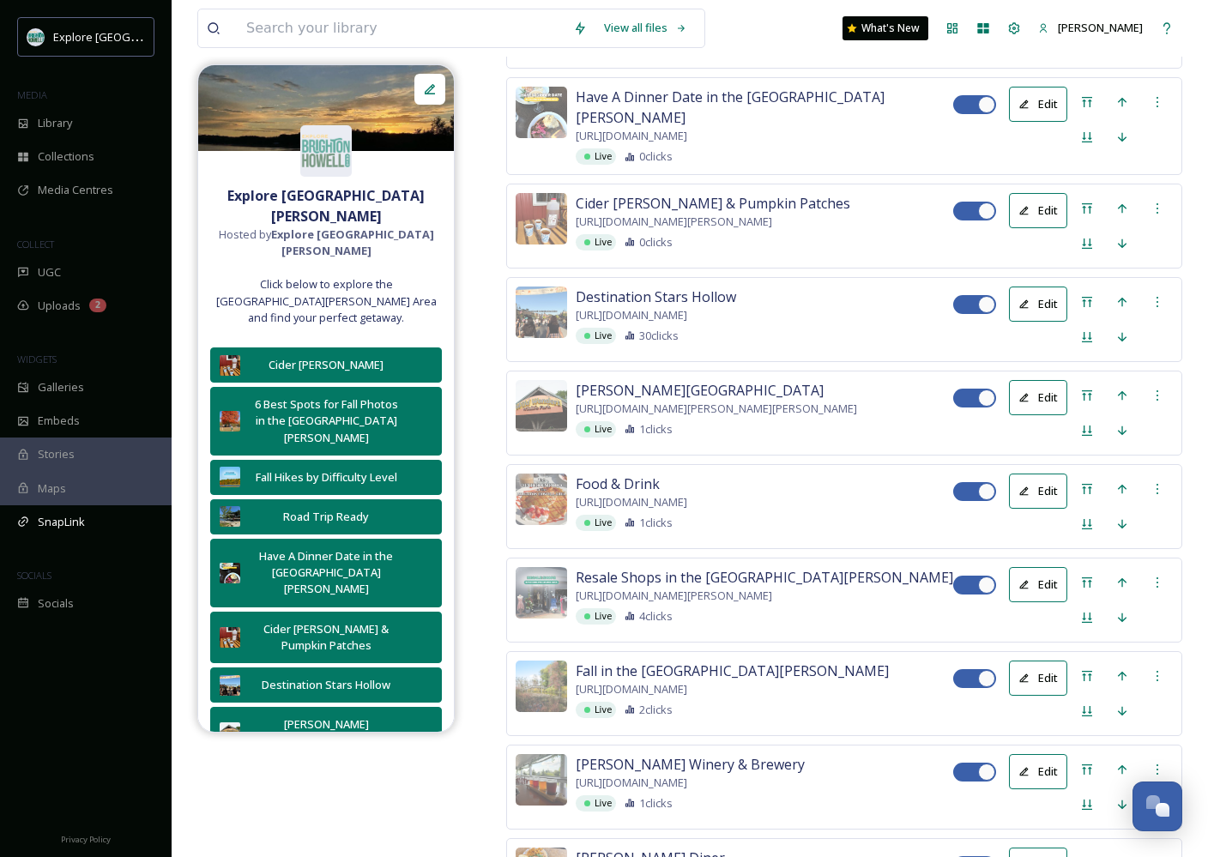
scroll to position [1247, 0]
click at [1018, 223] on div at bounding box center [1157, 207] width 31 height 31
click at [1018, 304] on span "Delete Button" at bounding box center [1127, 296] width 71 height 16
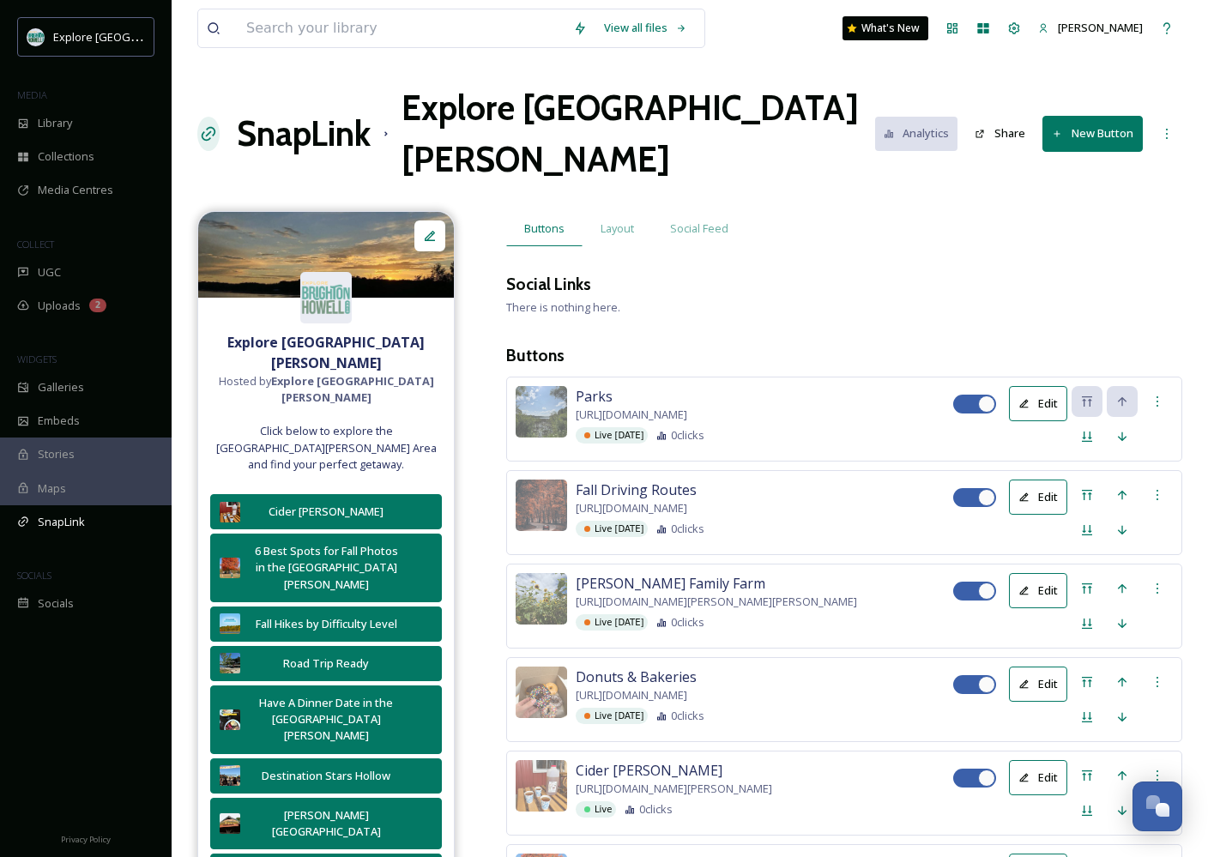
scroll to position [-1, 0]
click at [1018, 523] on icon at bounding box center [1122, 530] width 14 height 14
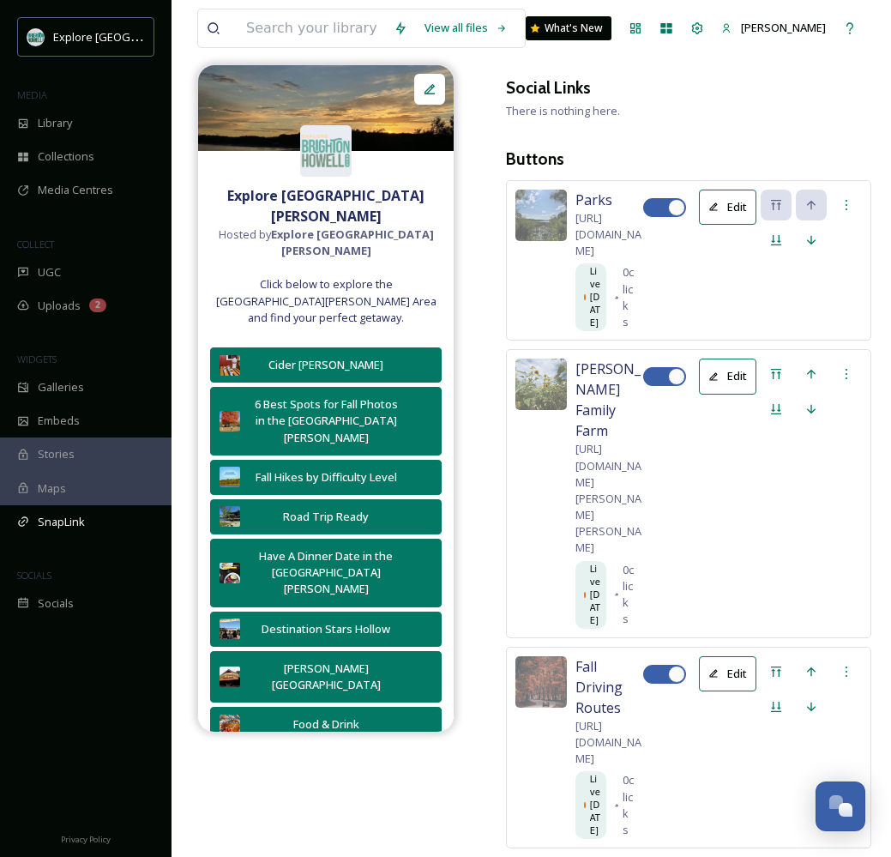
scroll to position [251, 0]
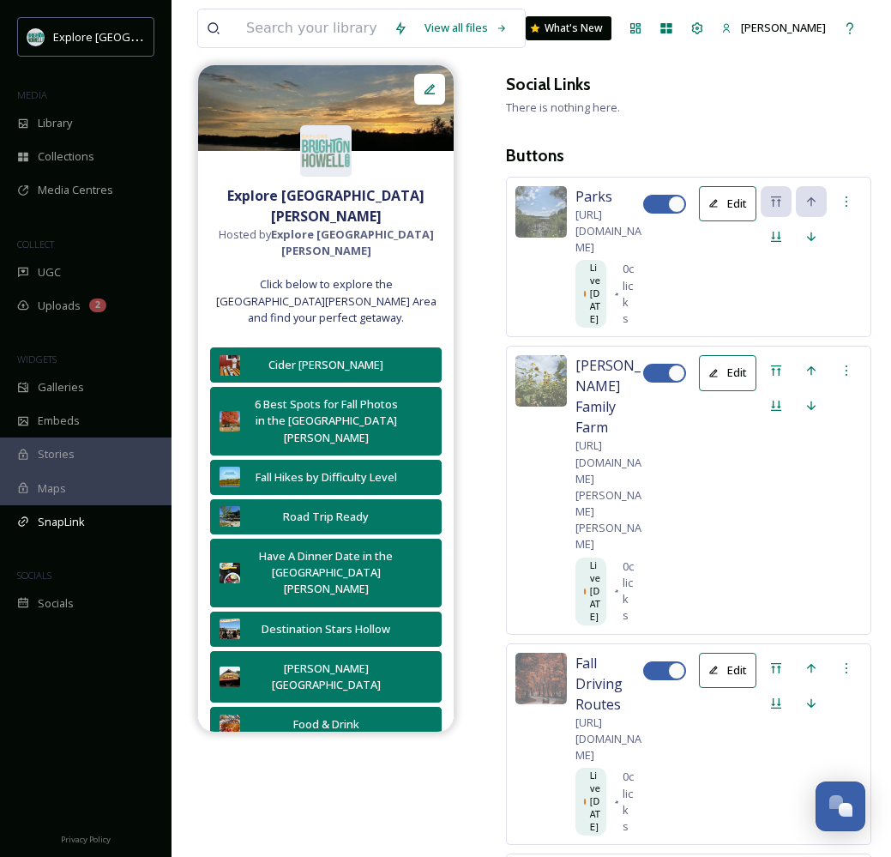
click at [735, 221] on button "Edit" at bounding box center [728, 203] width 58 height 35
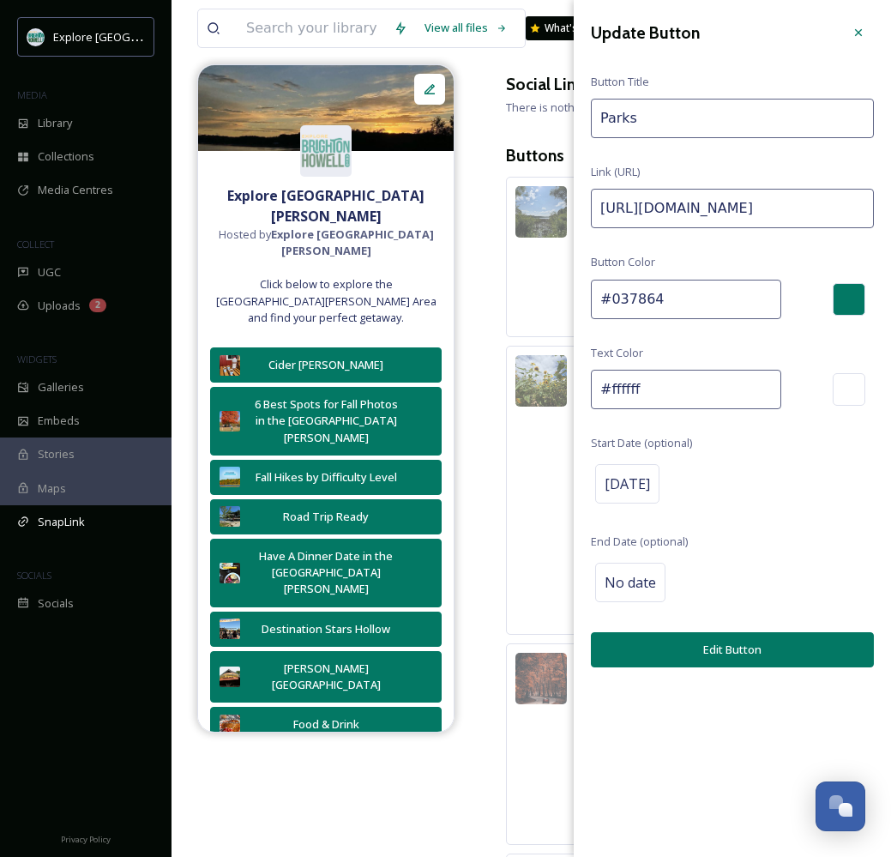
click at [548, 338] on div "Parks [URL][DOMAIN_NAME] Live [DATE] 0 clicks Edit" at bounding box center [688, 257] width 365 height 161
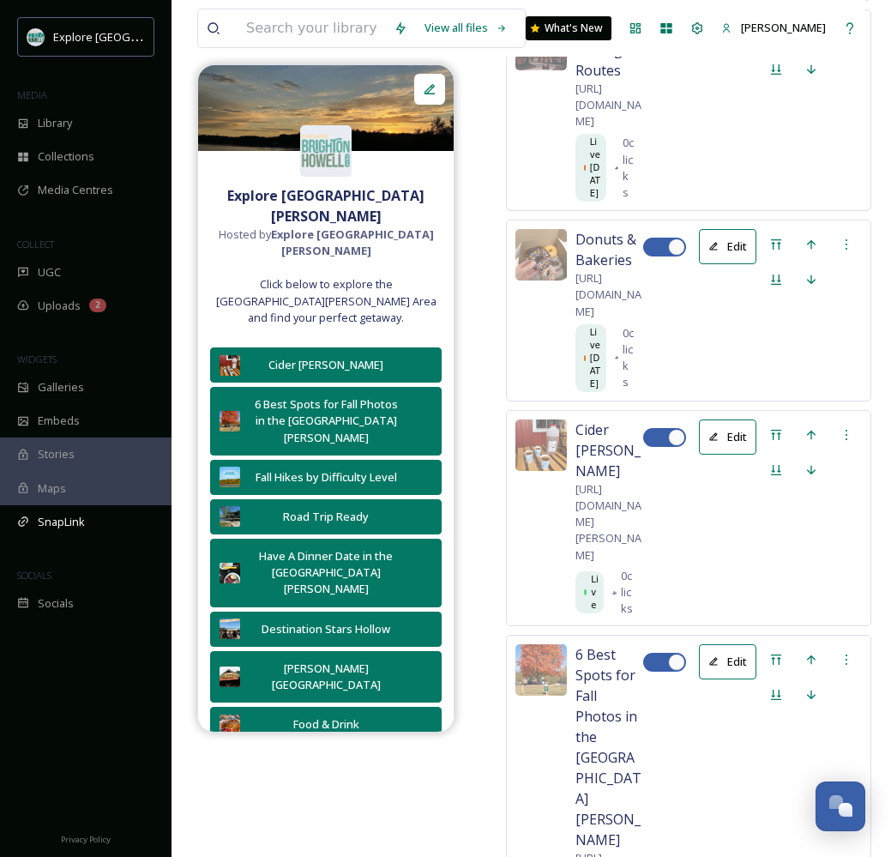
scroll to position [903, 0]
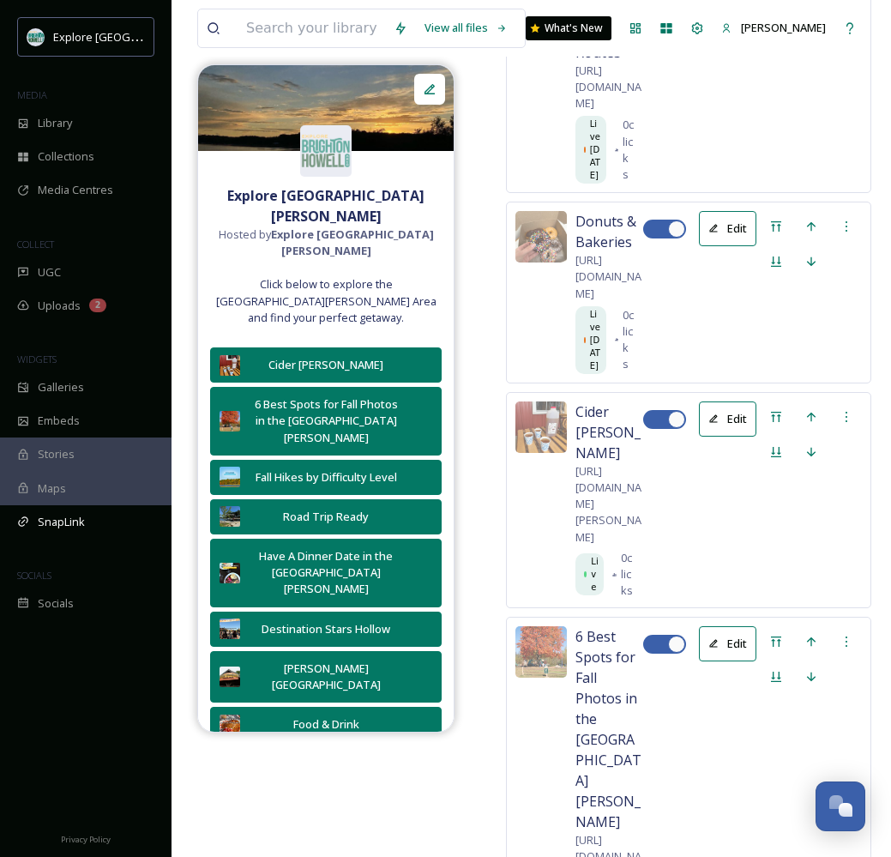
click at [727, 36] on button "Edit" at bounding box center [728, 18] width 58 height 35
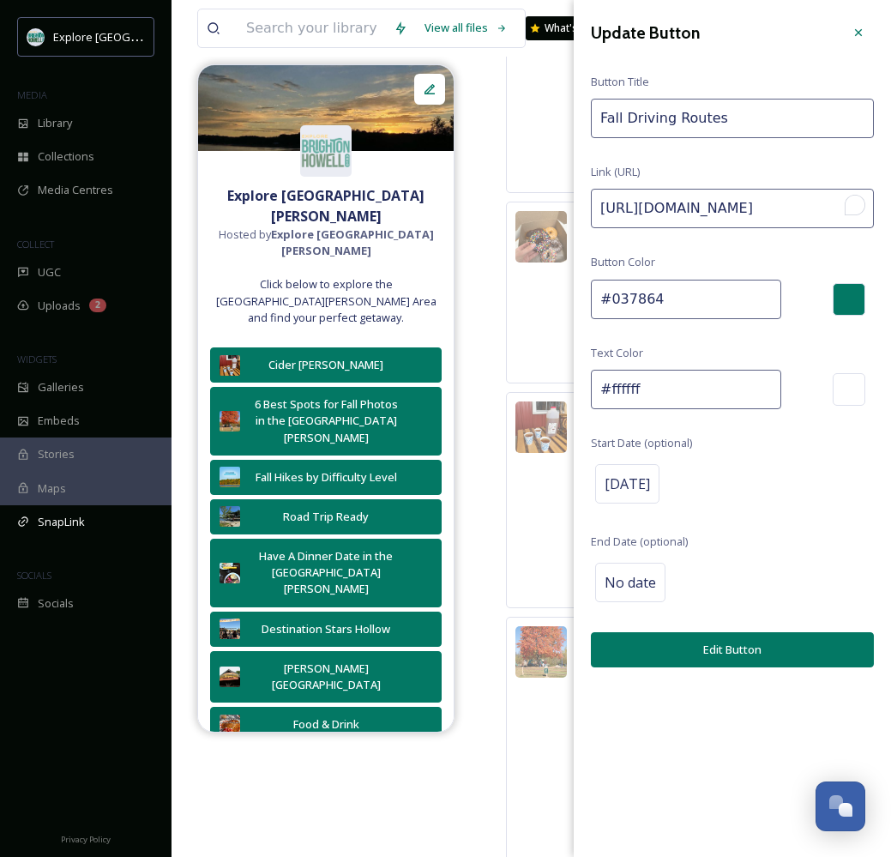
drag, startPoint x: 840, startPoint y: 209, endPoint x: 1091, endPoint y: 208, distance: 251.3
click at [818, 209] on input "[URL][DOMAIN_NAME]" at bounding box center [732, 208] width 283 height 39
drag, startPoint x: 818, startPoint y: 205, endPoint x: 1004, endPoint y: 194, distance: 186.5
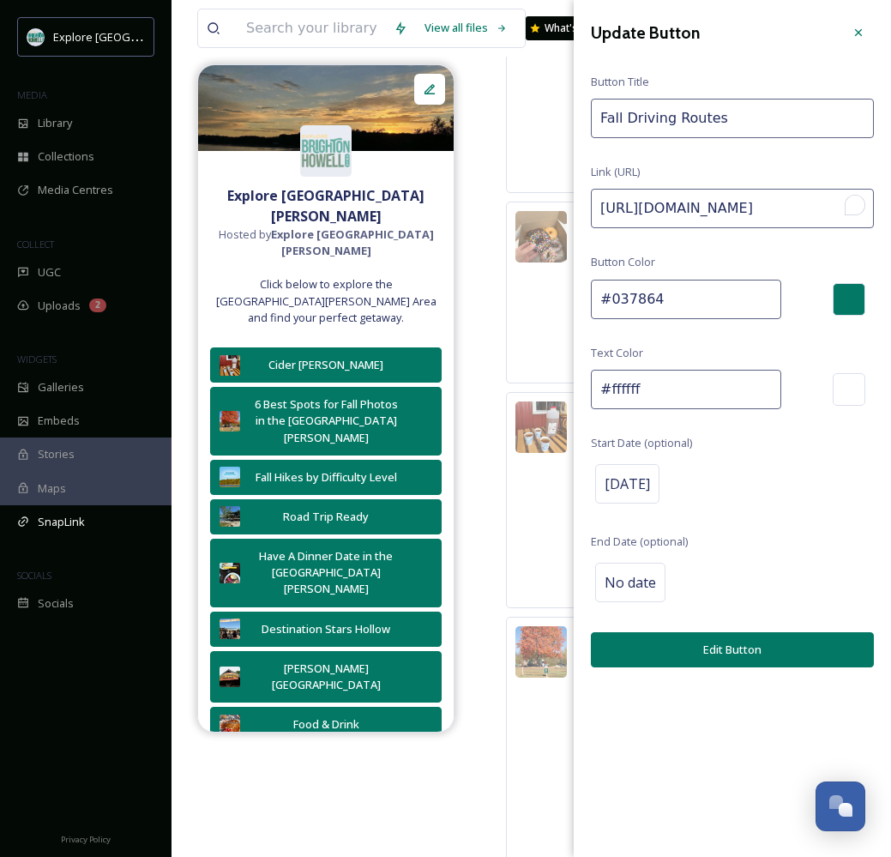
scroll to position [0, 87]
drag, startPoint x: 787, startPoint y: 207, endPoint x: 1064, endPoint y: 212, distance: 277.1
type input "[URL][DOMAIN_NAME]"
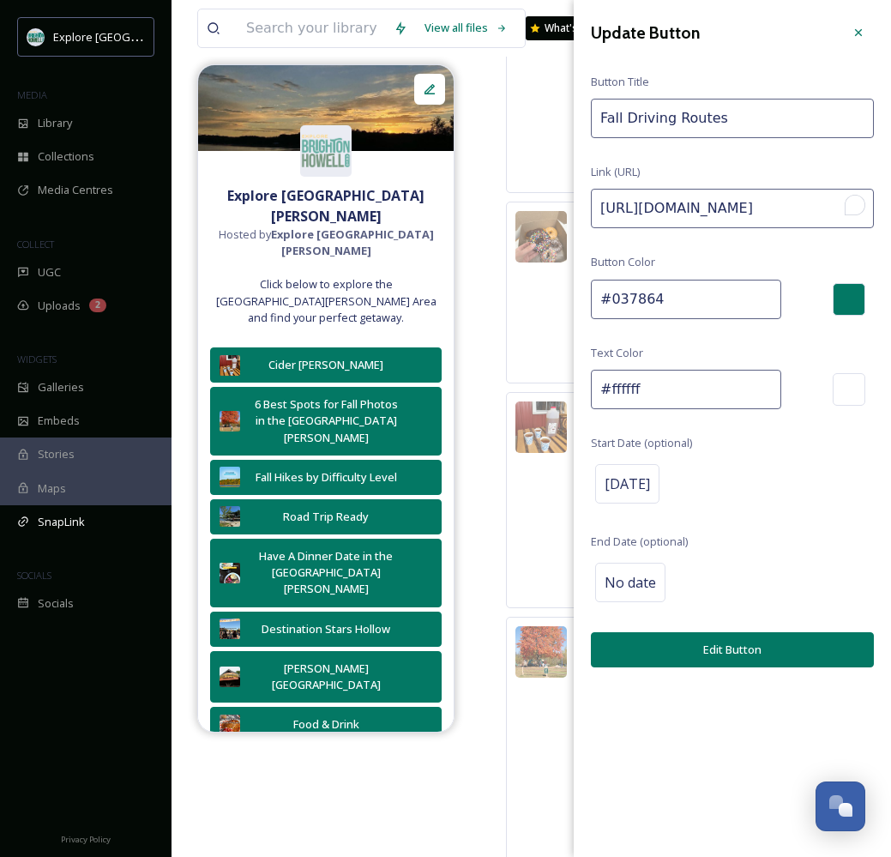
click at [747, 646] on button "Edit Button" at bounding box center [732, 649] width 283 height 35
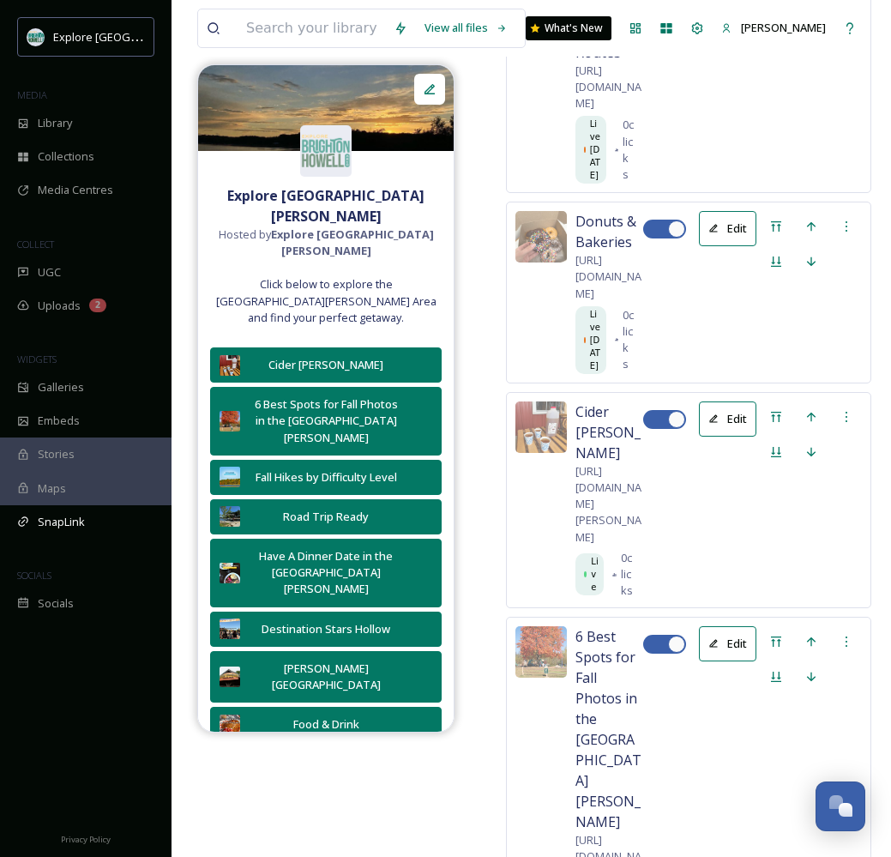
click at [729, 36] on button "Edit" at bounding box center [728, 18] width 58 height 35
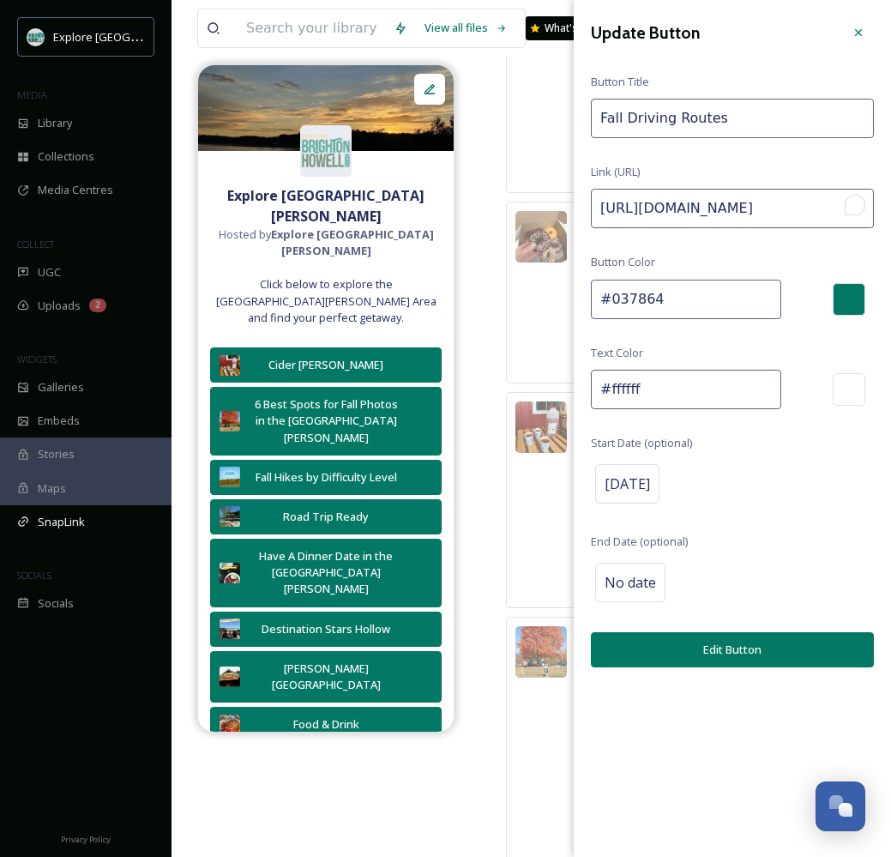
drag, startPoint x: 845, startPoint y: 201, endPoint x: 957, endPoint y: 209, distance: 112.7
click at [853, 208] on div "Open Grammarly." at bounding box center [854, 204] width 15 height 15
click at [839, 205] on icon "Turn off Grammarly on this website" at bounding box center [837, 205] width 9 height 10
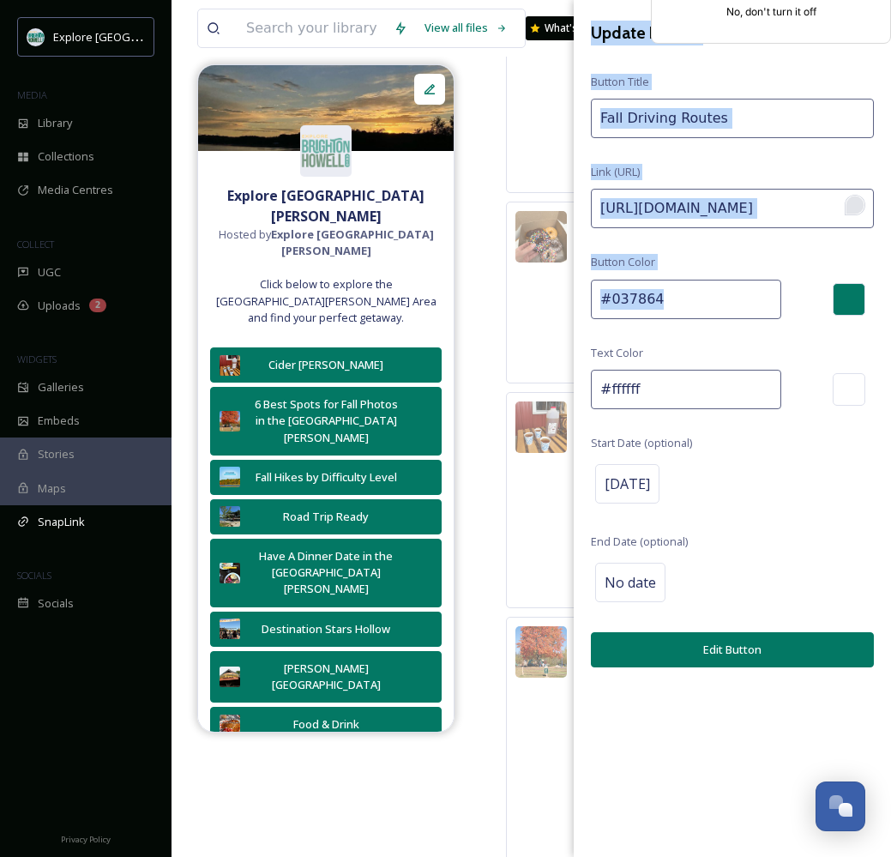
drag, startPoint x: 855, startPoint y: 202, endPoint x: 848, endPoint y: 278, distance: 75.8
click at [848, 278] on div "Update Button Button Title Fall Driving Routes Link (URL) [URL][DOMAIN_NAME] Bu…" at bounding box center [732, 428] width 317 height 857
click at [855, 205] on div at bounding box center [853, 205] width 24 height 26
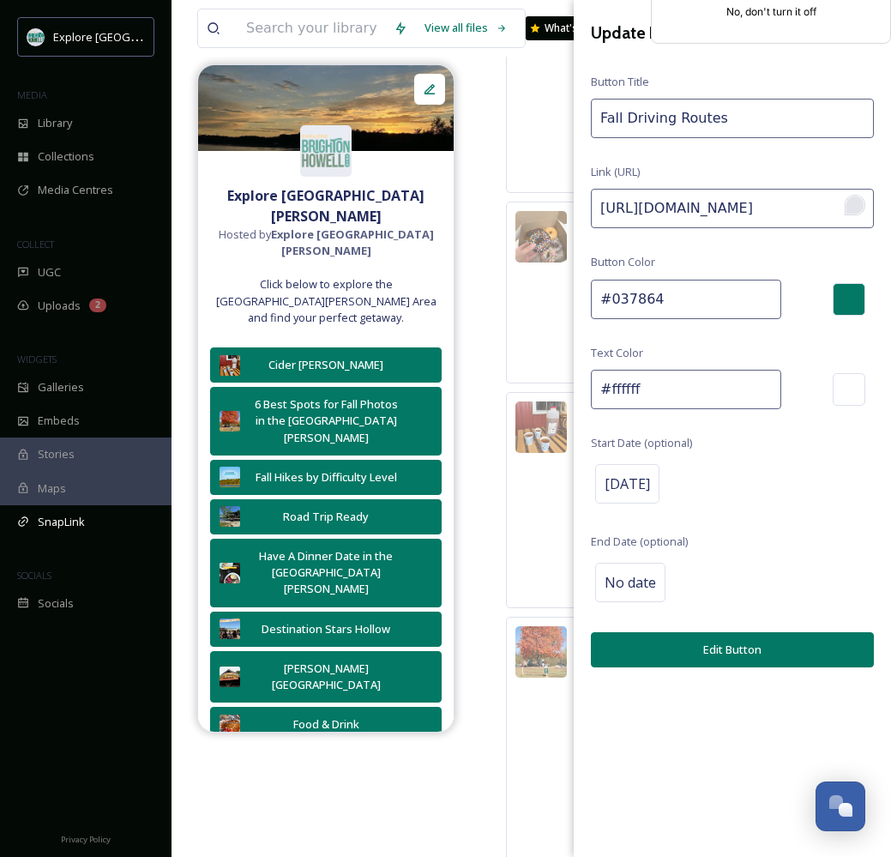
click at [855, 208] on div at bounding box center [853, 205] width 24 height 26
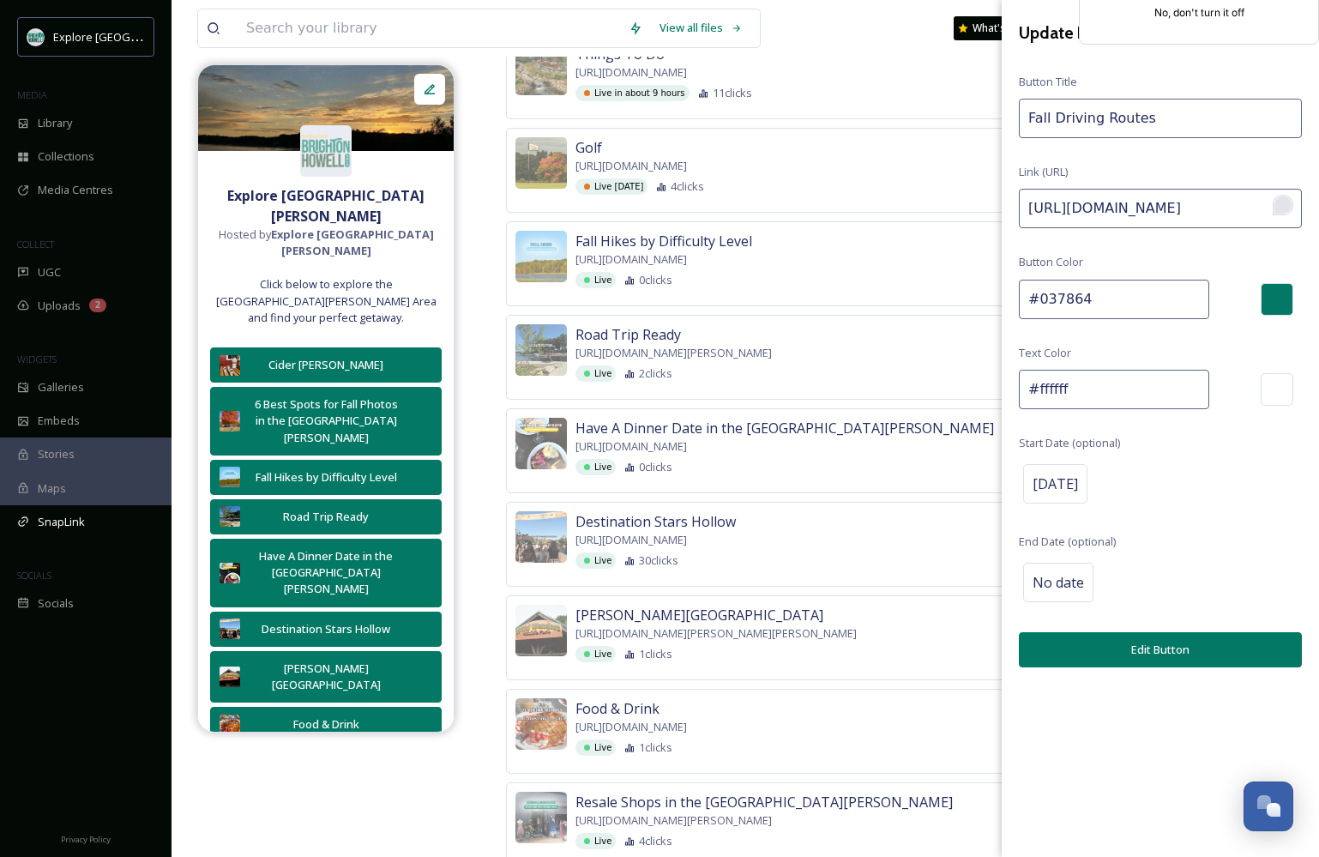
drag, startPoint x: 1251, startPoint y: 212, endPoint x: 1435, endPoint y: 202, distance: 184.7
type input "[URL][DOMAIN_NAME]"
click at [1018, 646] on button "Edit Button" at bounding box center [1160, 649] width 283 height 35
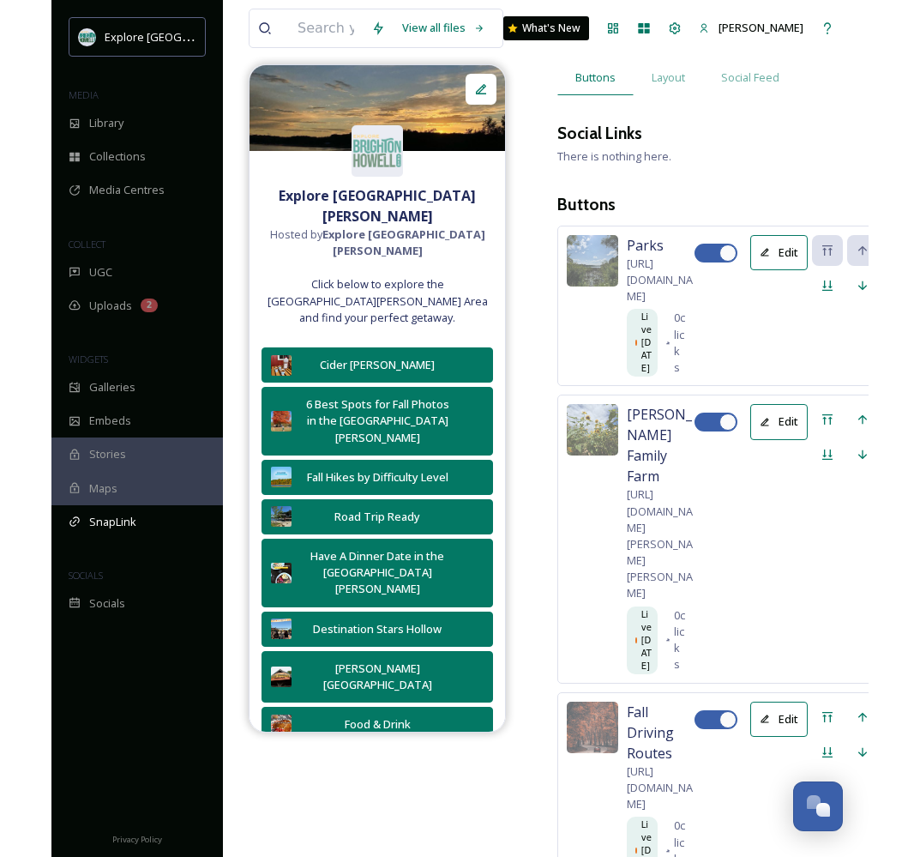
scroll to position [0, 0]
